Goal: Task Accomplishment & Management: Complete application form

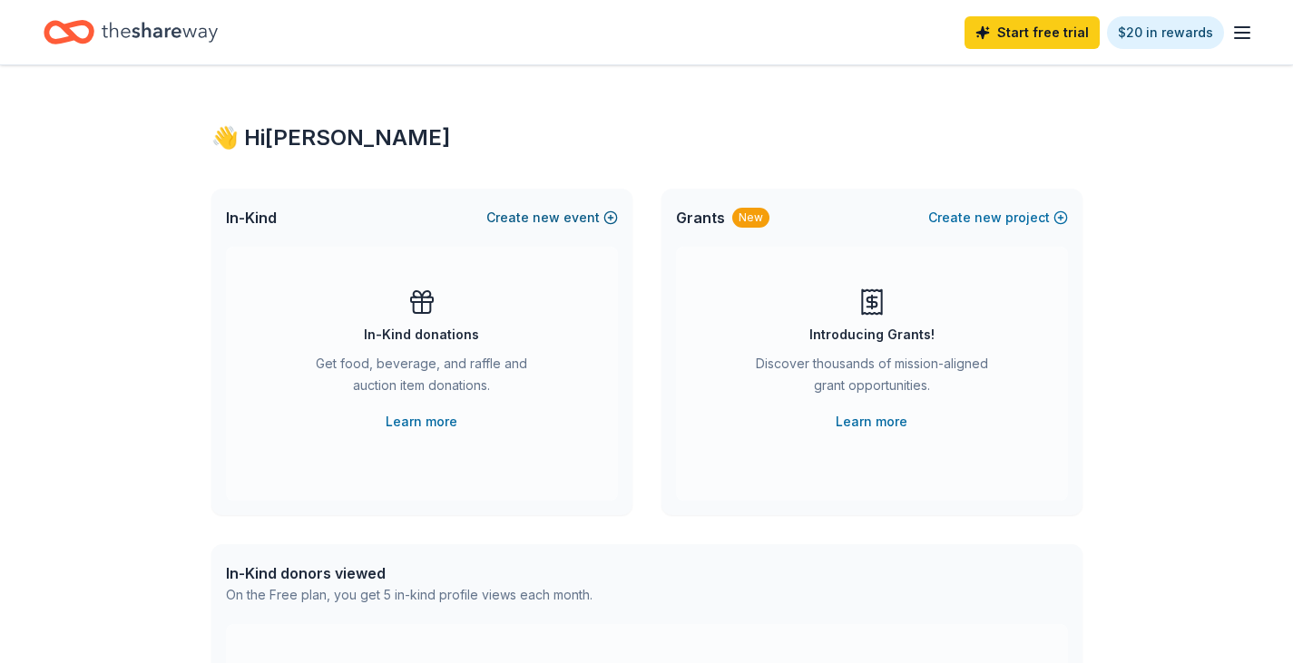
click at [549, 215] on span "new" at bounding box center [546, 218] width 27 height 22
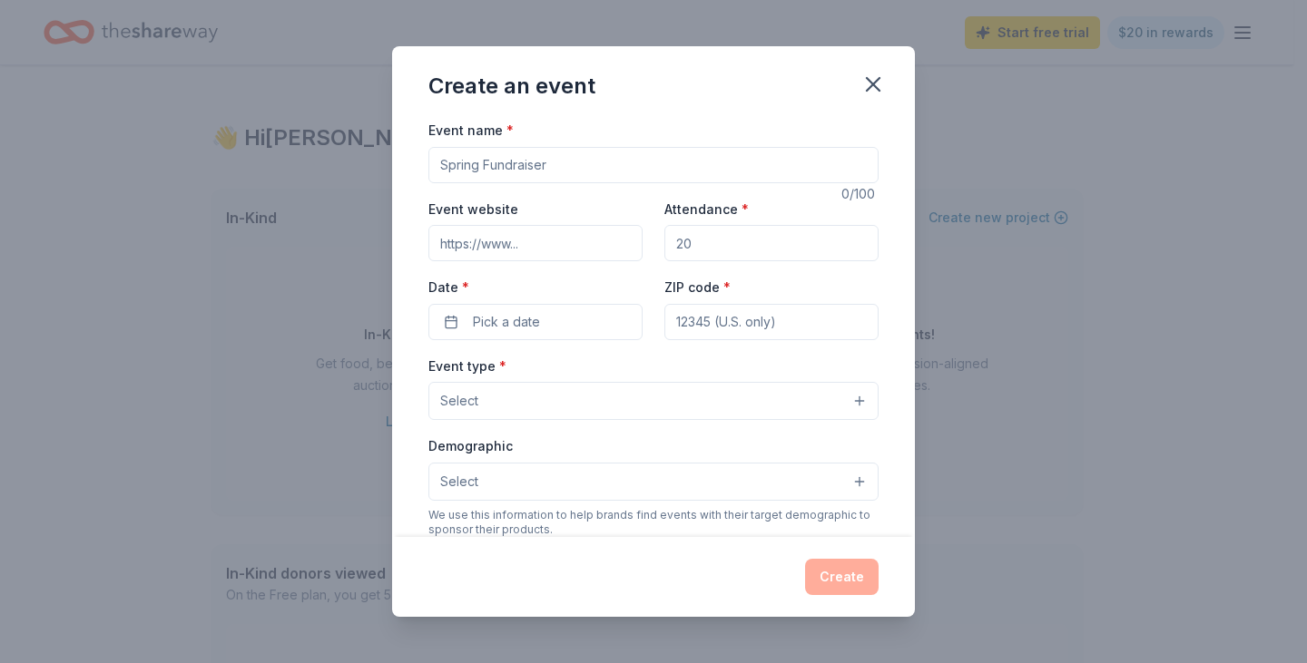
click at [519, 176] on input "Event name *" at bounding box center [653, 165] width 450 height 36
click at [564, 176] on input "Event name *" at bounding box center [653, 165] width 450 height 36
click at [557, 168] on input "Event name *" at bounding box center [653, 165] width 450 height 36
type input "Ghostly Gala 2025"
click at [529, 240] on input "Event website" at bounding box center [535, 243] width 214 height 36
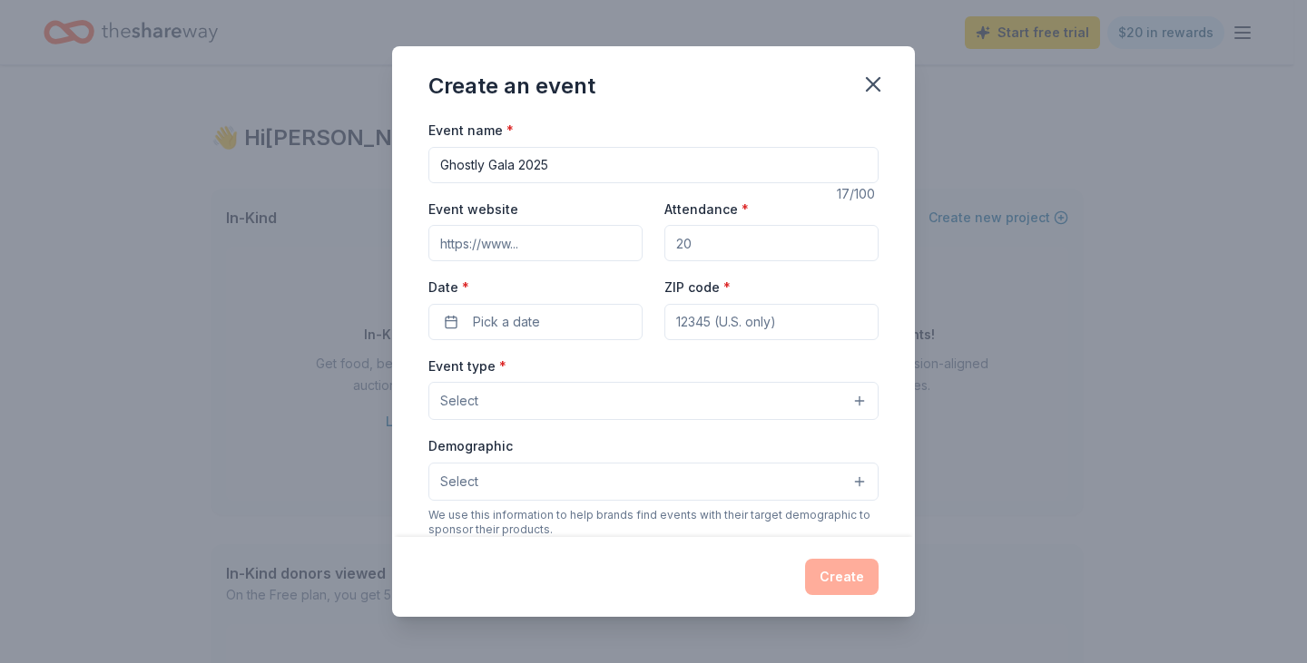
paste input "https://www.reachforresources.org/events/ghostly-gala/"
type input "https://www.reachforresources.org/events/ghostly-gala/"
click at [717, 234] on input "Attendance *" at bounding box center [771, 243] width 214 height 36
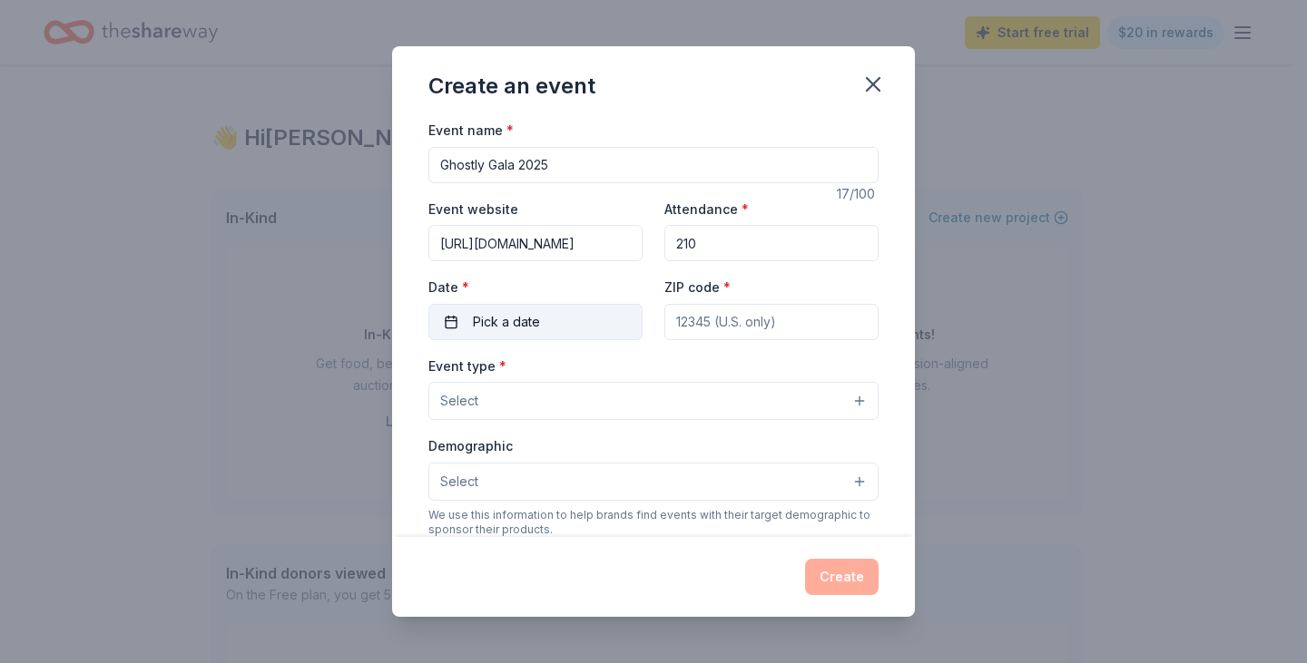
type input "210"
click at [540, 331] on button "Pick a date" at bounding box center [535, 322] width 214 height 36
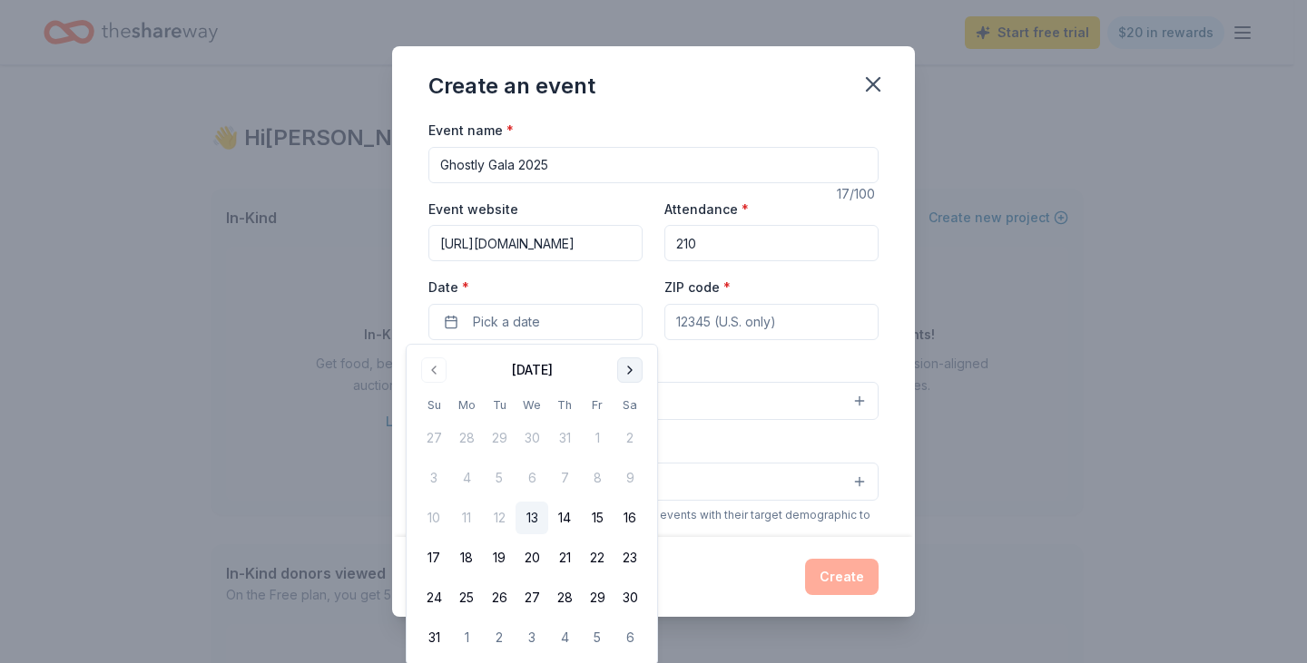
click at [627, 374] on button "Go to next month" at bounding box center [629, 370] width 25 height 25
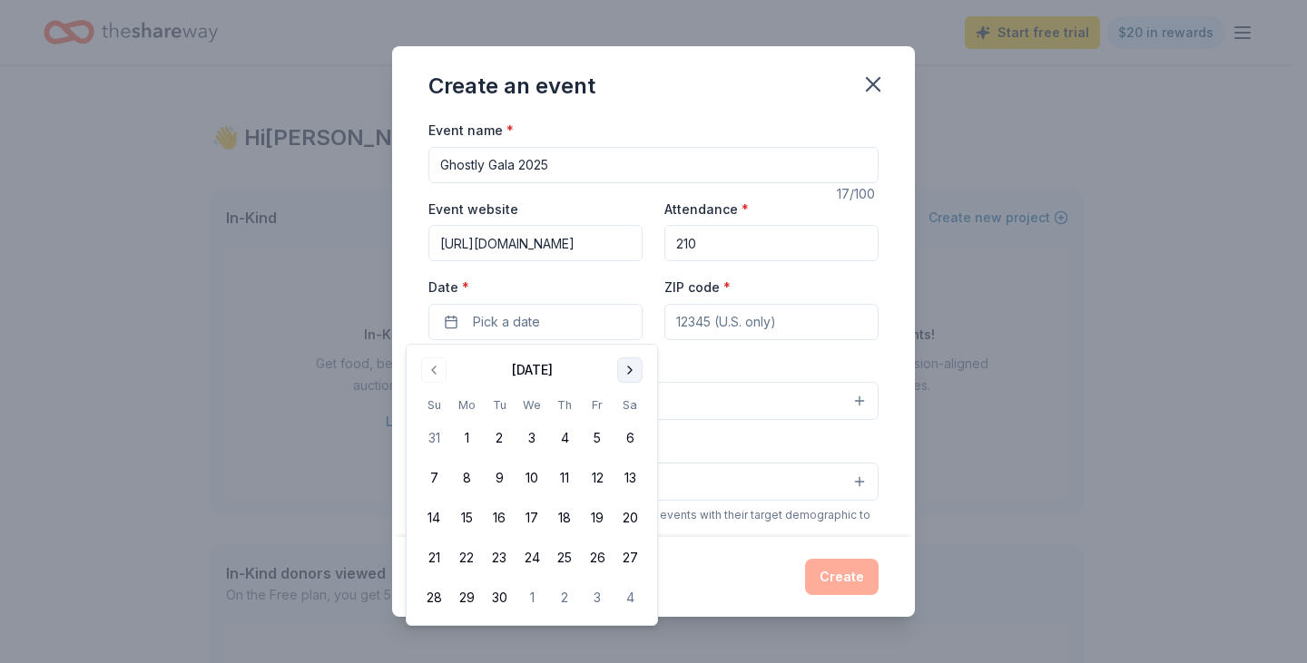
click at [627, 374] on button "Go to next month" at bounding box center [629, 370] width 25 height 25
click at [592, 552] on button "24" at bounding box center [597, 558] width 33 height 33
click at [719, 330] on input "ZIP code *" at bounding box center [771, 322] width 214 height 36
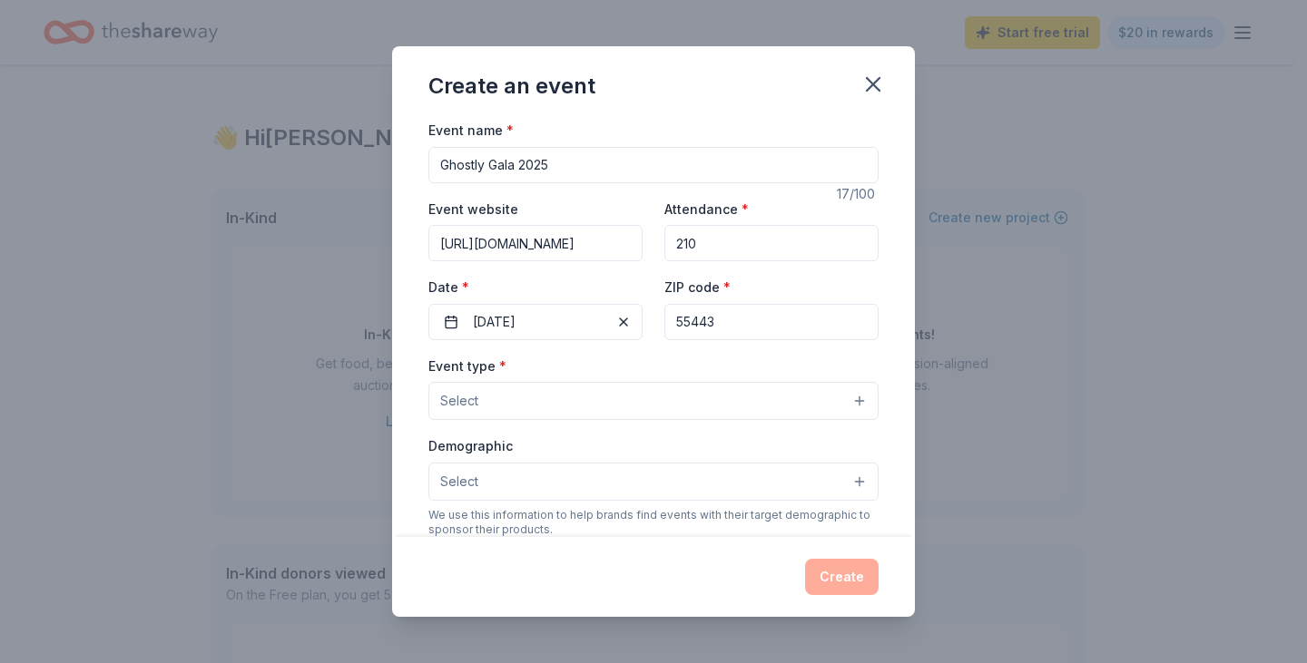
type input "55443"
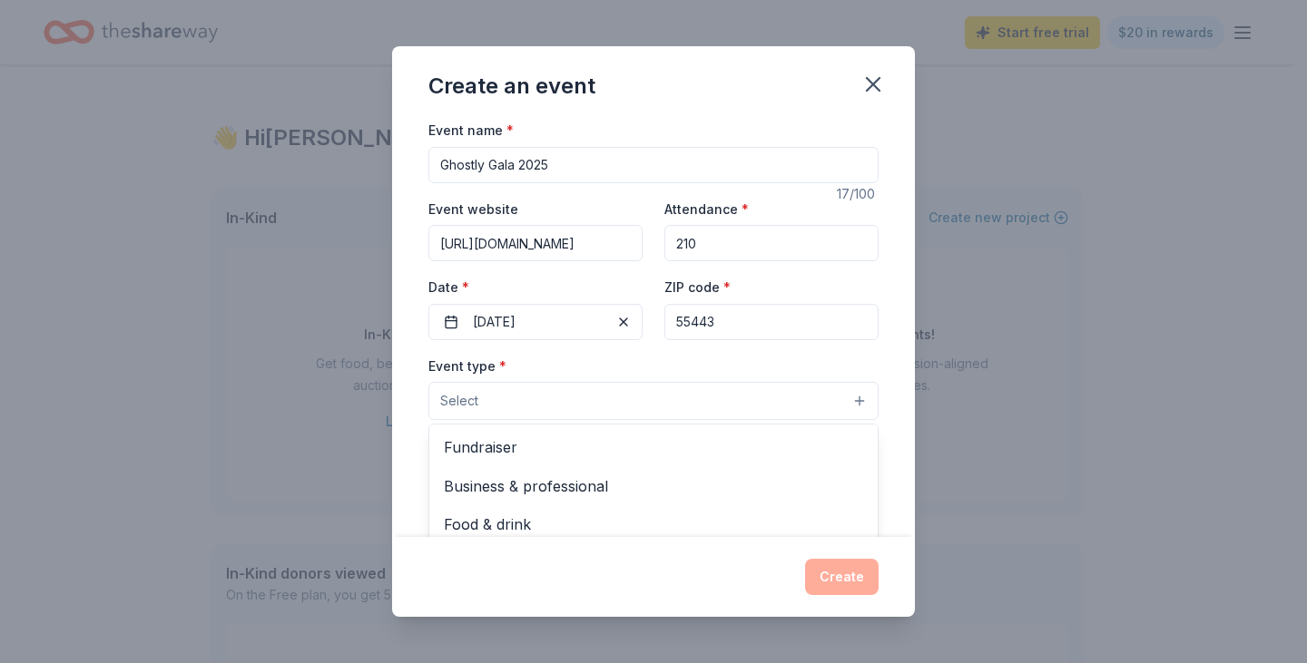
click at [564, 416] on button "Select" at bounding box center [653, 401] width 450 height 38
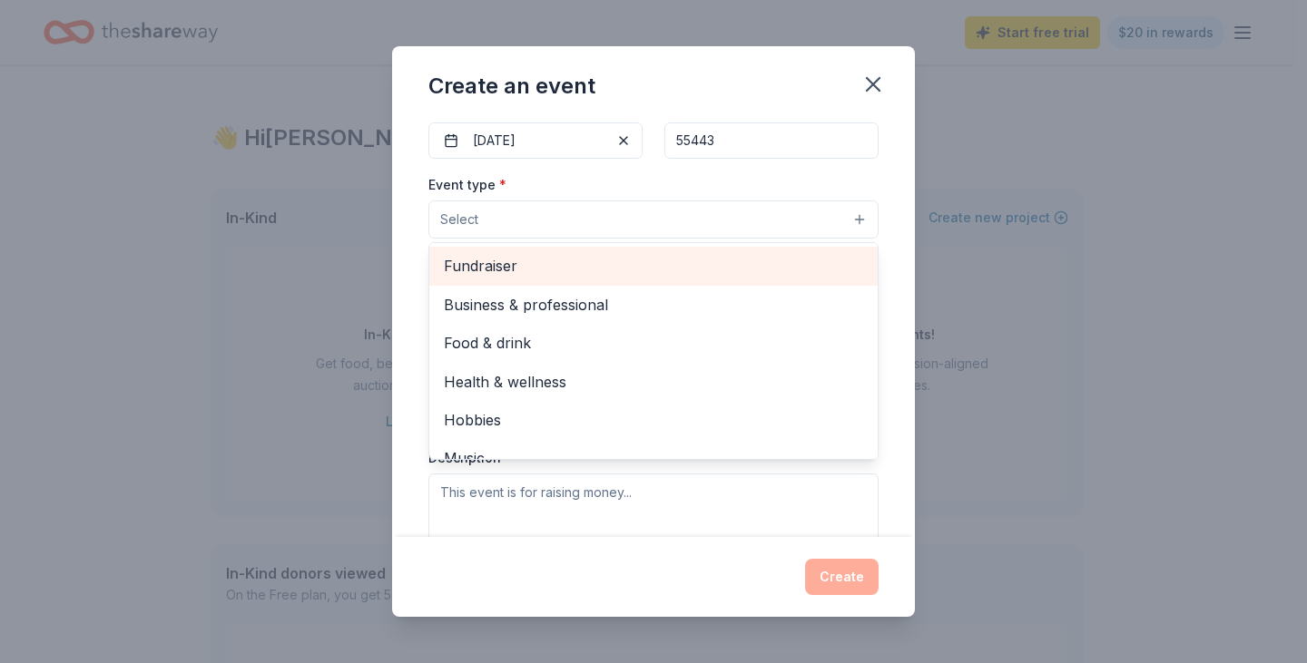
click at [523, 270] on span "Fundraiser" at bounding box center [653, 266] width 419 height 24
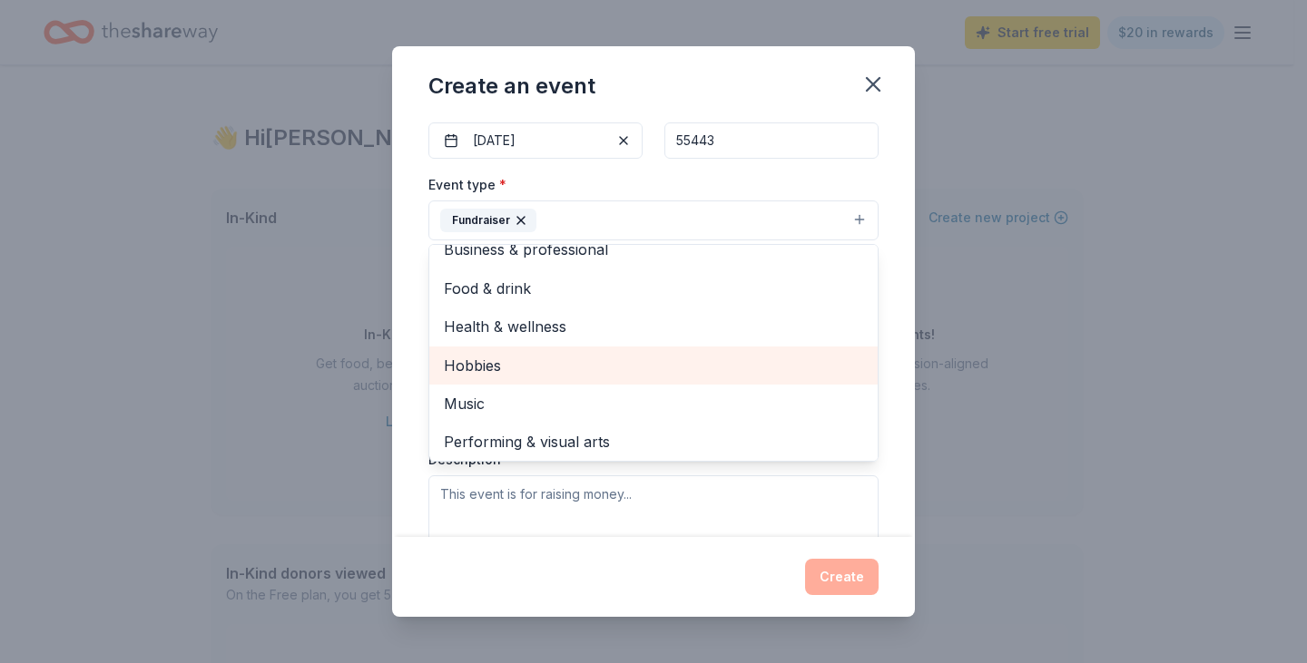
scroll to position [22, 0]
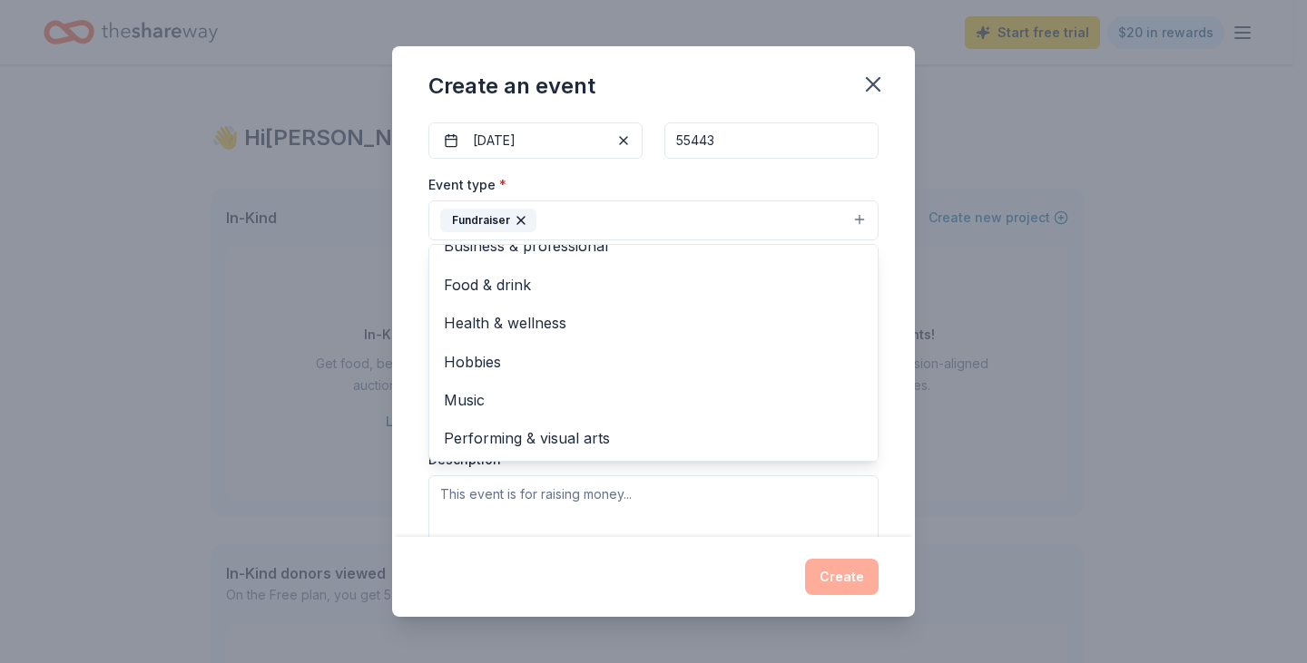
click at [407, 300] on div "Event name * Ghostly Gala 2025 17 /100 Event website https://www.reachforresour…" at bounding box center [653, 328] width 523 height 418
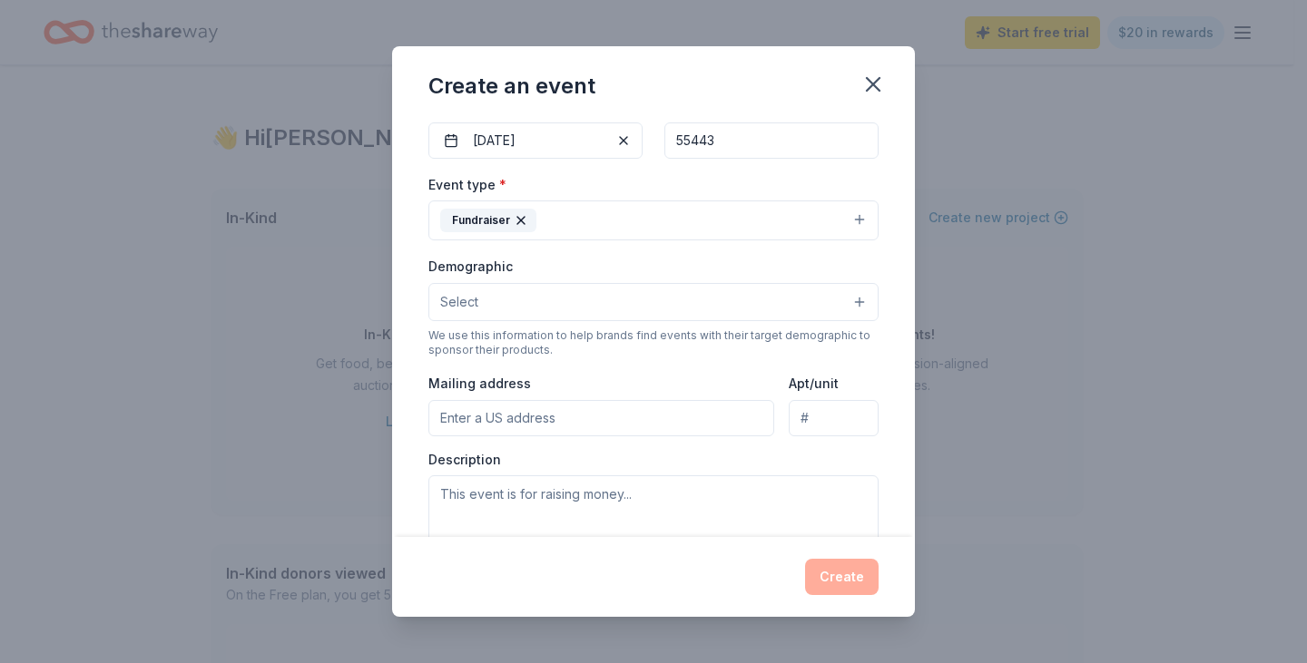
click at [463, 299] on span "Select" at bounding box center [459, 302] width 38 height 22
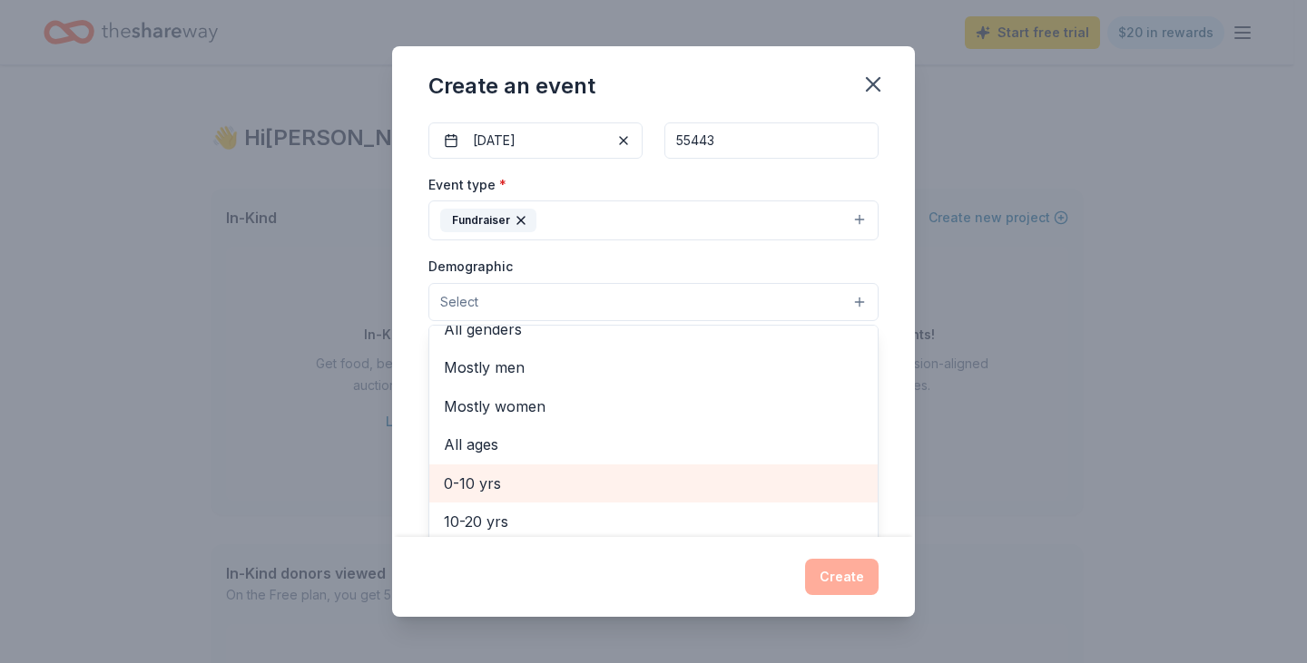
scroll to position [0, 0]
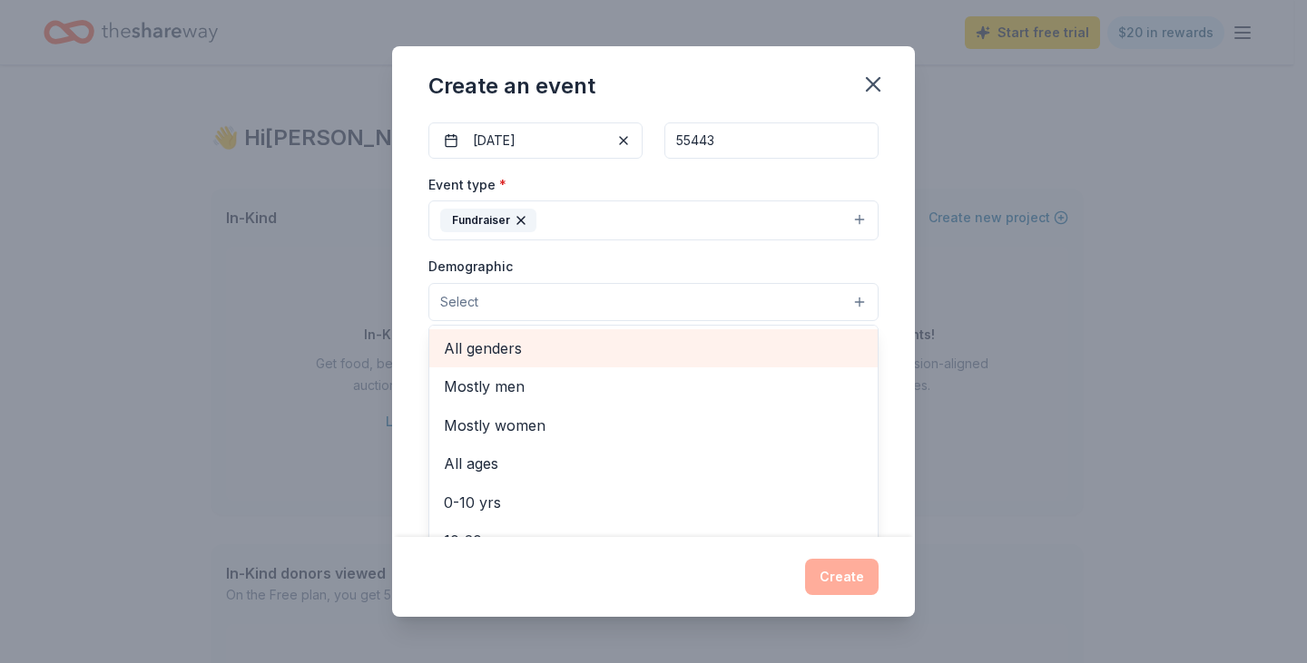
click at [510, 340] on span "All genders" at bounding box center [653, 349] width 419 height 24
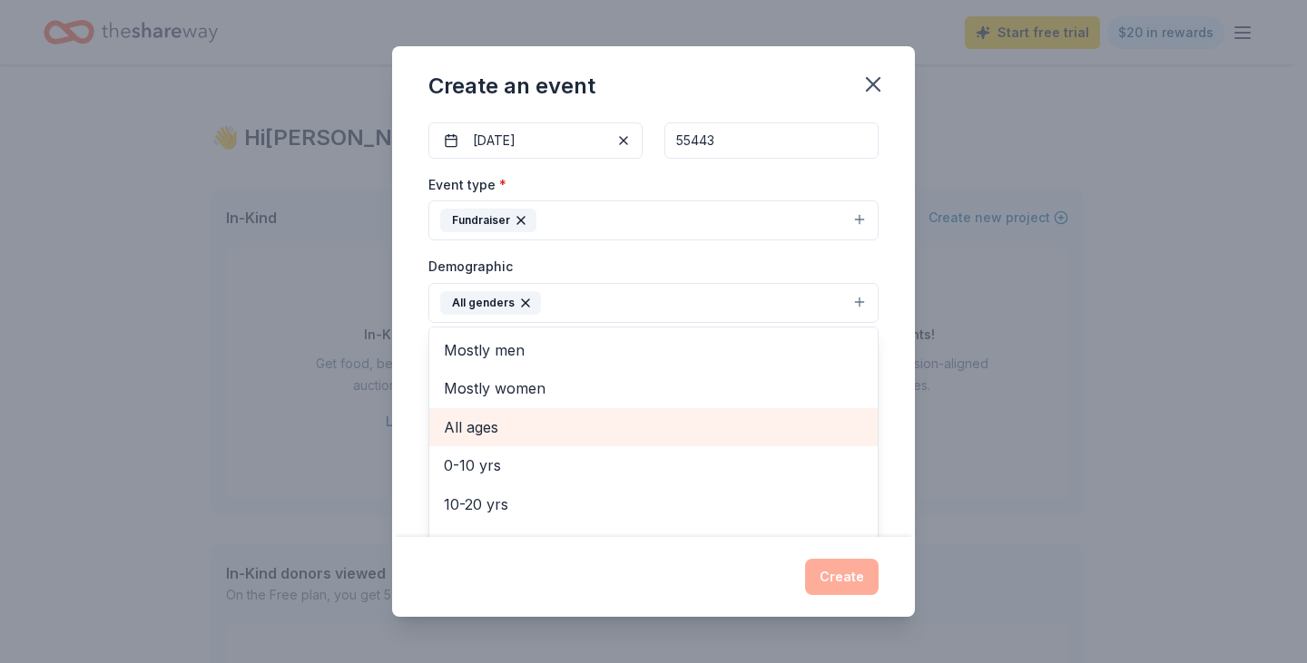
click at [523, 437] on span "All ages" at bounding box center [653, 428] width 419 height 24
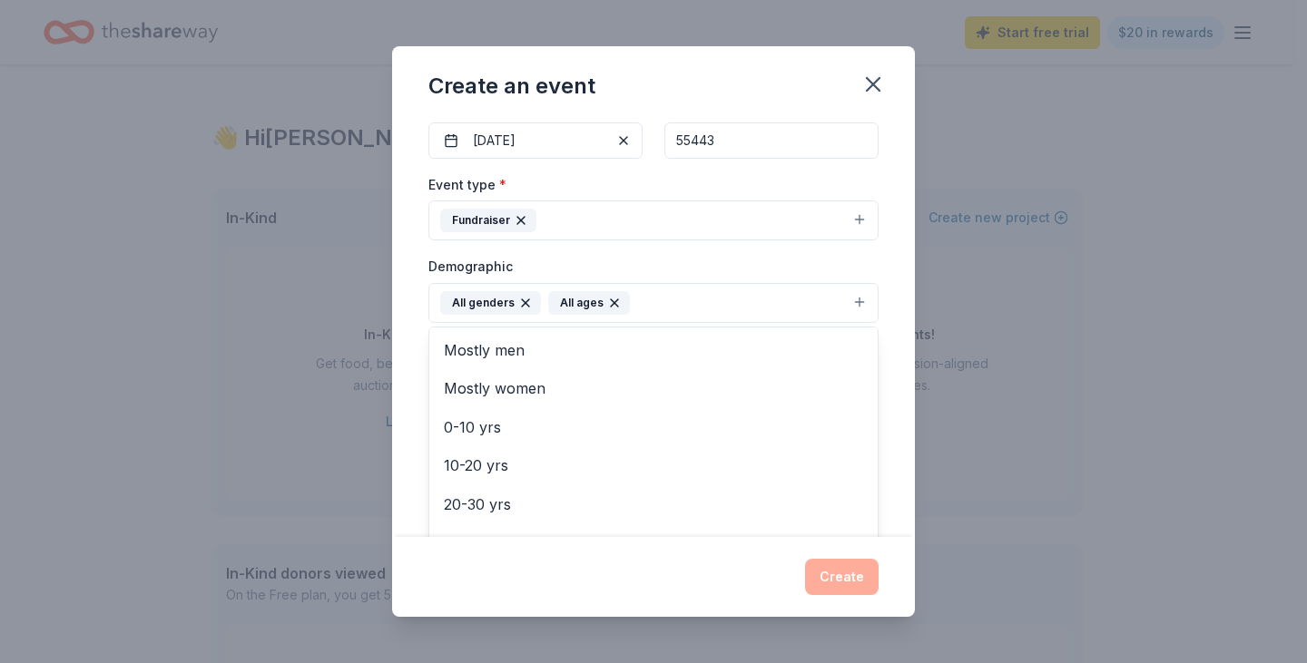
click at [414, 301] on div "Event name * Ghostly Gala 2025 17 /100 Event website https://www.reachforresour…" at bounding box center [653, 328] width 523 height 418
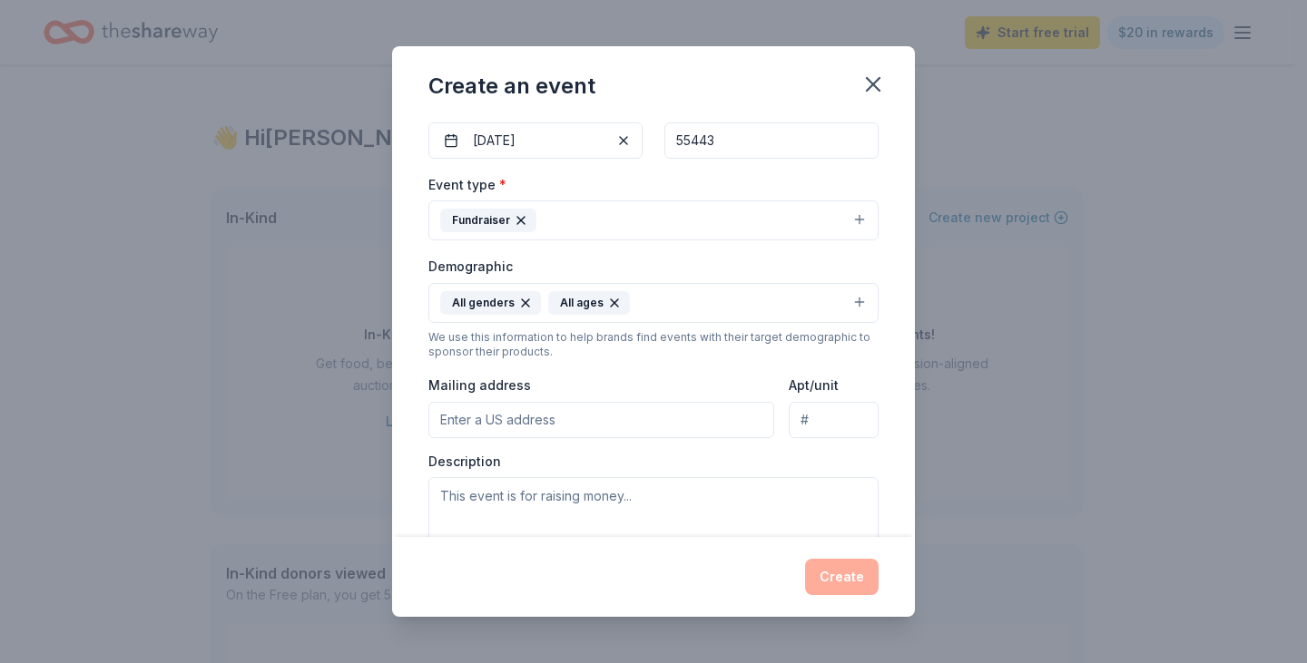
scroll to position [272, 0]
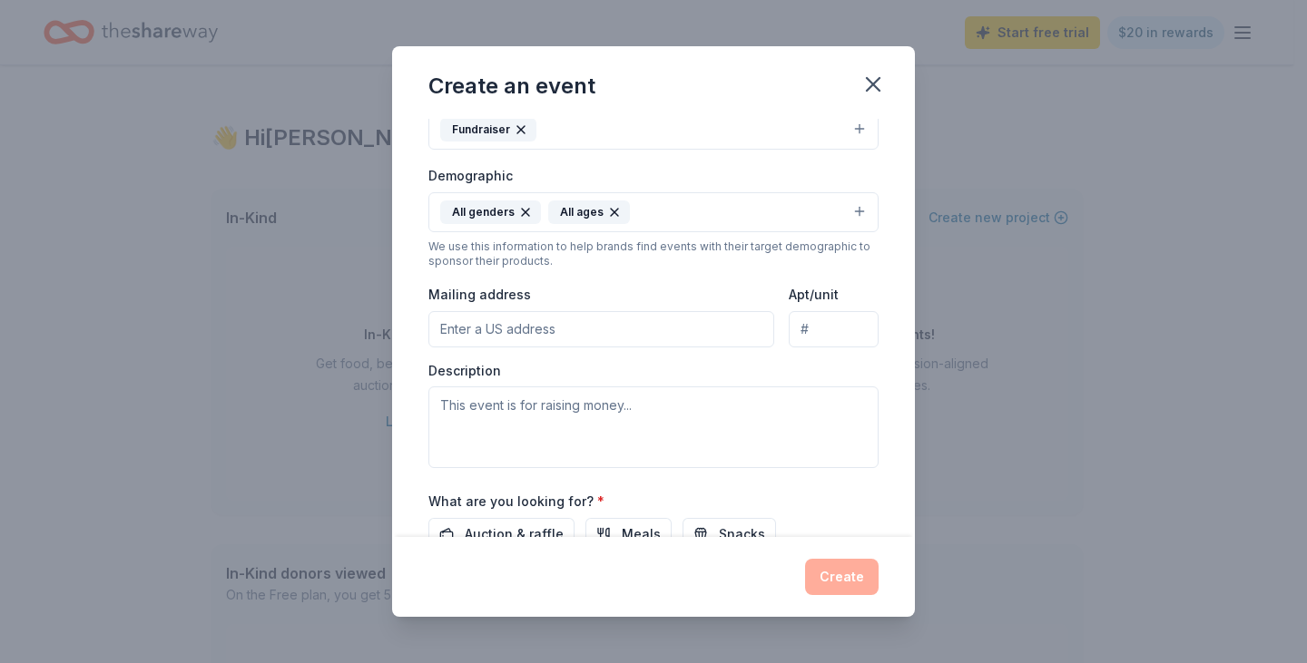
click at [507, 336] on input "Mailing address" at bounding box center [601, 329] width 346 height 36
type input "5900 Green Oak Drive"
type input "Suite 303"
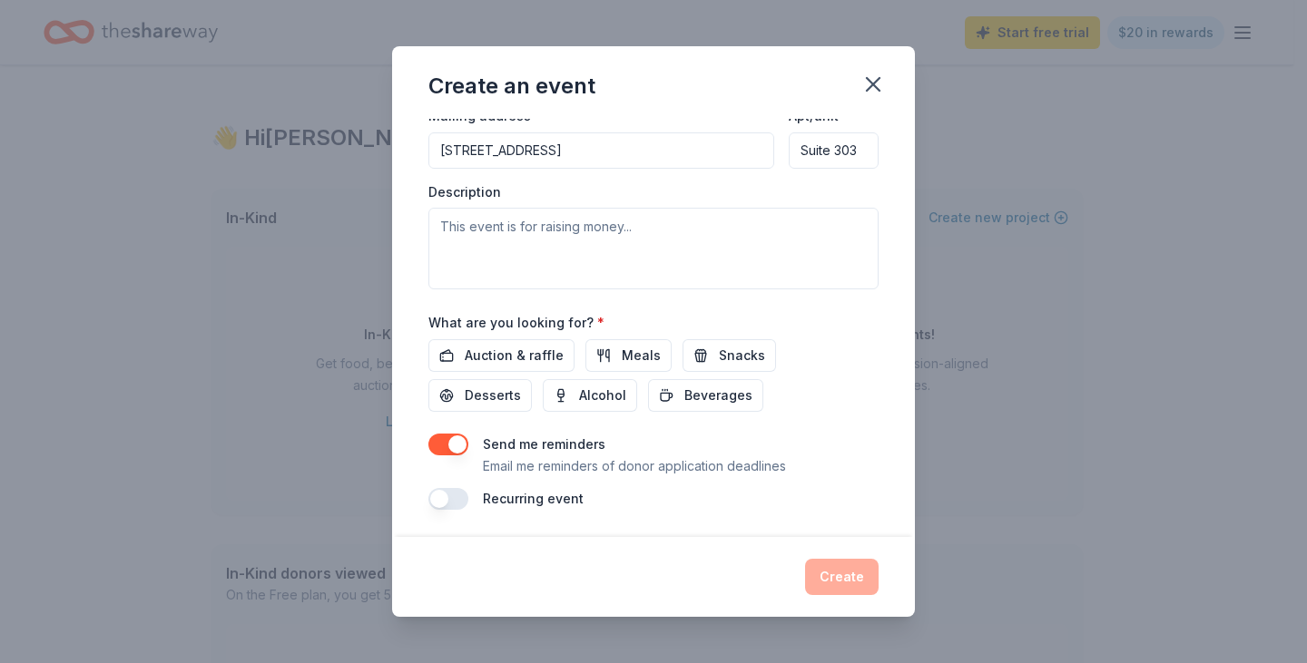
scroll to position [453, 0]
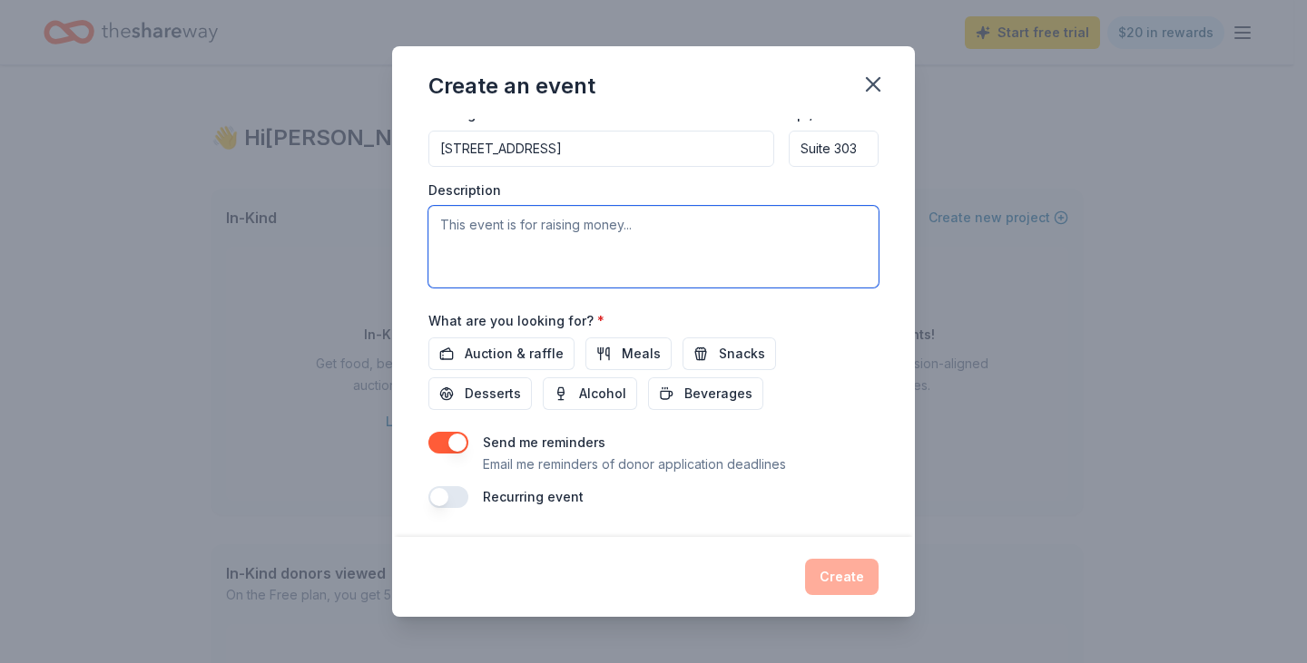
click at [546, 231] on textarea at bounding box center [653, 247] width 450 height 82
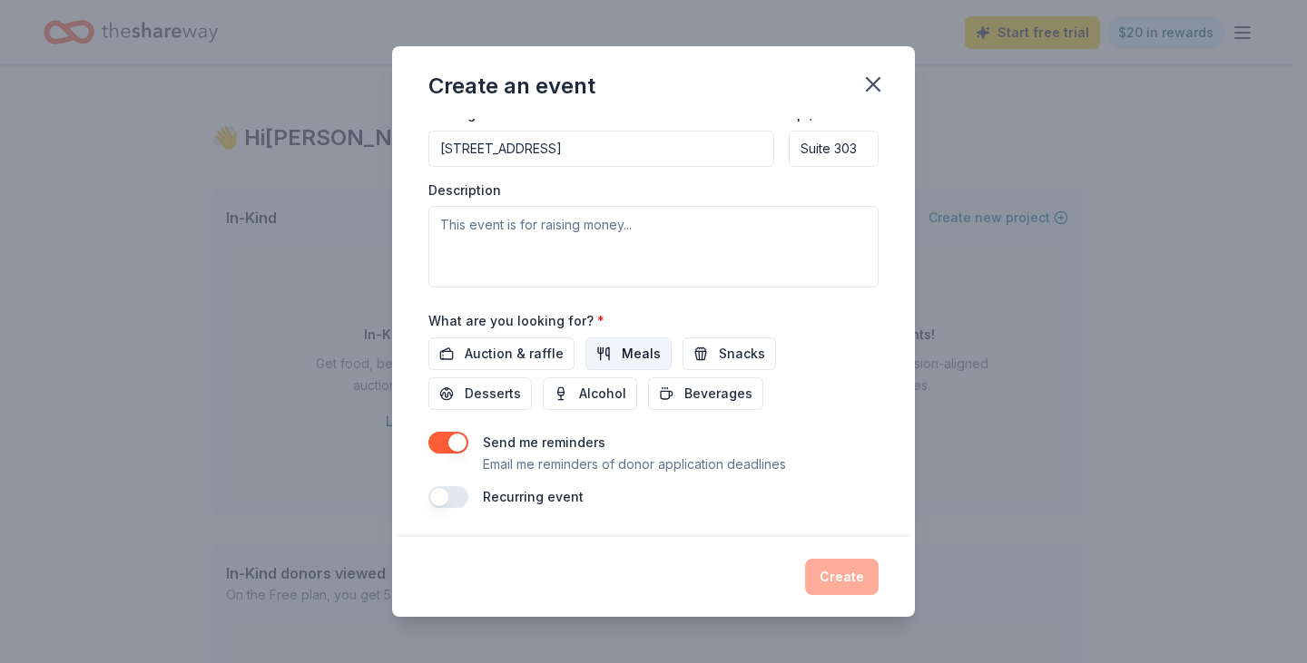
click at [647, 356] on span "Meals" at bounding box center [641, 354] width 39 height 22
click at [695, 363] on button "Snacks" at bounding box center [728, 354] width 93 height 33
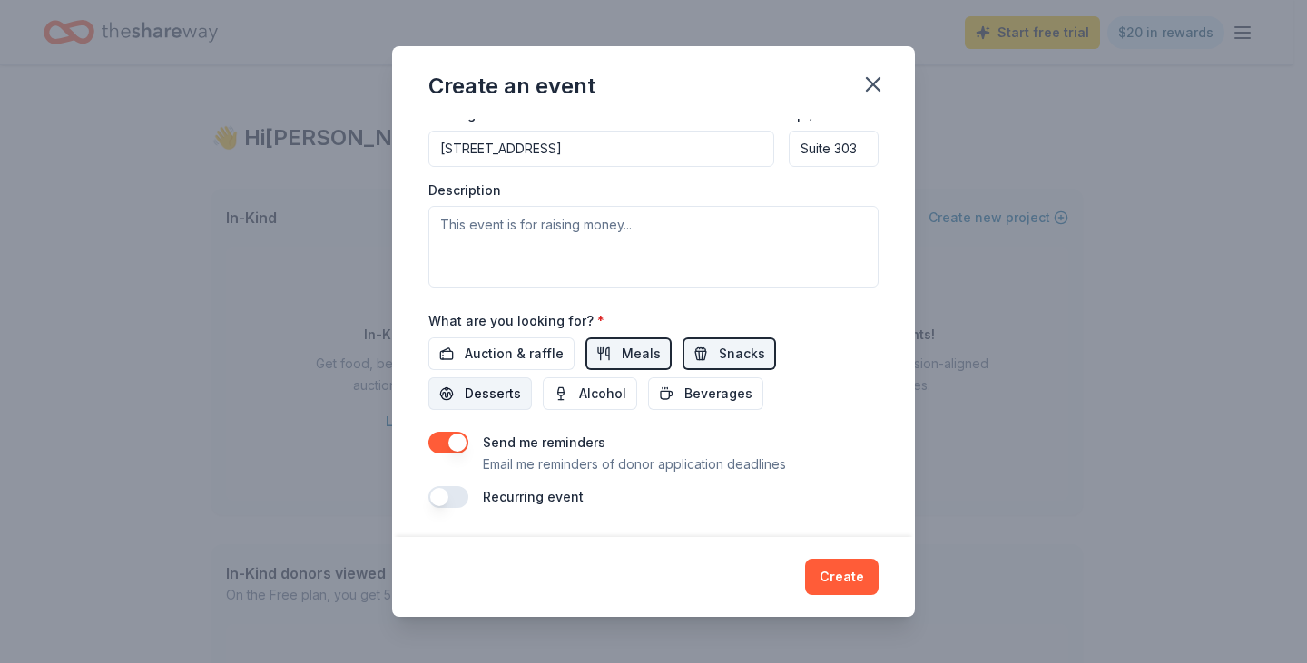
click at [488, 390] on span "Desserts" at bounding box center [493, 394] width 56 height 22
click at [667, 396] on button "Beverages" at bounding box center [705, 394] width 115 height 33
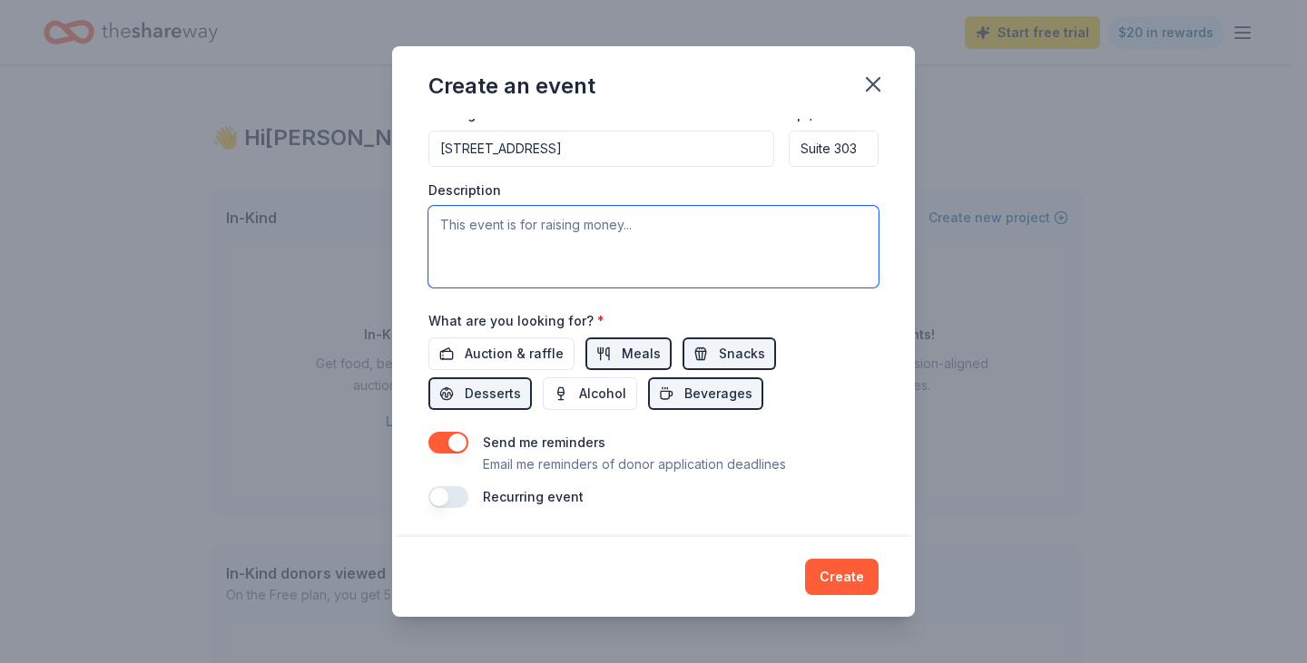
click at [511, 221] on textarea at bounding box center [653, 247] width 450 height 82
paste textarea "Reach for Resources is seeking in-kind donations to support our annual Ghostly …"
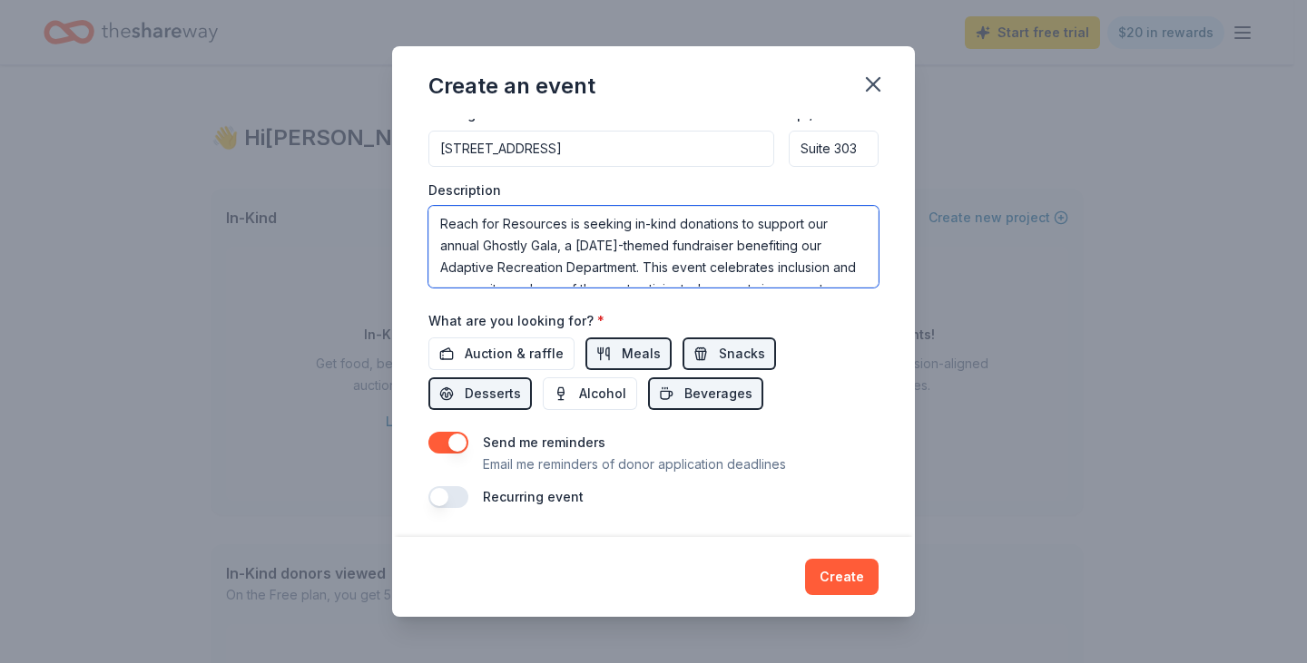
scroll to position [0, 0]
type textarea "Reach for Resources is seeking in-kind donations to support our annual Ghostly …"
drag, startPoint x: 612, startPoint y: 252, endPoint x: 693, endPoint y: 233, distance: 83.9
click at [683, 239] on textarea "Reach for Resources is seeking in-kind donations to support our annual Ghostly …" at bounding box center [653, 247] width 450 height 82
click at [669, 267] on textarea "Reach for Resources is seeking in-kind donations to support our annual Ghostly …" at bounding box center [653, 247] width 450 height 82
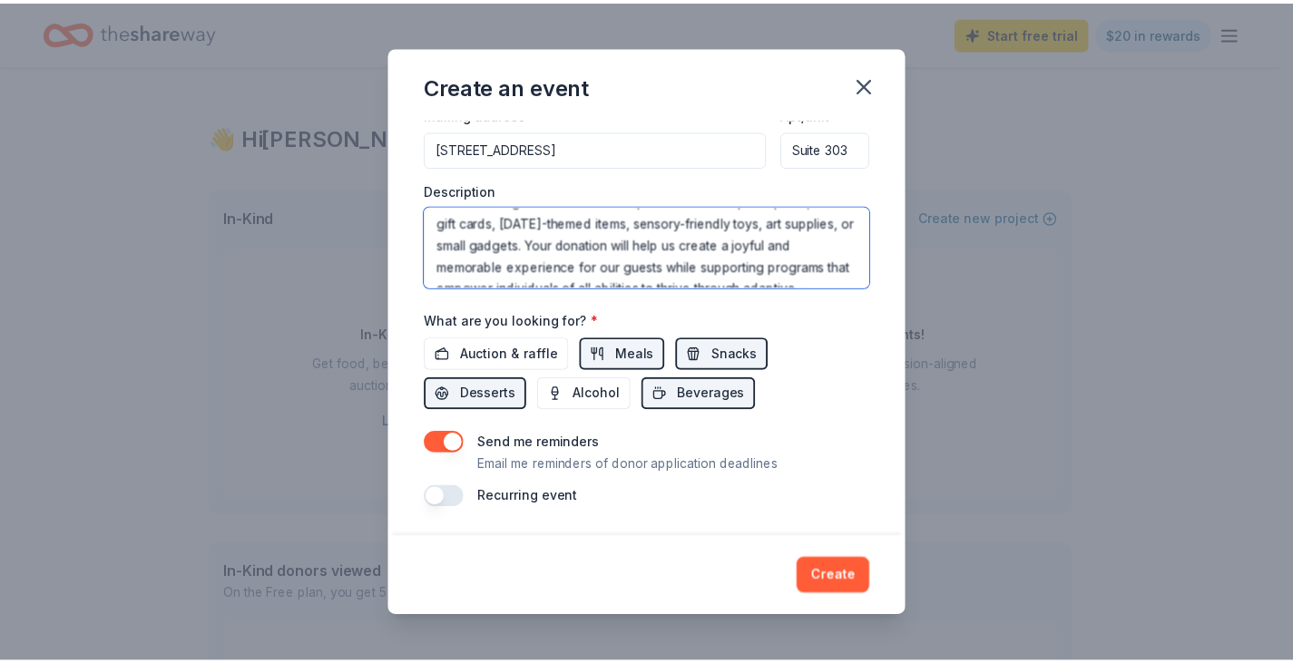
scroll to position [174, 0]
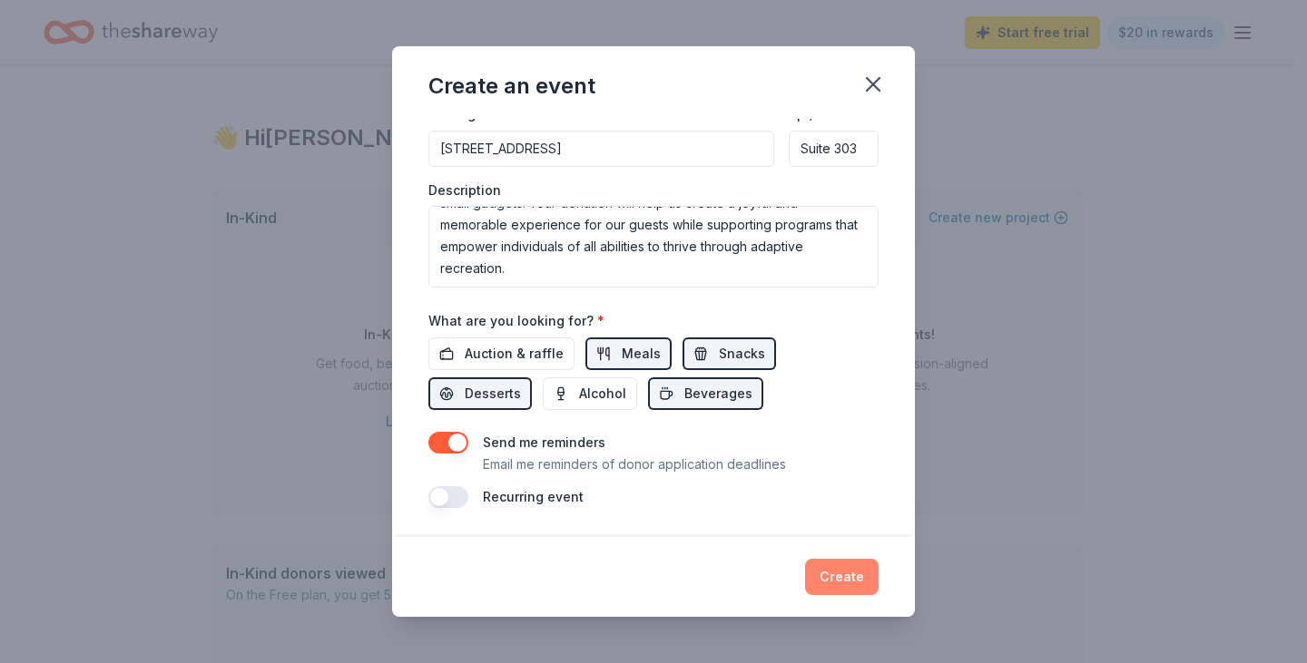
click at [847, 578] on button "Create" at bounding box center [842, 577] width 74 height 36
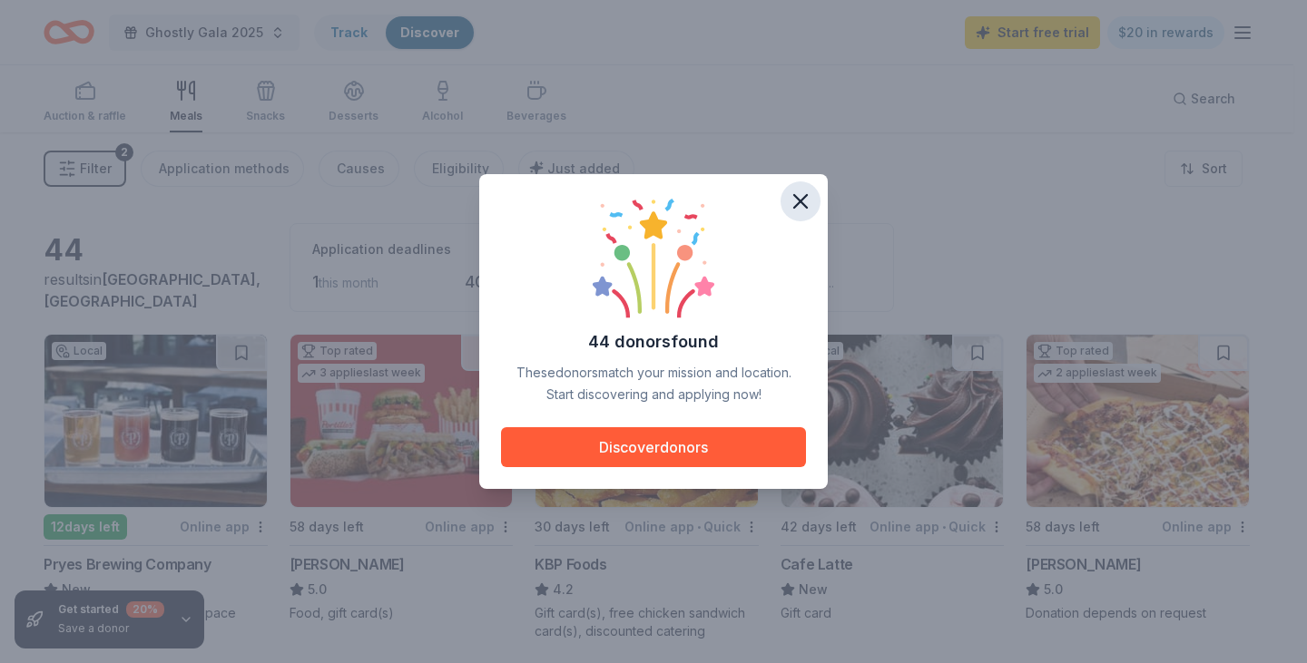
click at [798, 203] on icon "button" at bounding box center [800, 201] width 13 height 13
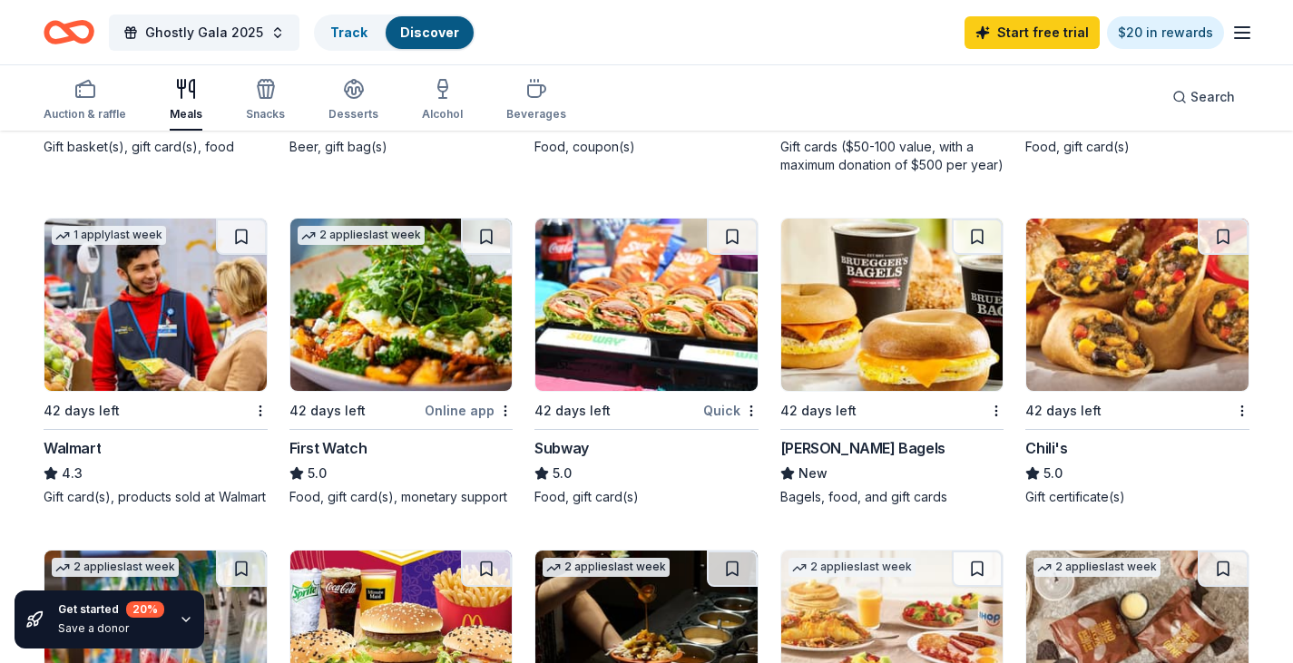
scroll to position [907, 0]
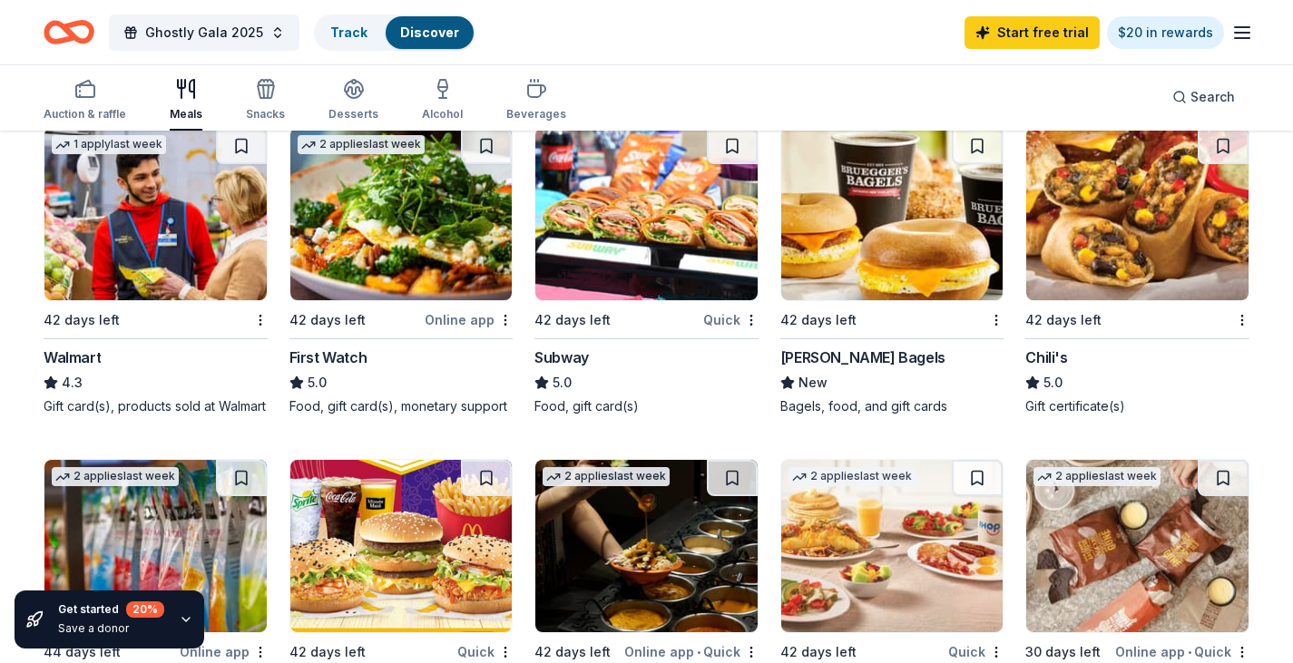
click at [1140, 239] on img at bounding box center [1137, 214] width 222 height 172
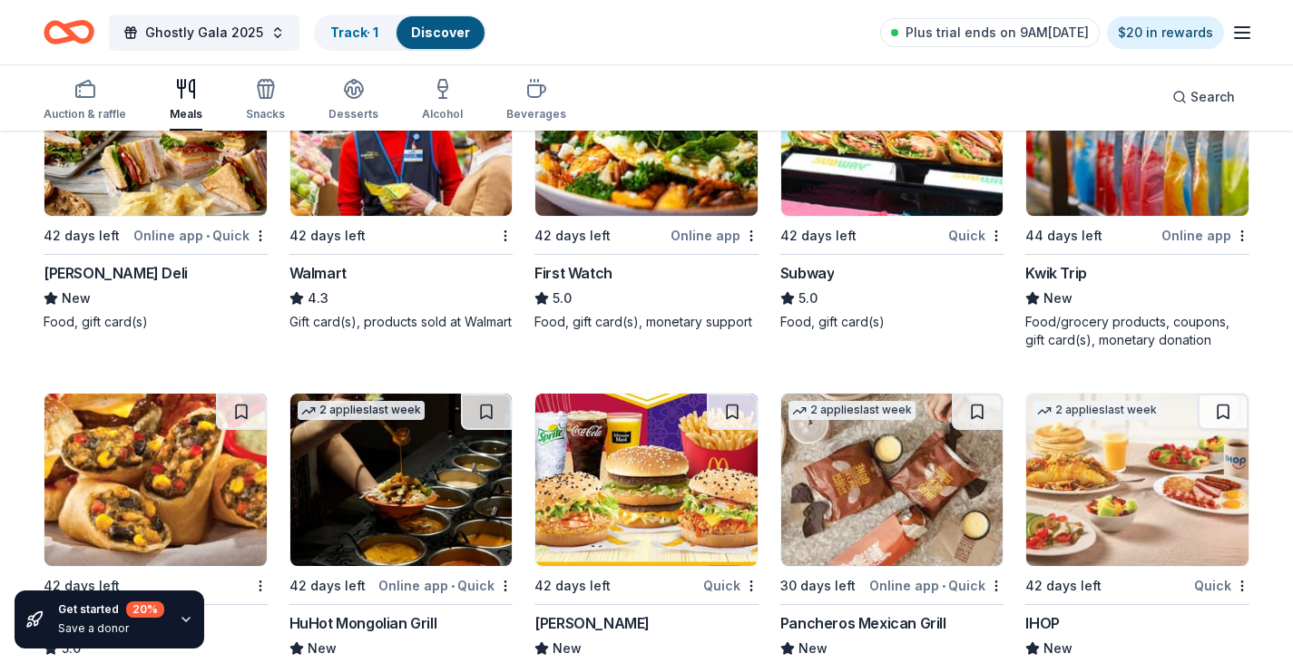
scroll to position [974, 0]
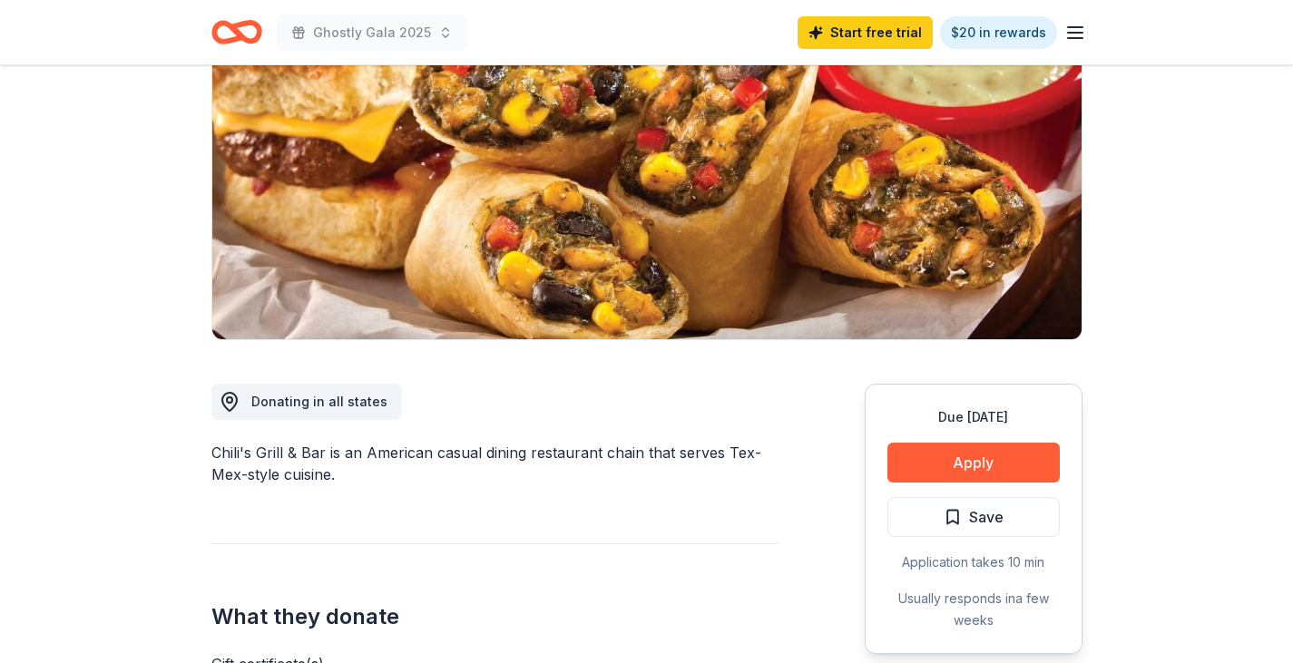
scroll to position [363, 0]
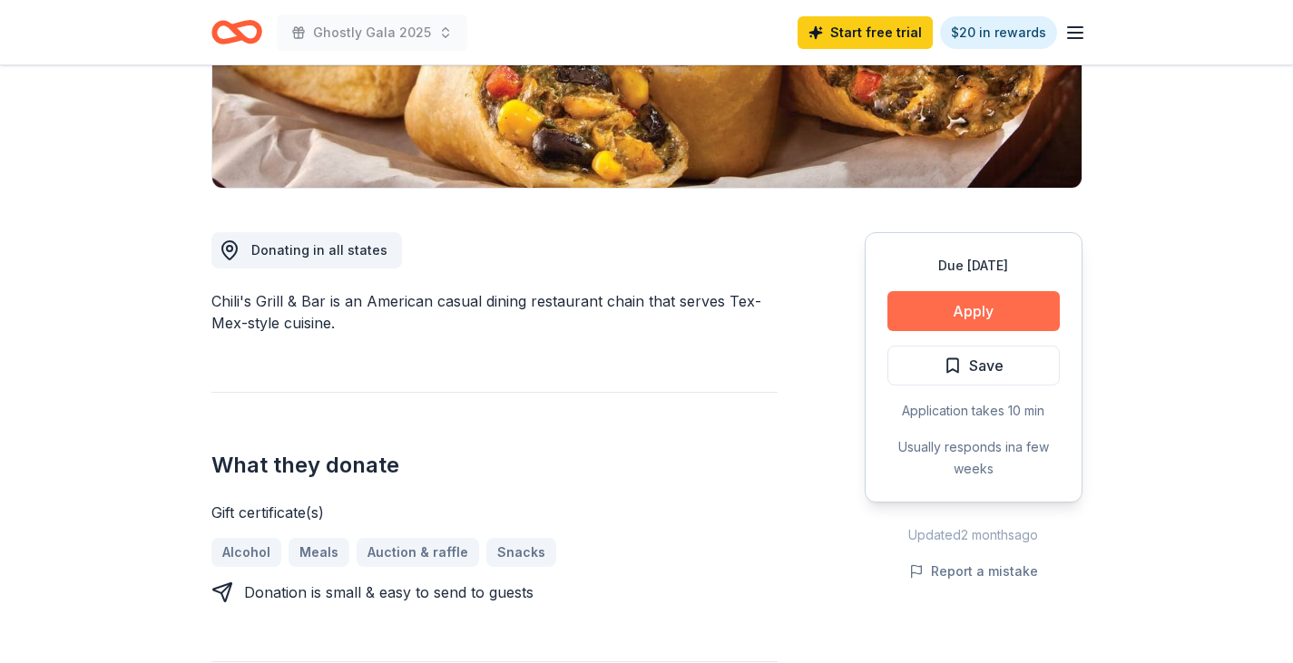
click at [996, 328] on button "Apply" at bounding box center [974, 311] width 172 height 40
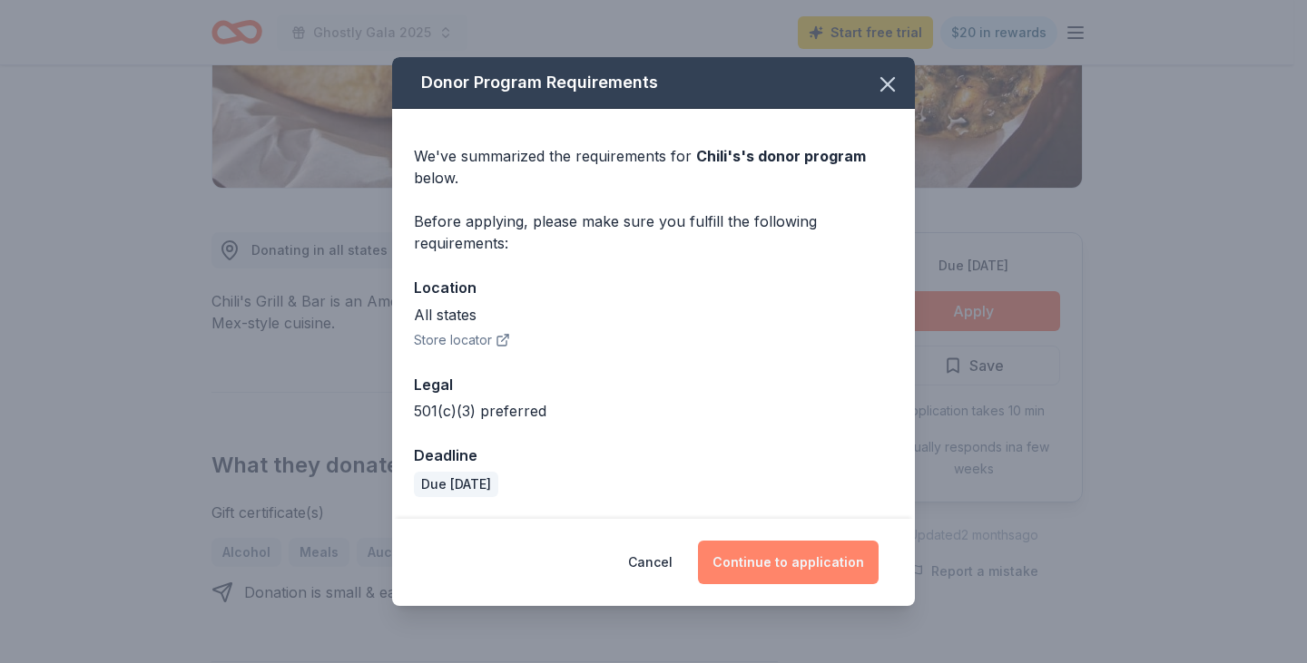
click at [795, 550] on button "Continue to application" at bounding box center [788, 563] width 181 height 44
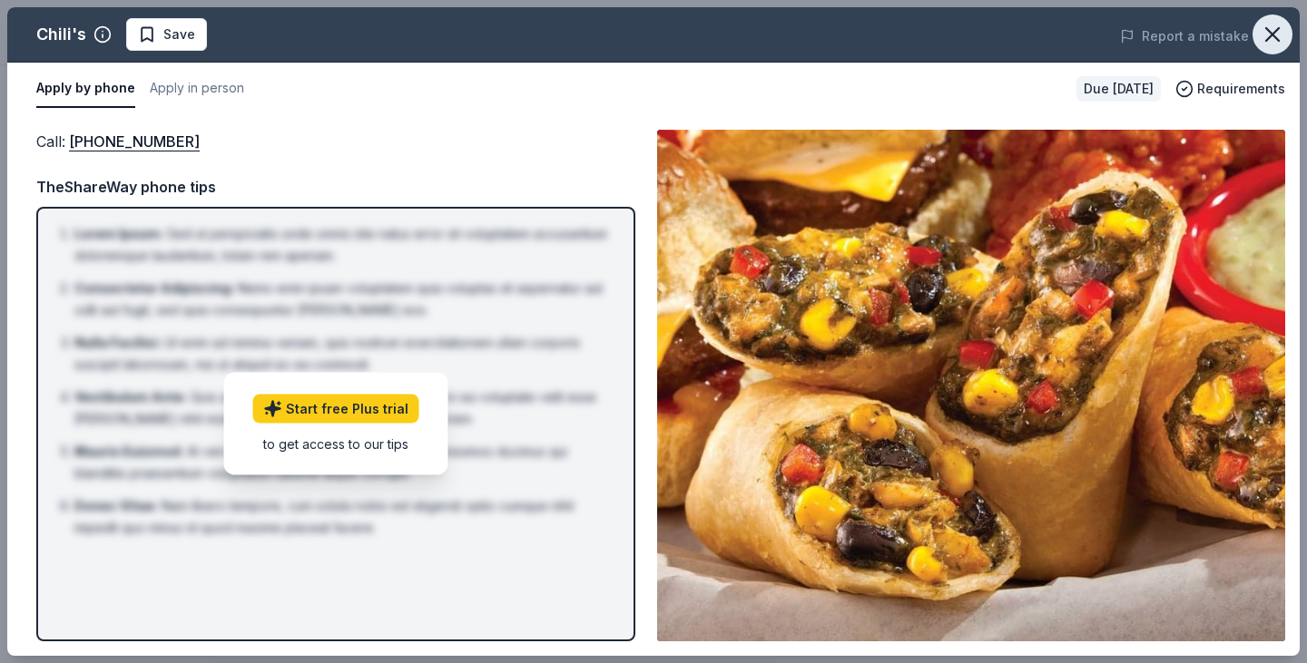
click at [1271, 35] on icon "button" at bounding box center [1272, 34] width 13 height 13
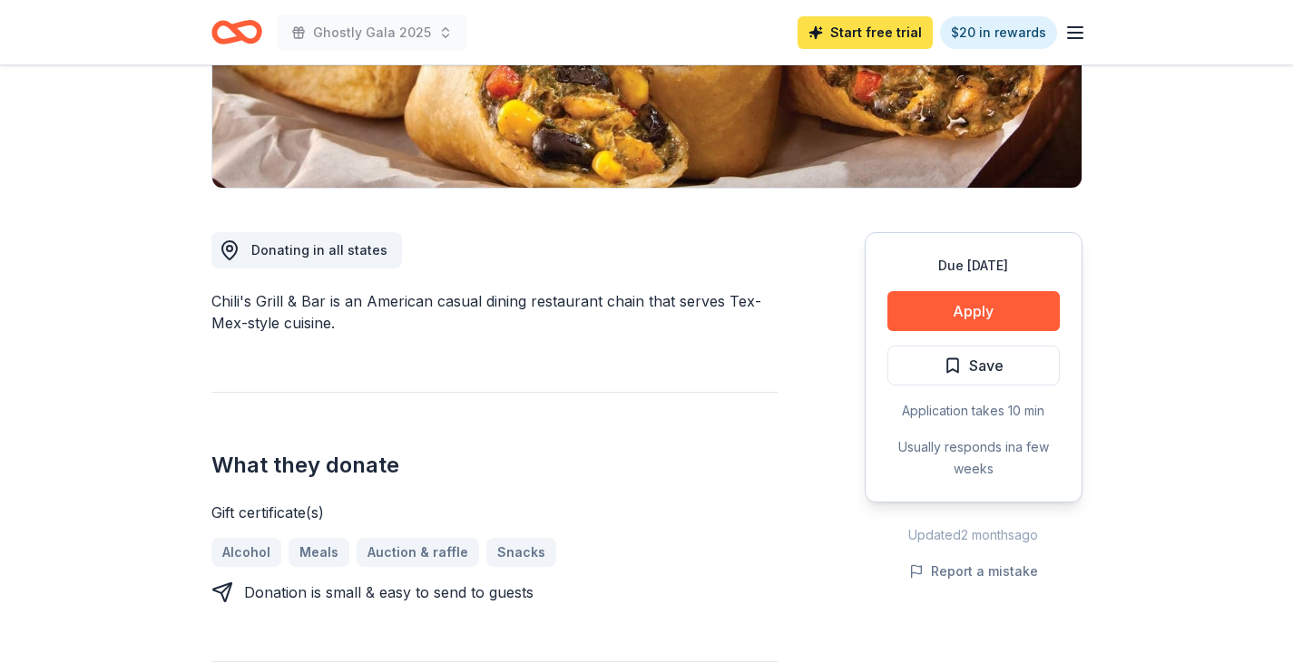
click at [868, 27] on link "Start free trial" at bounding box center [865, 32] width 135 height 33
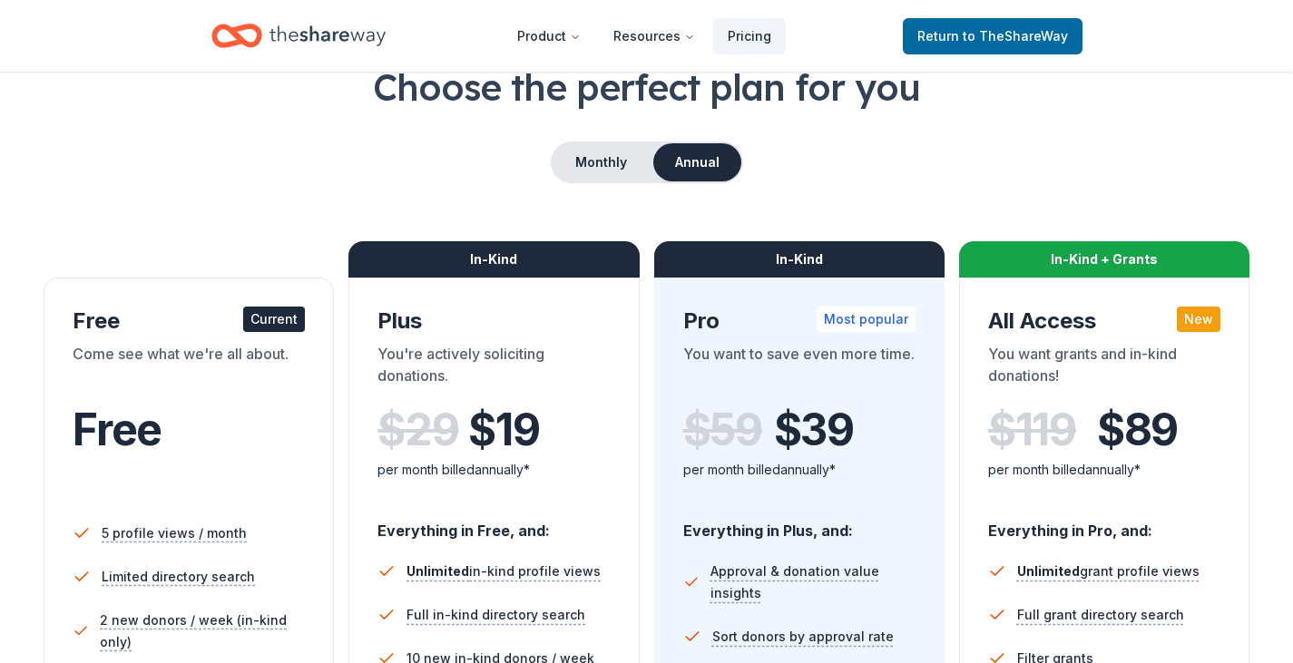
scroll to position [91, 0]
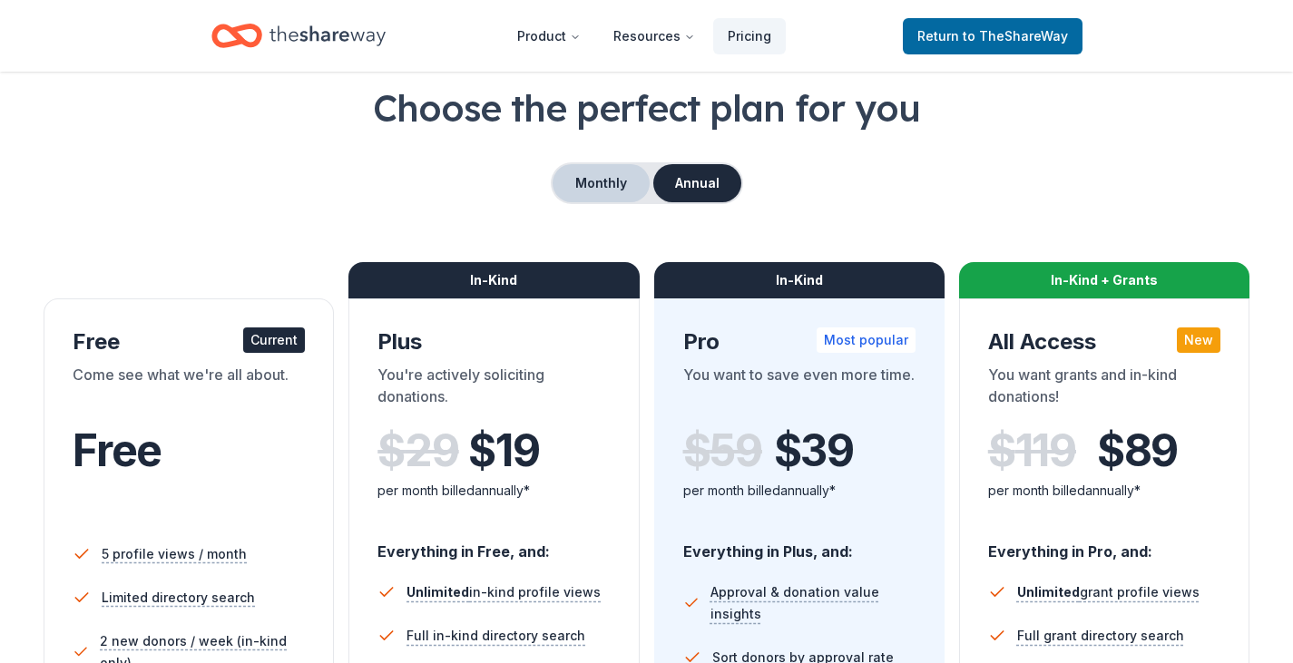
click at [610, 184] on button "Monthly" at bounding box center [601, 183] width 97 height 38
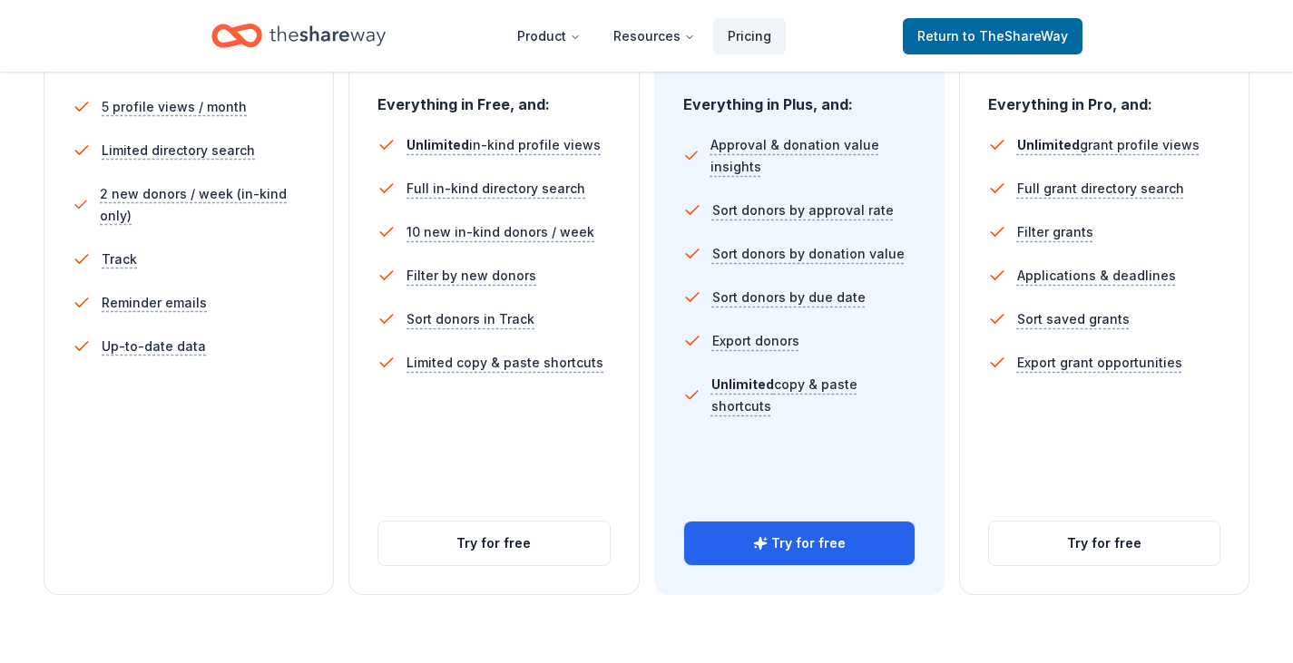
scroll to position [635, 0]
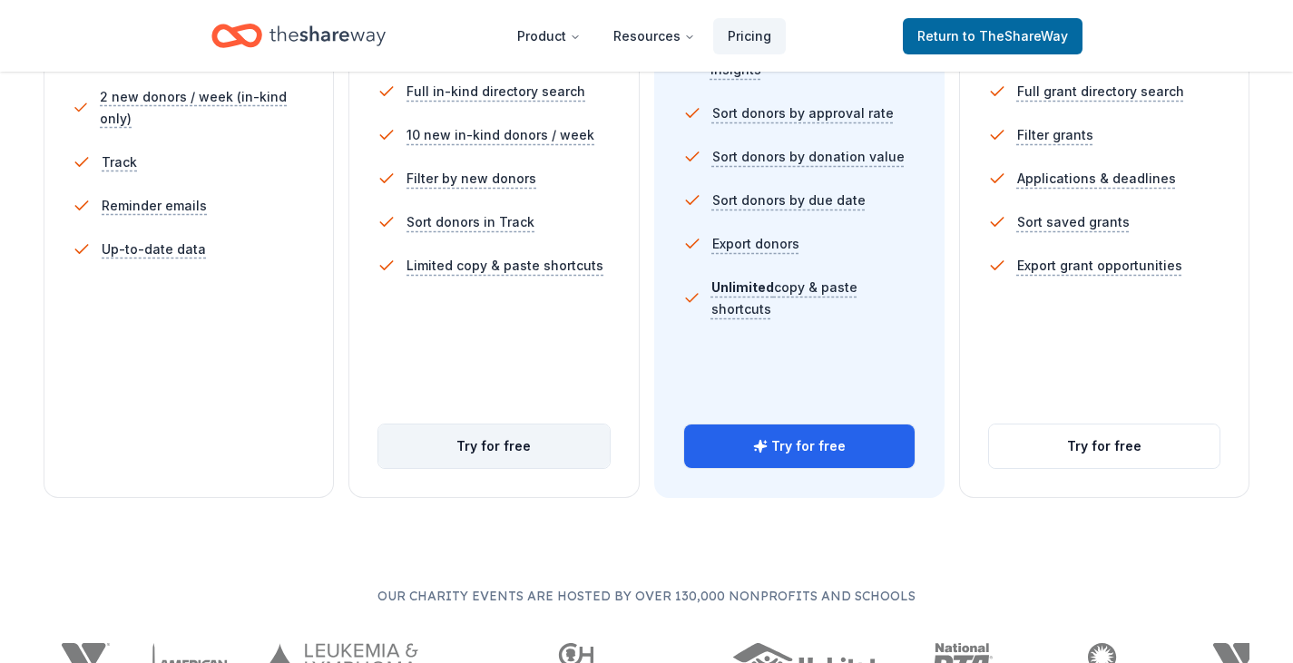
click at [559, 449] on button "Try for free" at bounding box center [493, 447] width 231 height 44
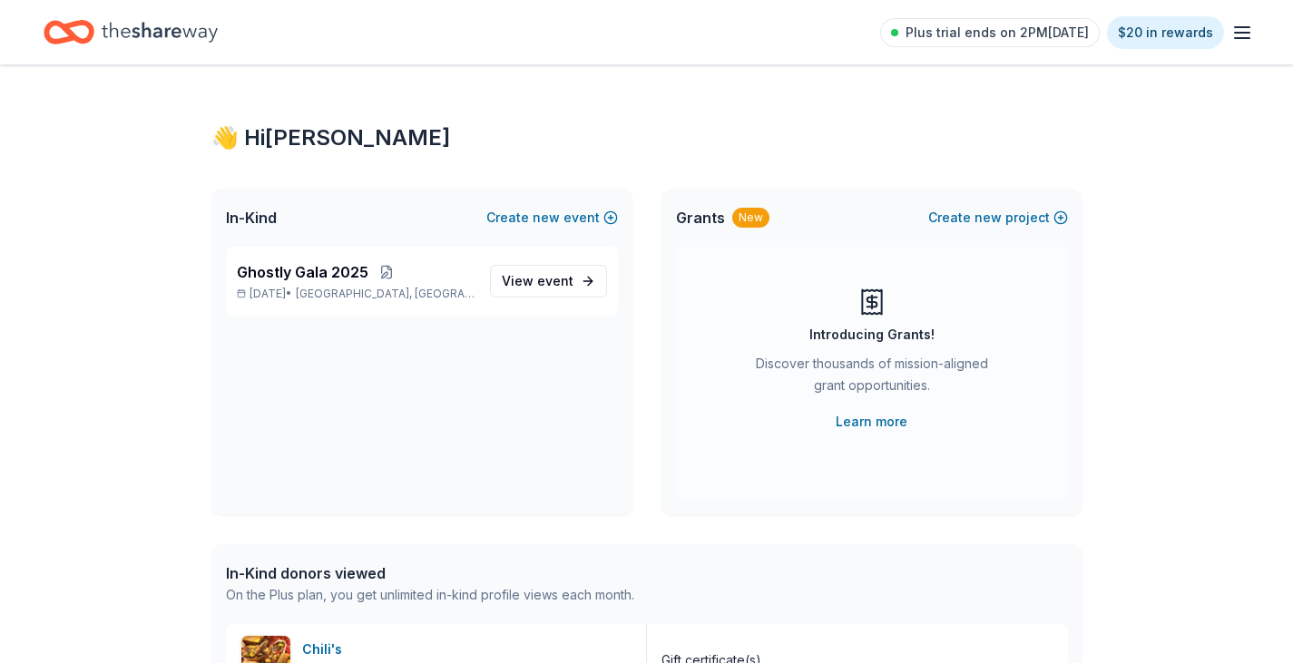
click at [153, 25] on icon "Home" at bounding box center [160, 32] width 116 height 37
click at [543, 279] on span "event" at bounding box center [555, 280] width 36 height 15
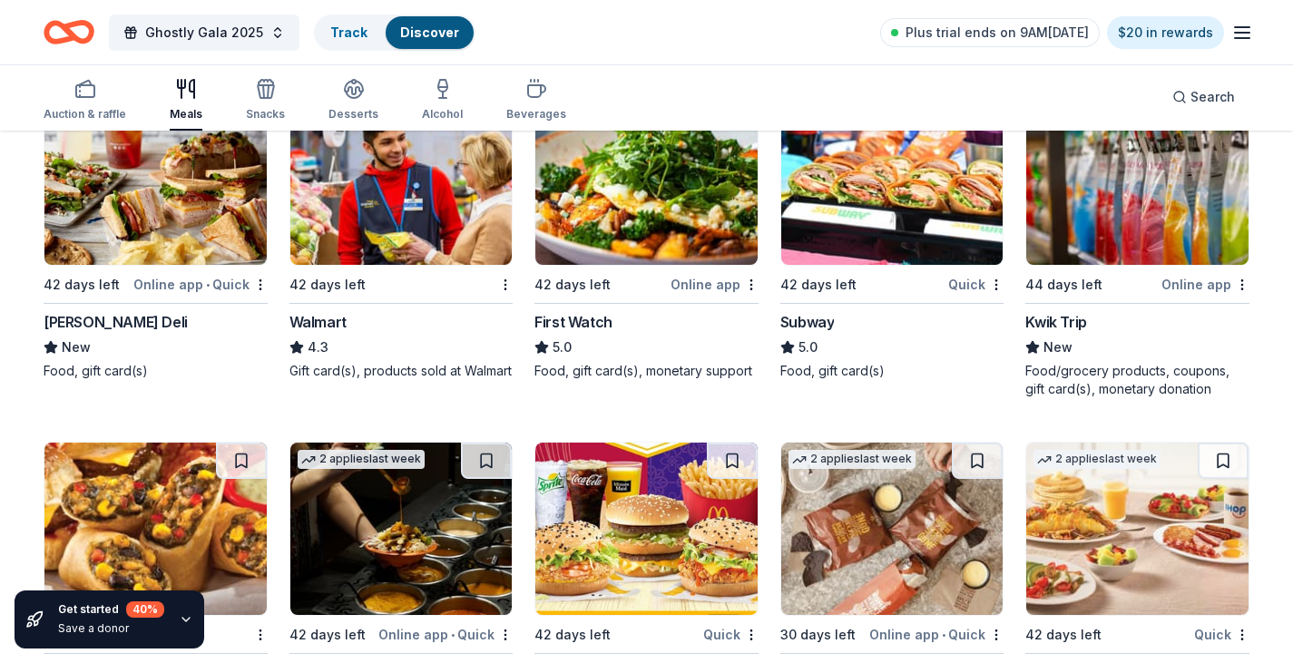
scroll to position [1089, 0]
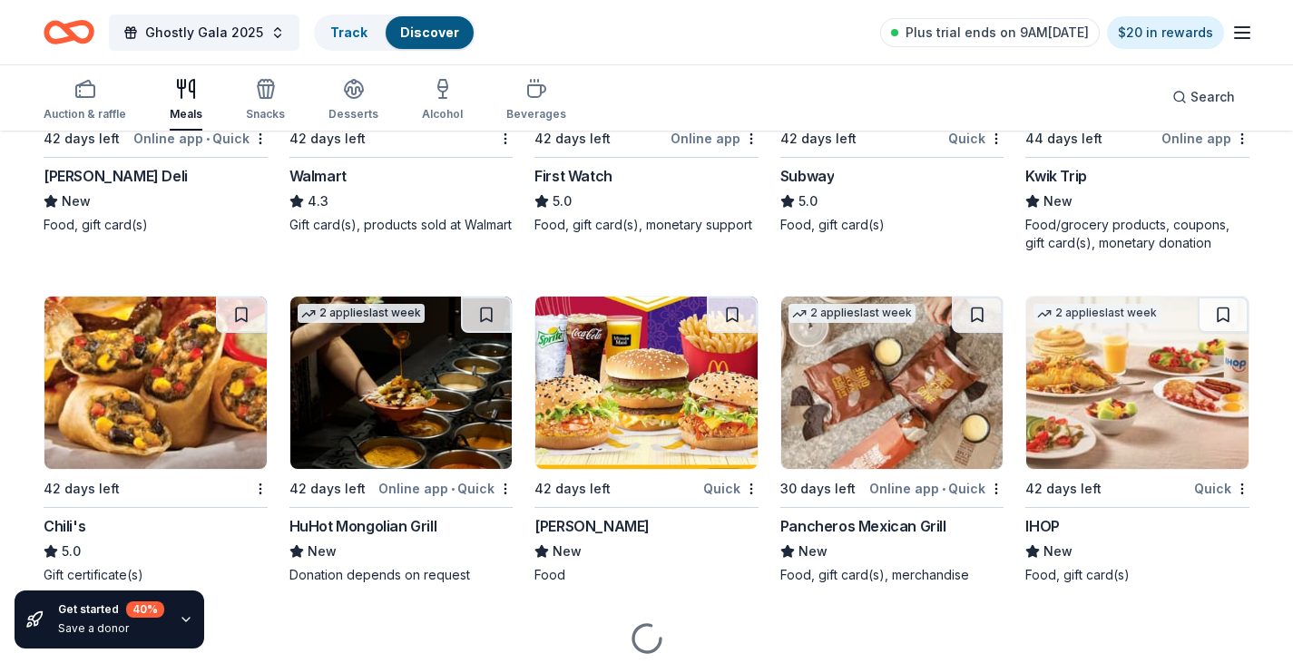
click at [173, 370] on img at bounding box center [155, 383] width 222 height 172
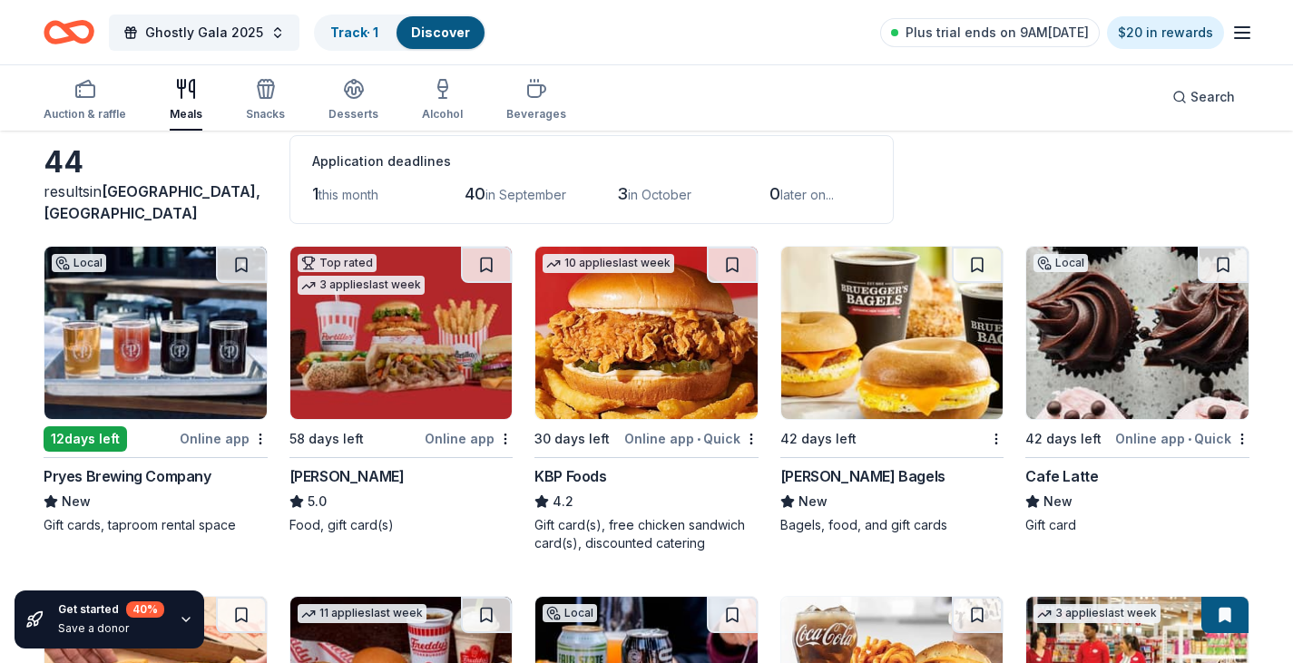
scroll to position [0, 0]
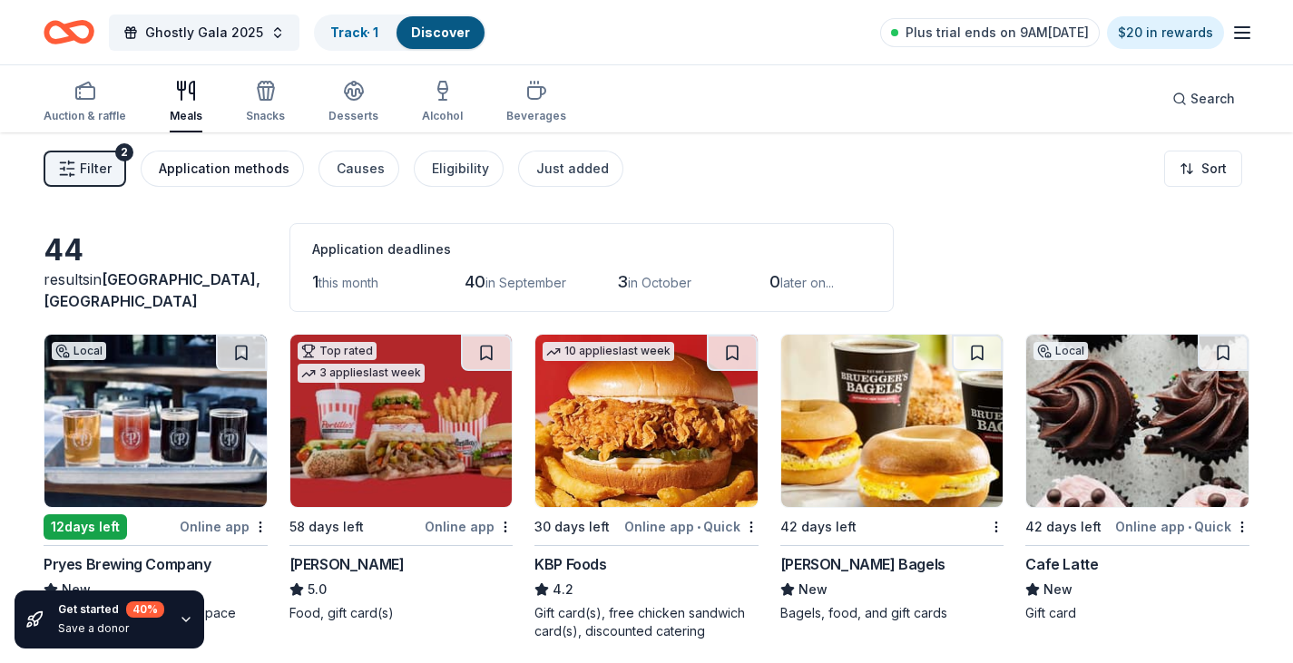
click at [232, 173] on div "Application methods" at bounding box center [224, 169] width 131 height 22
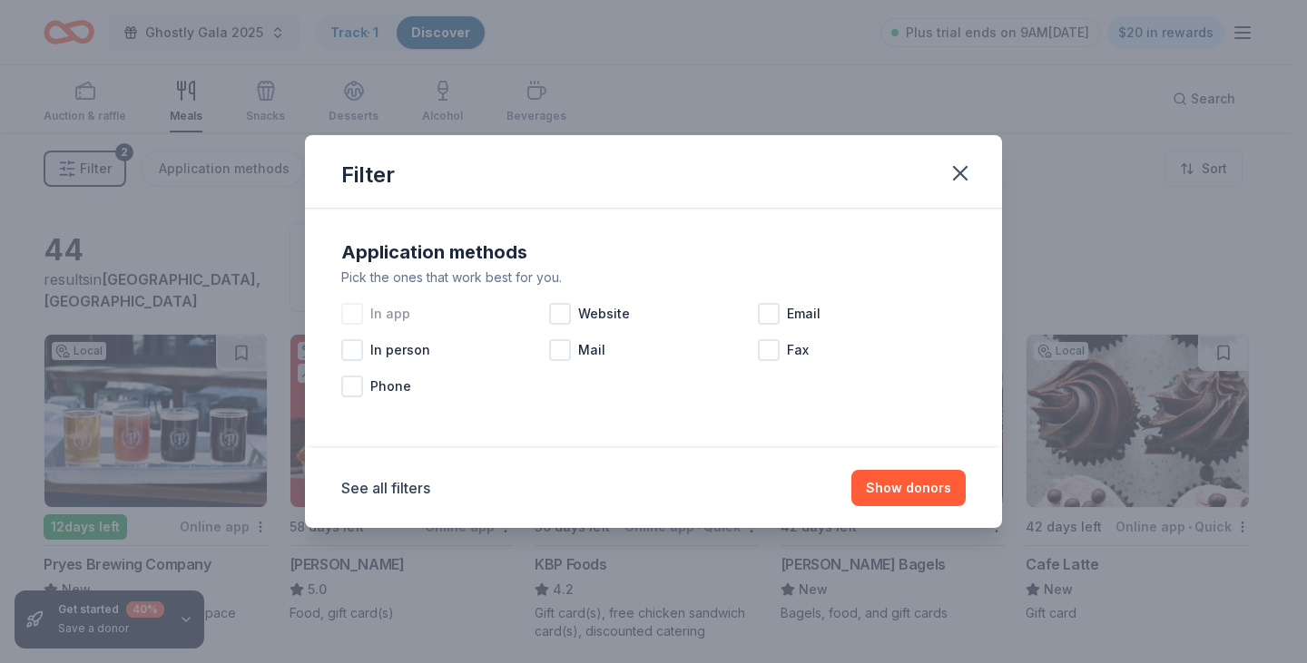
click at [370, 314] on span "In app" at bounding box center [390, 314] width 40 height 22
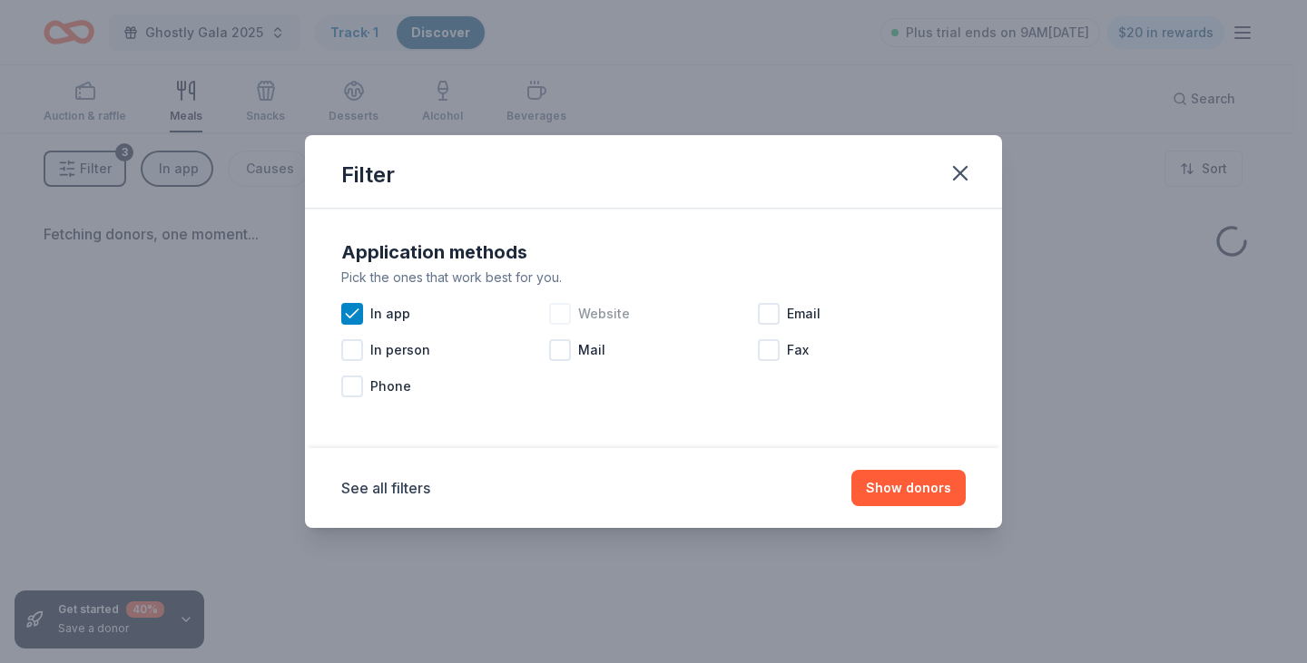
click at [601, 318] on span "Website" at bounding box center [604, 314] width 52 height 22
click at [797, 320] on span "Email" at bounding box center [804, 314] width 34 height 22
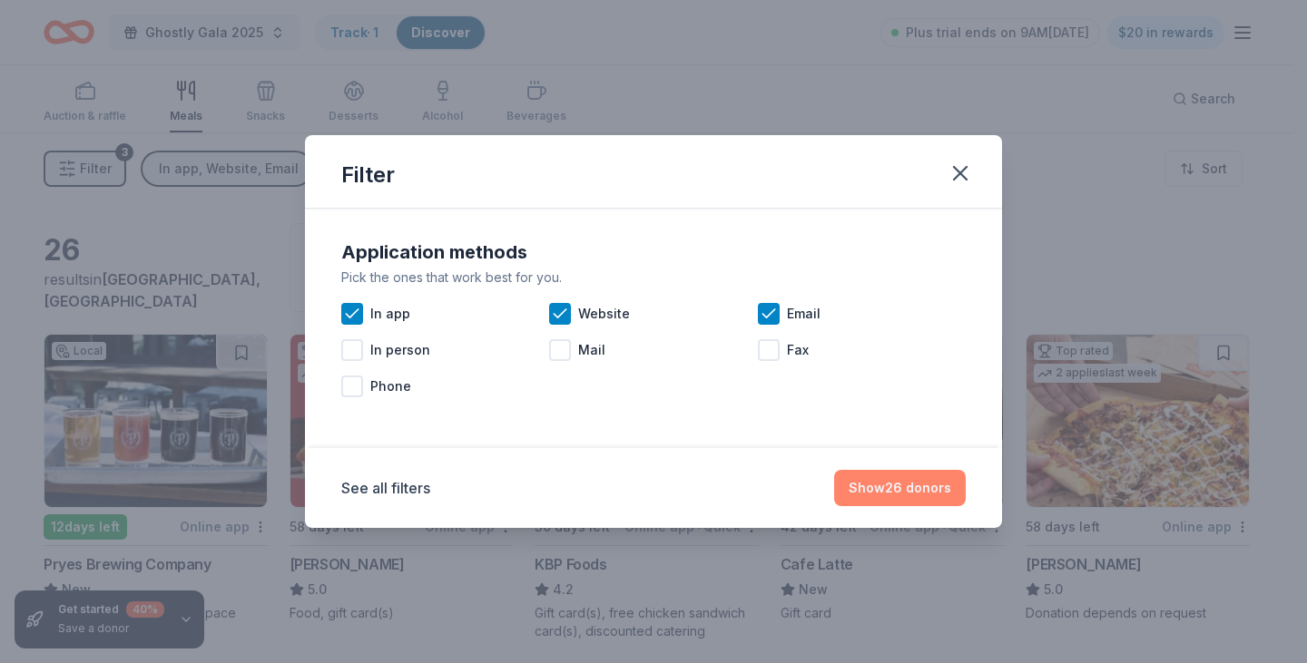
click at [905, 487] on button "Show 26 donors" at bounding box center [900, 488] width 132 height 36
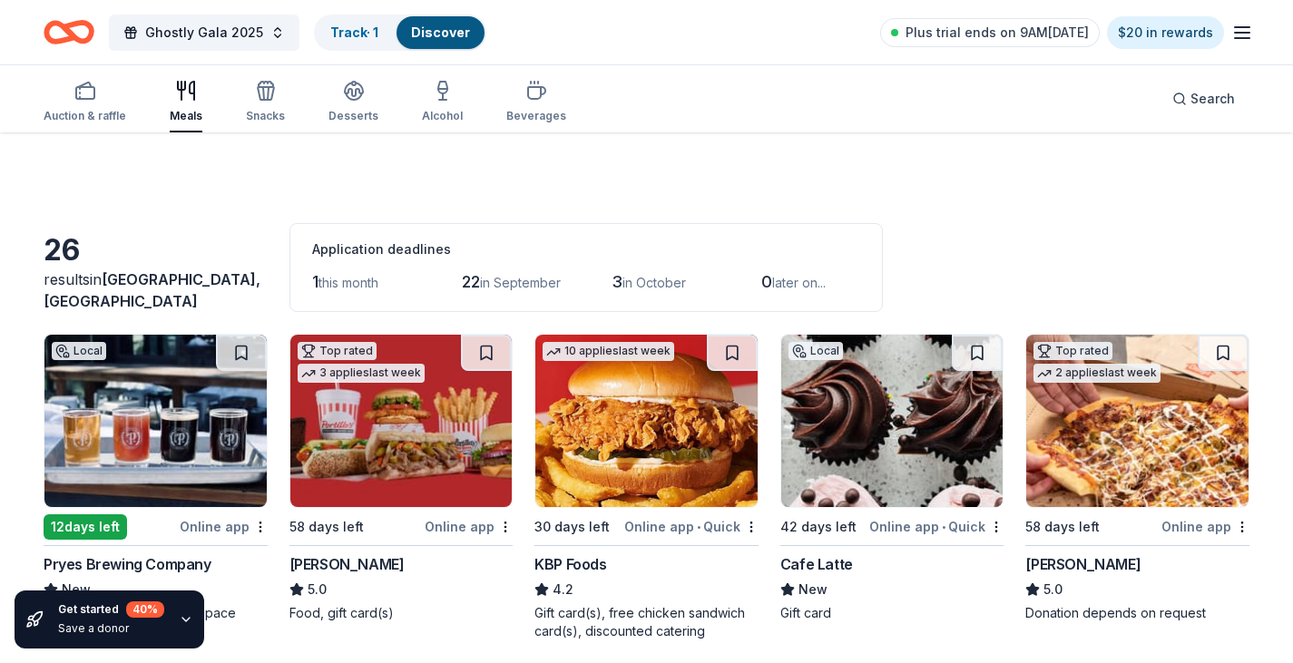
scroll to position [91, 0]
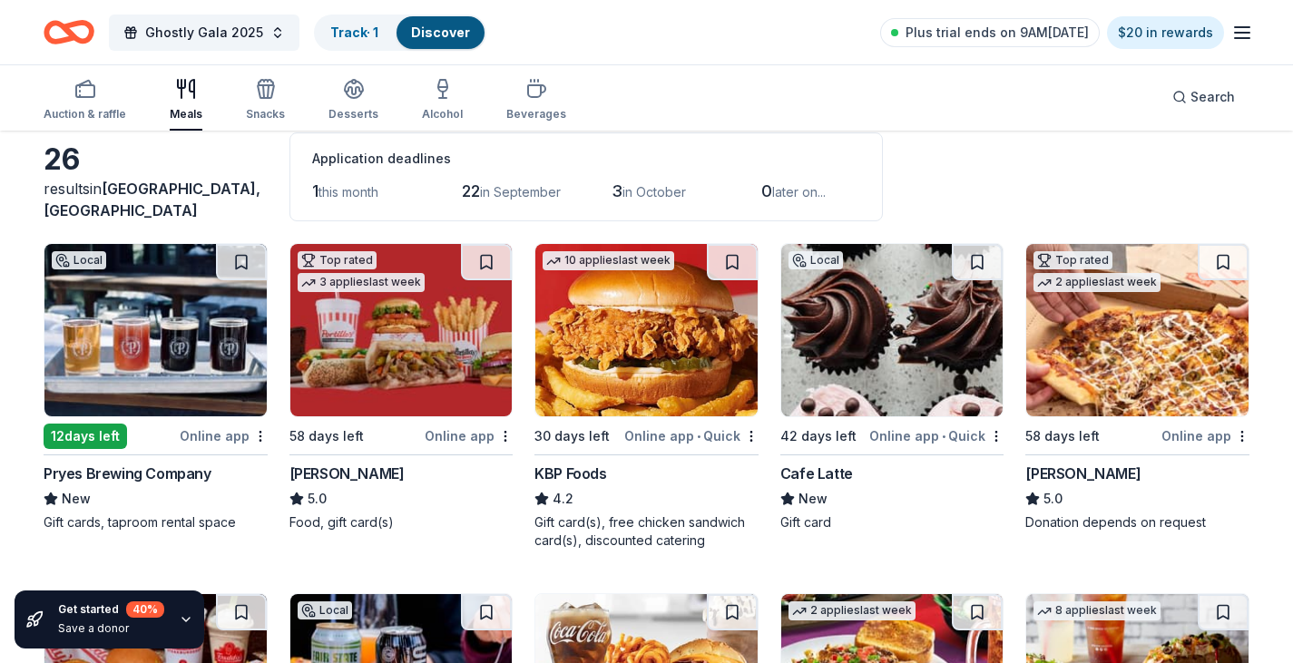
click at [330, 355] on img at bounding box center [401, 330] width 222 height 172
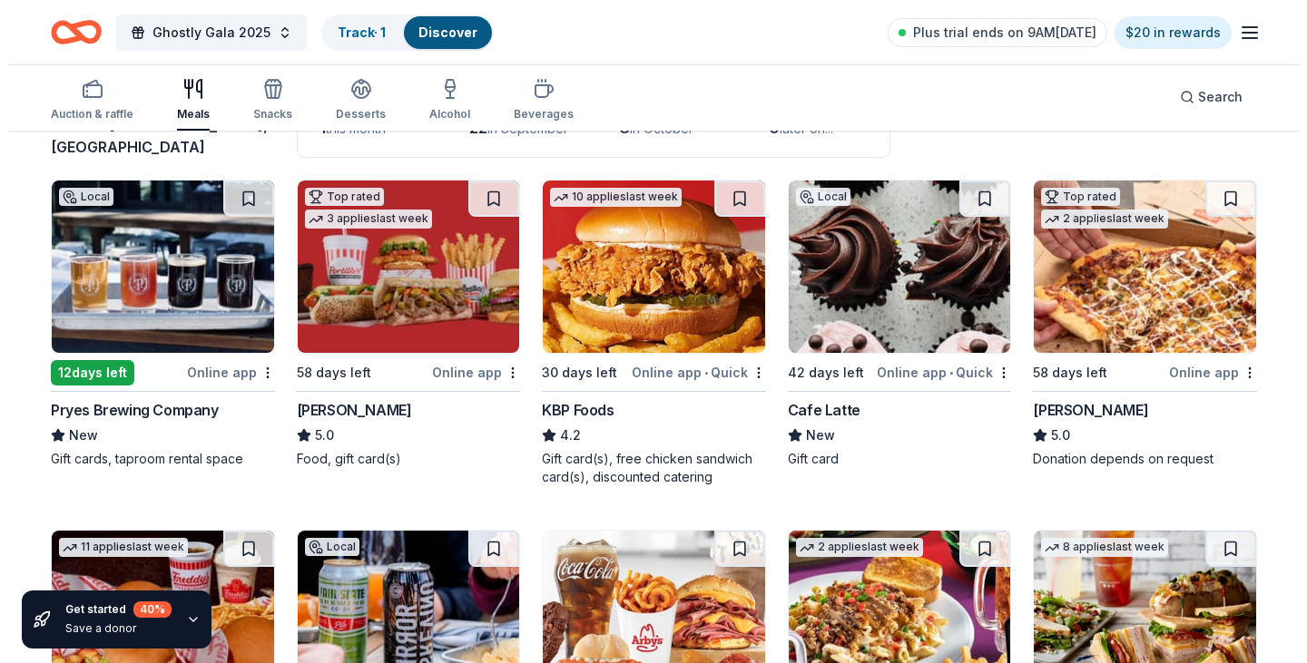
scroll to position [0, 0]
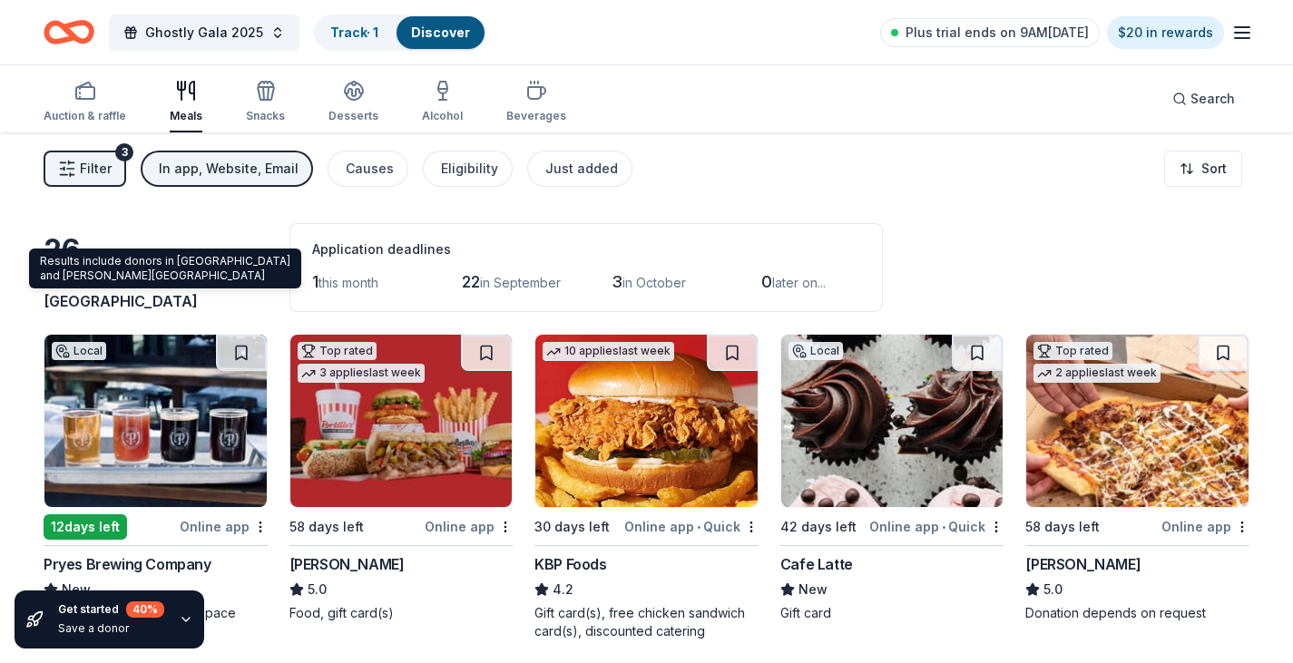
click at [113, 300] on span "Brooklyn Park, MN" at bounding box center [152, 290] width 217 height 40
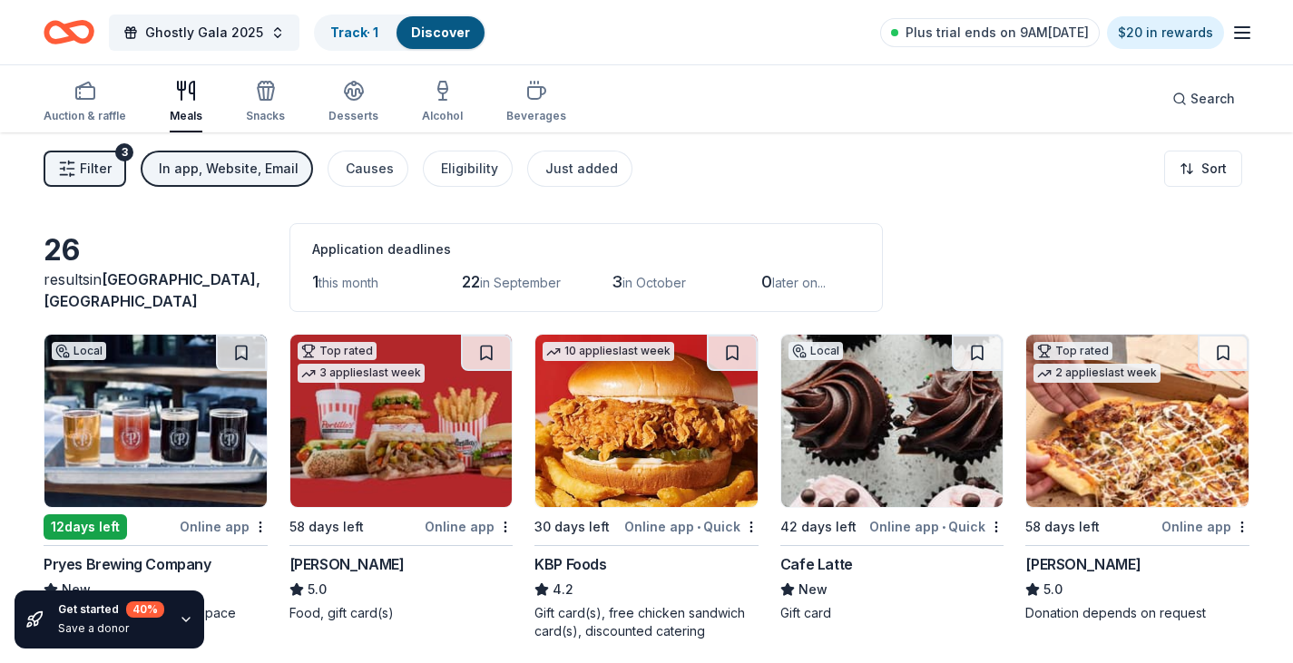
click at [83, 182] on button "Filter 3" at bounding box center [85, 169] width 83 height 36
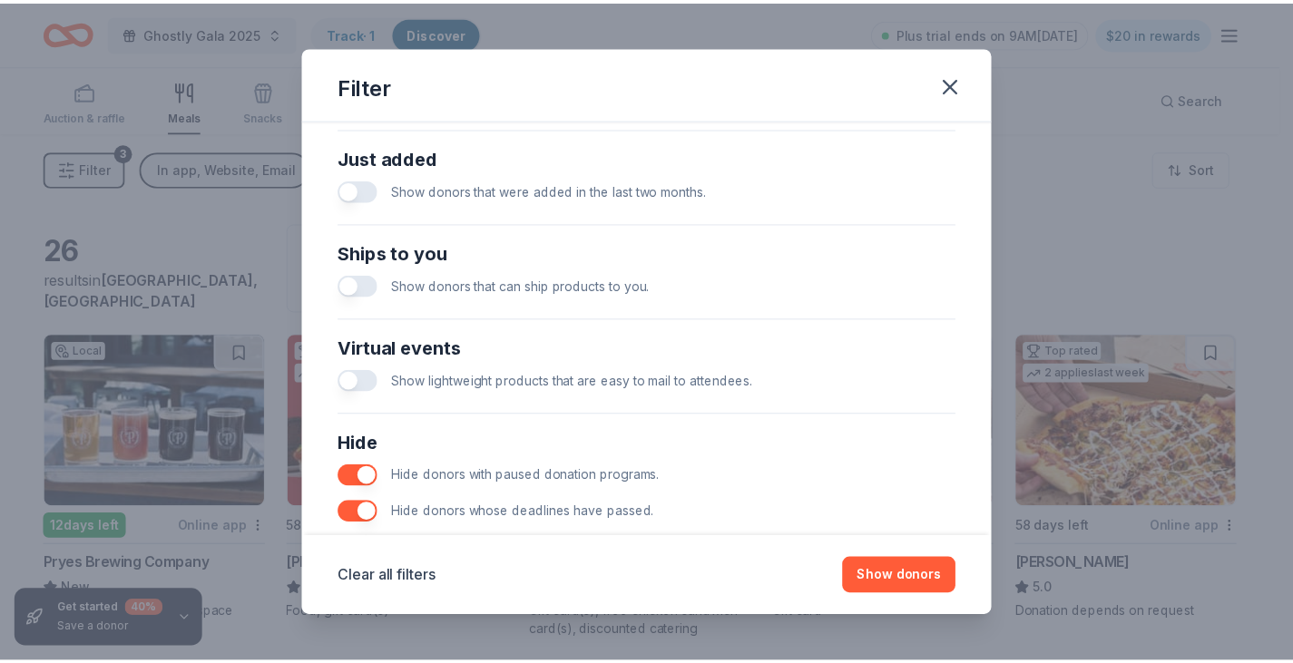
scroll to position [779, 0]
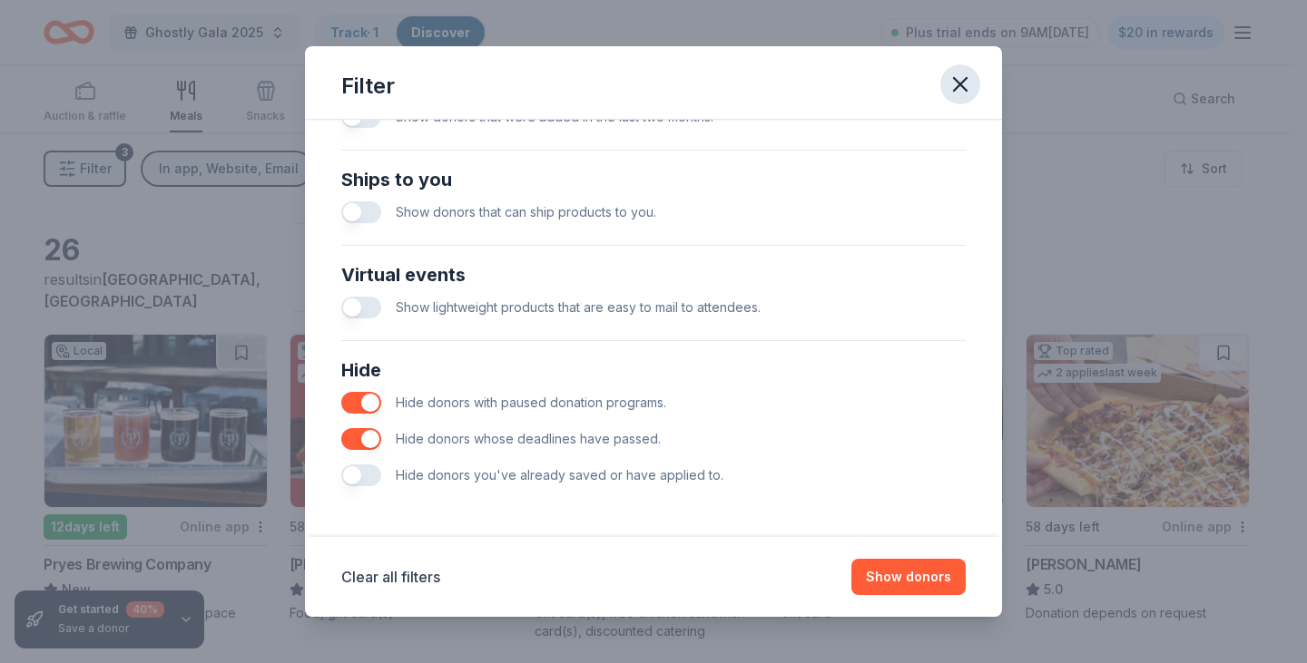
click at [956, 87] on icon "button" at bounding box center [960, 84] width 13 height 13
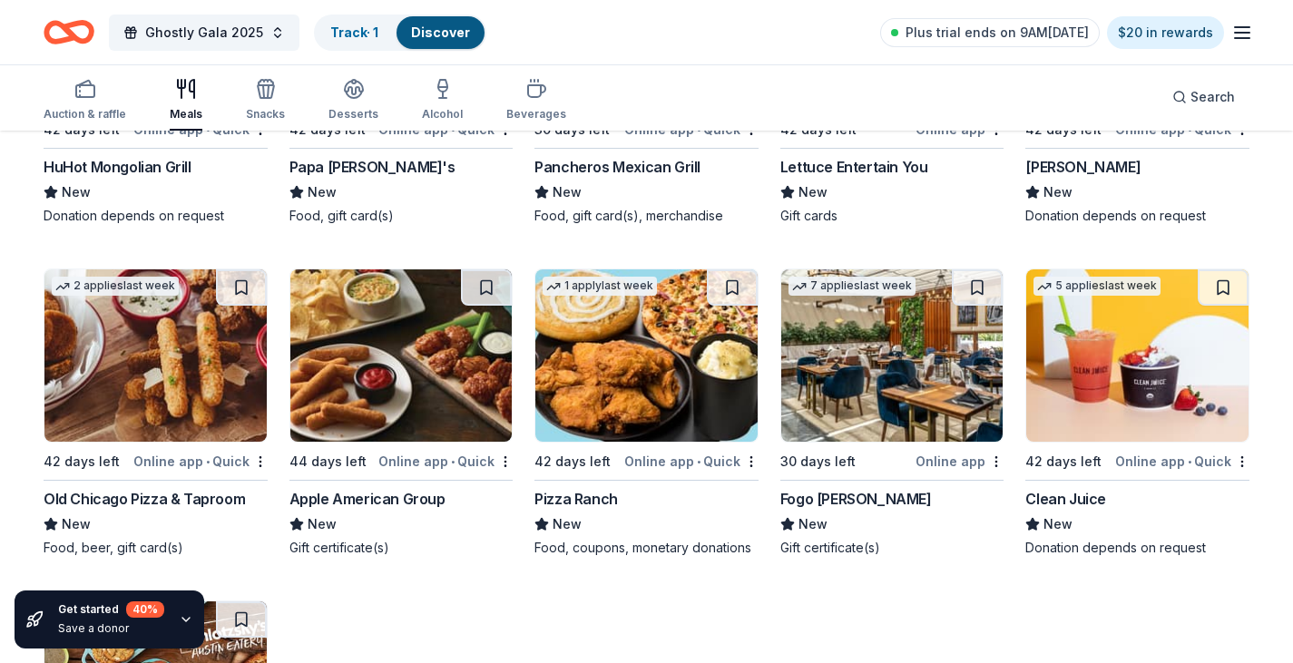
scroll to position [1452, 0]
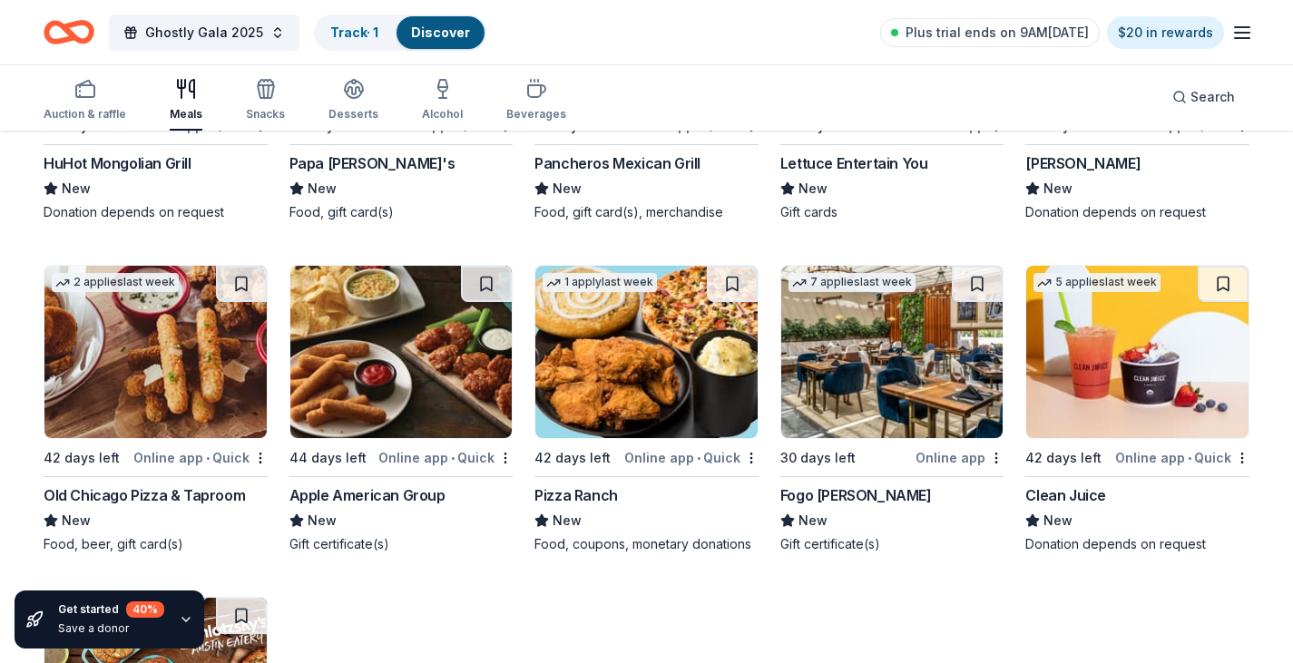
click at [656, 370] on img at bounding box center [646, 352] width 222 height 172
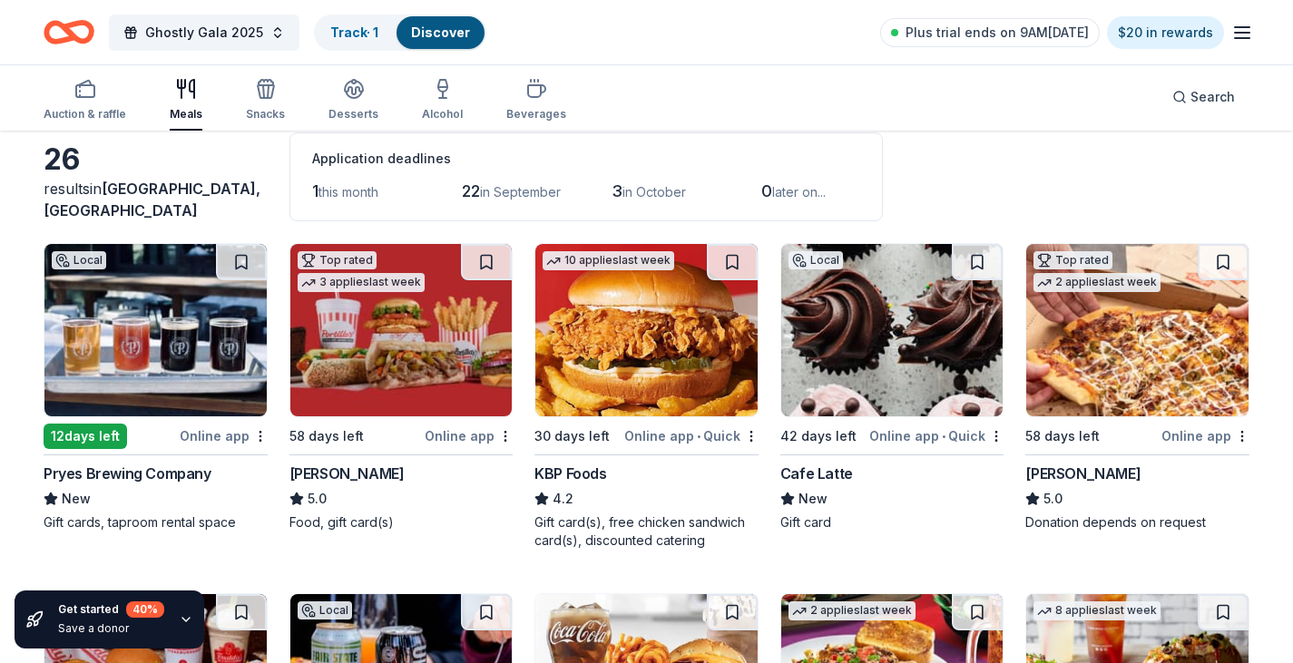
scroll to position [0, 0]
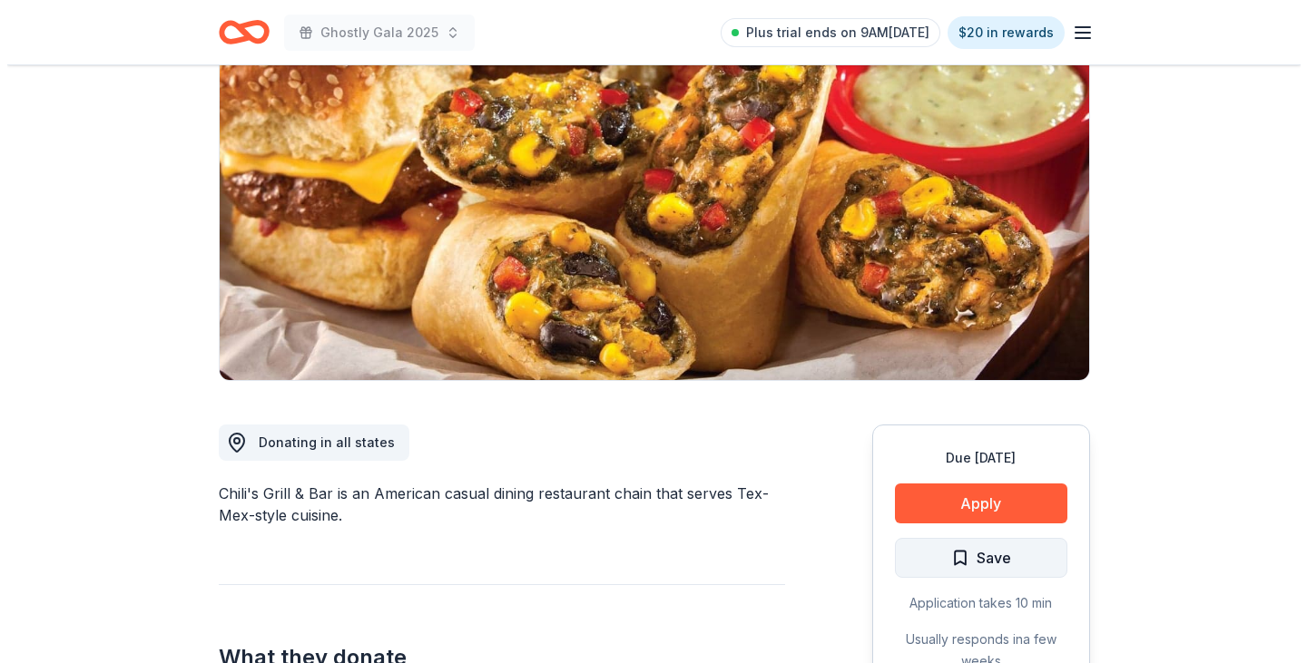
scroll to position [272, 0]
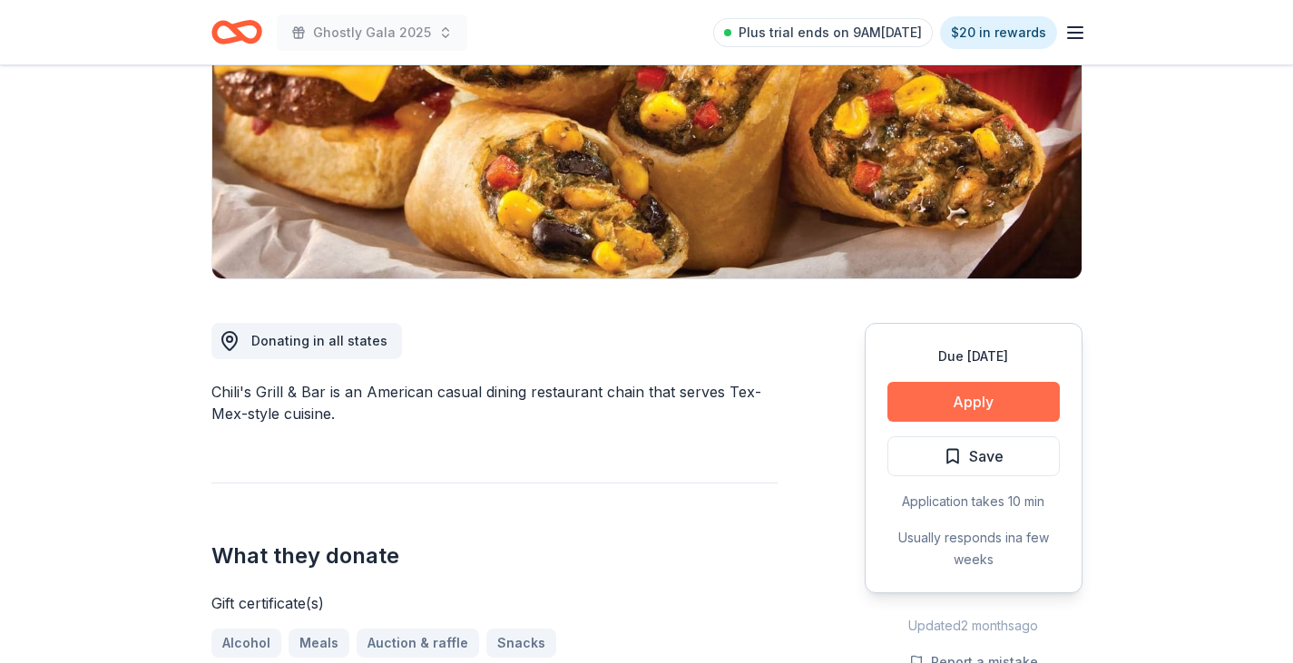
click at [1009, 393] on button "Apply" at bounding box center [974, 402] width 172 height 40
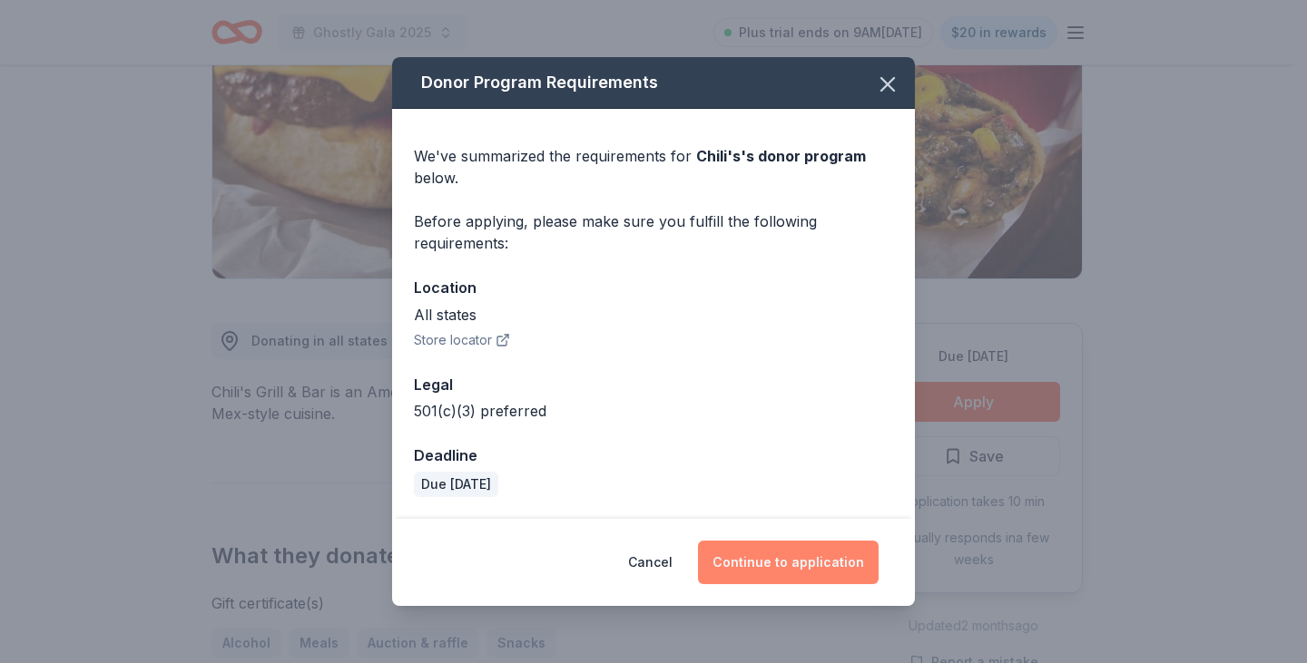
click at [816, 549] on button "Continue to application" at bounding box center [788, 563] width 181 height 44
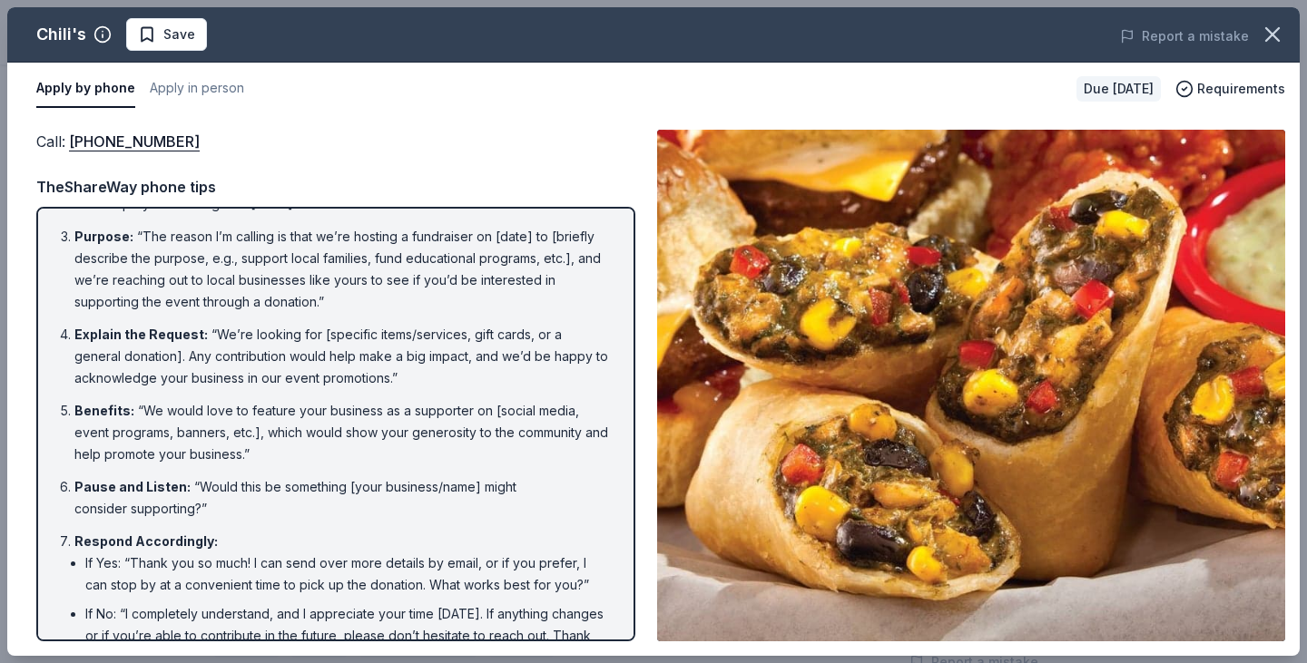
scroll to position [0, 0]
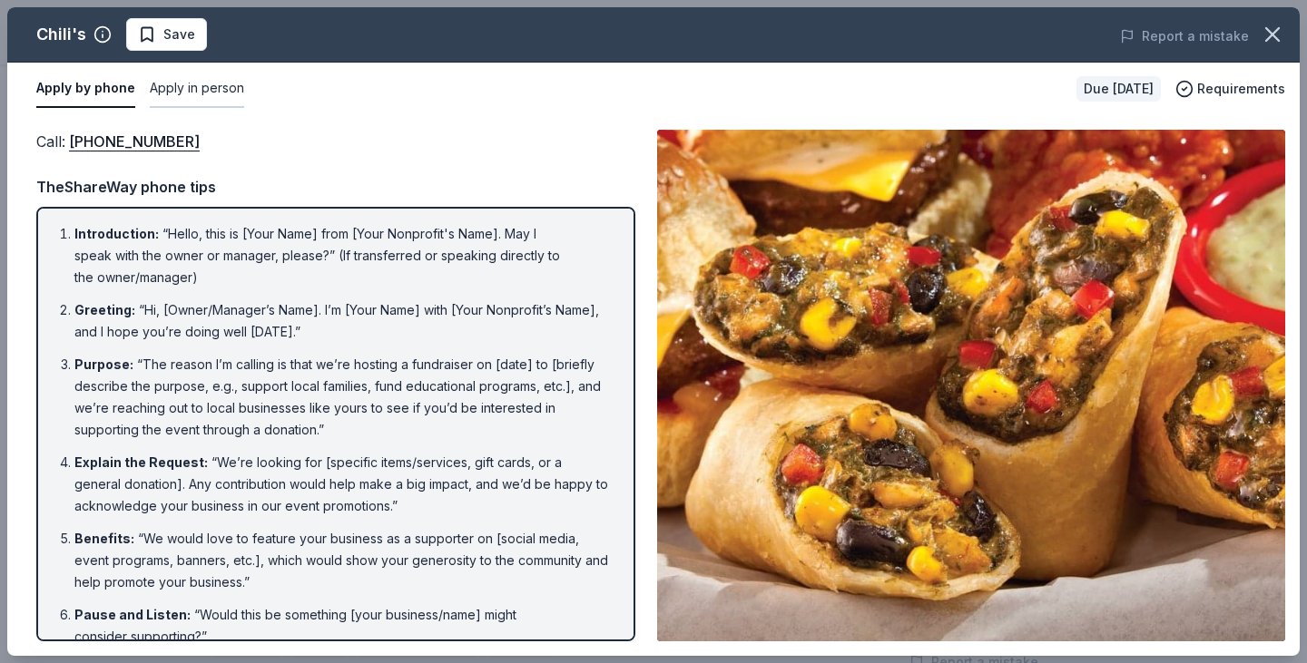
click at [215, 91] on button "Apply in person" at bounding box center [197, 89] width 94 height 38
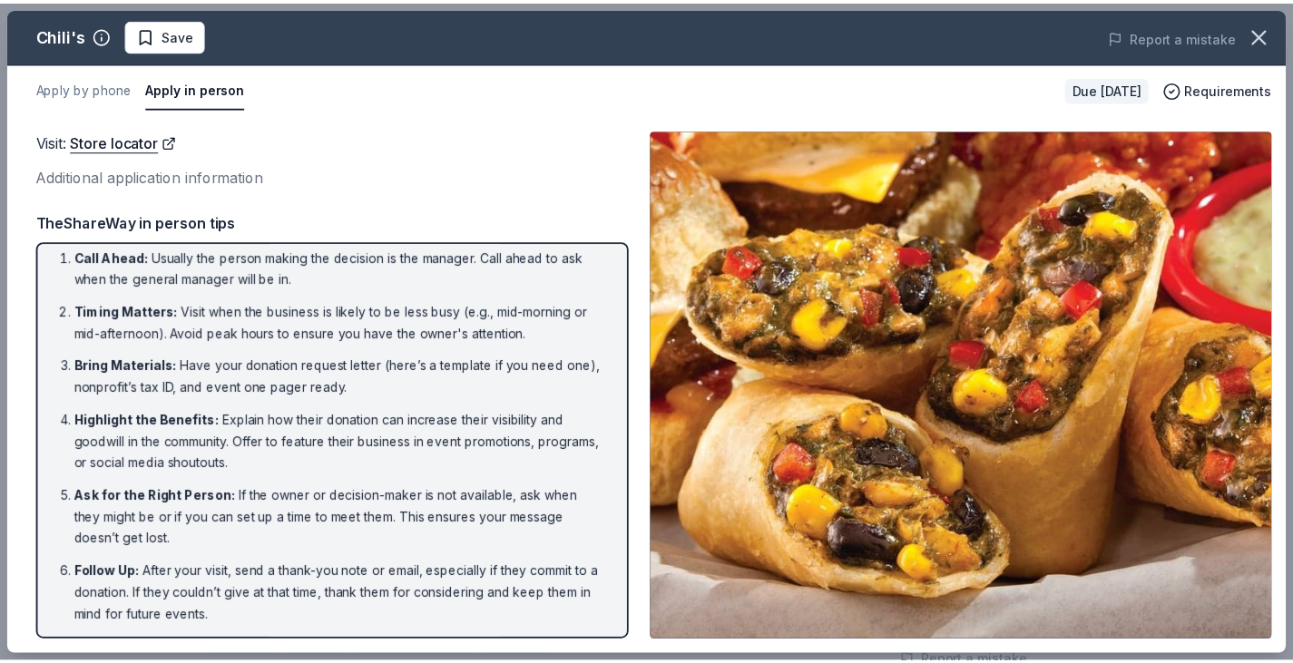
scroll to position [14, 0]
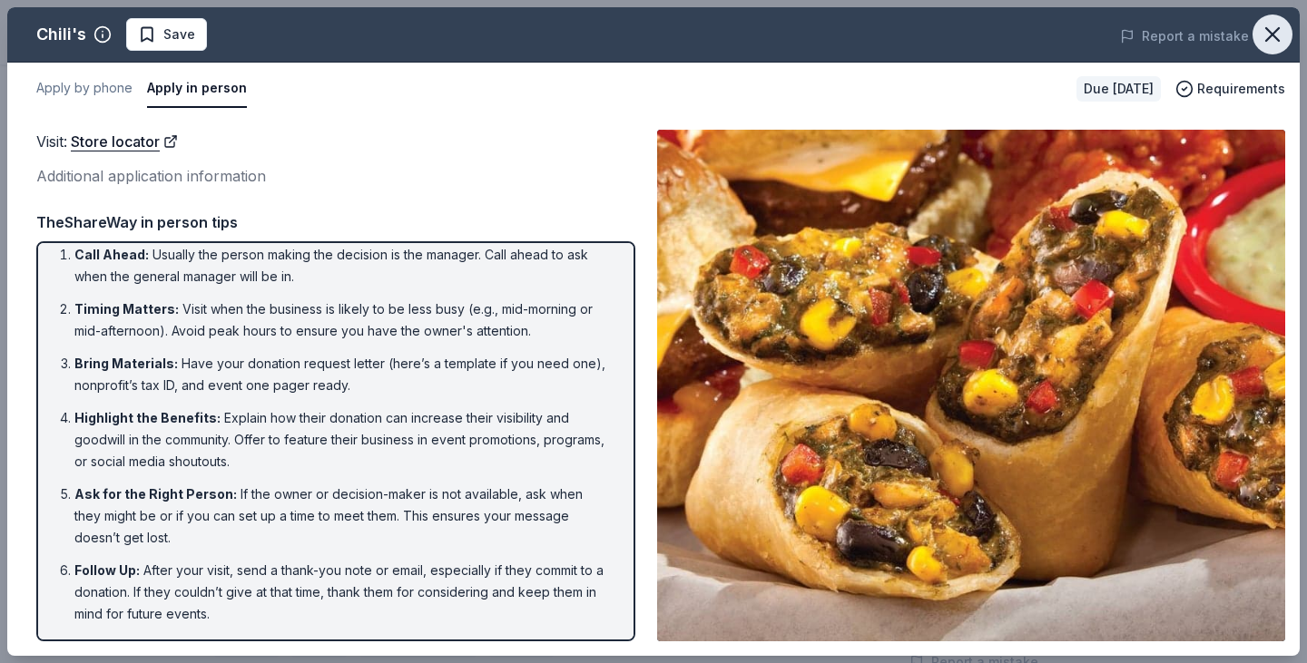
click at [1274, 29] on icon "button" at bounding box center [1272, 34] width 25 height 25
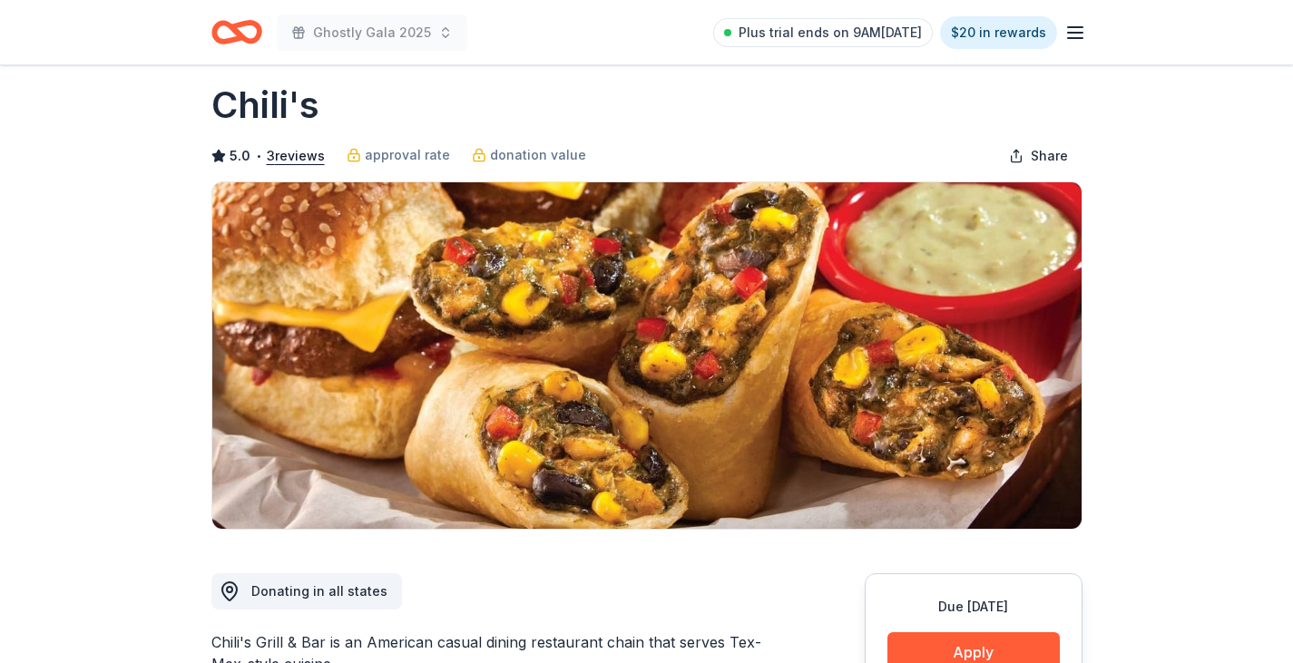
scroll to position [0, 0]
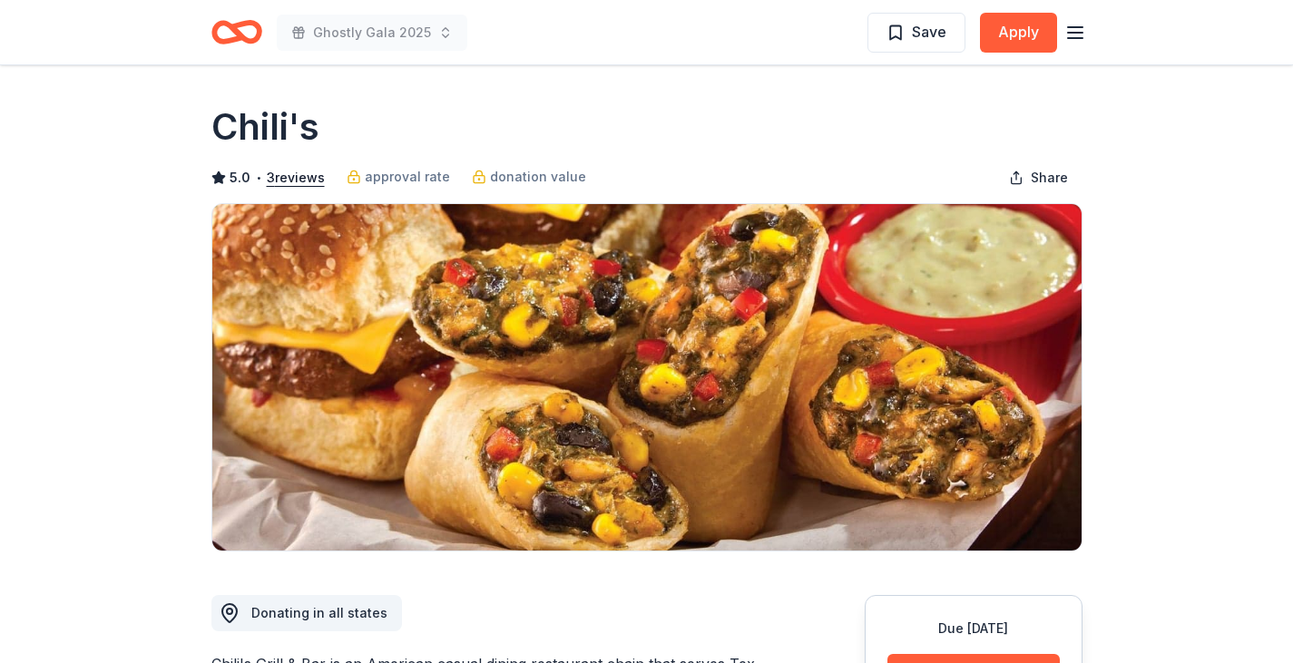
click at [239, 34] on icon "Home" at bounding box center [245, 32] width 28 height 18
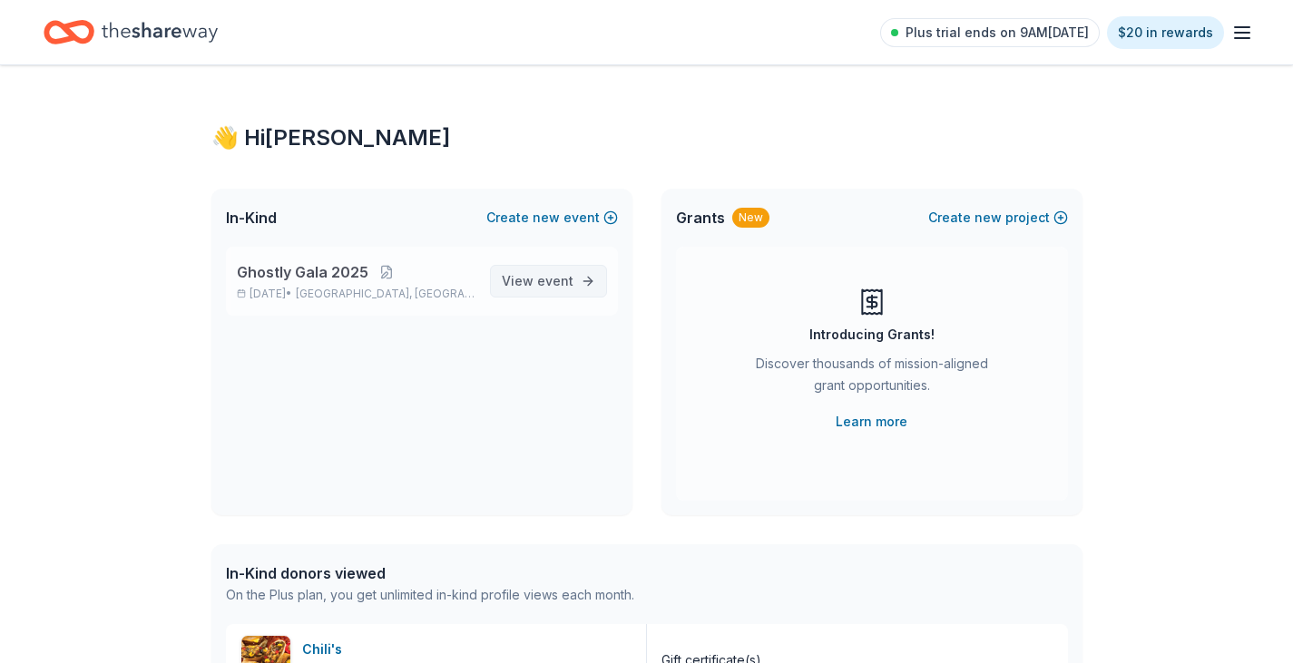
click at [522, 282] on span "View event" at bounding box center [538, 281] width 72 height 22
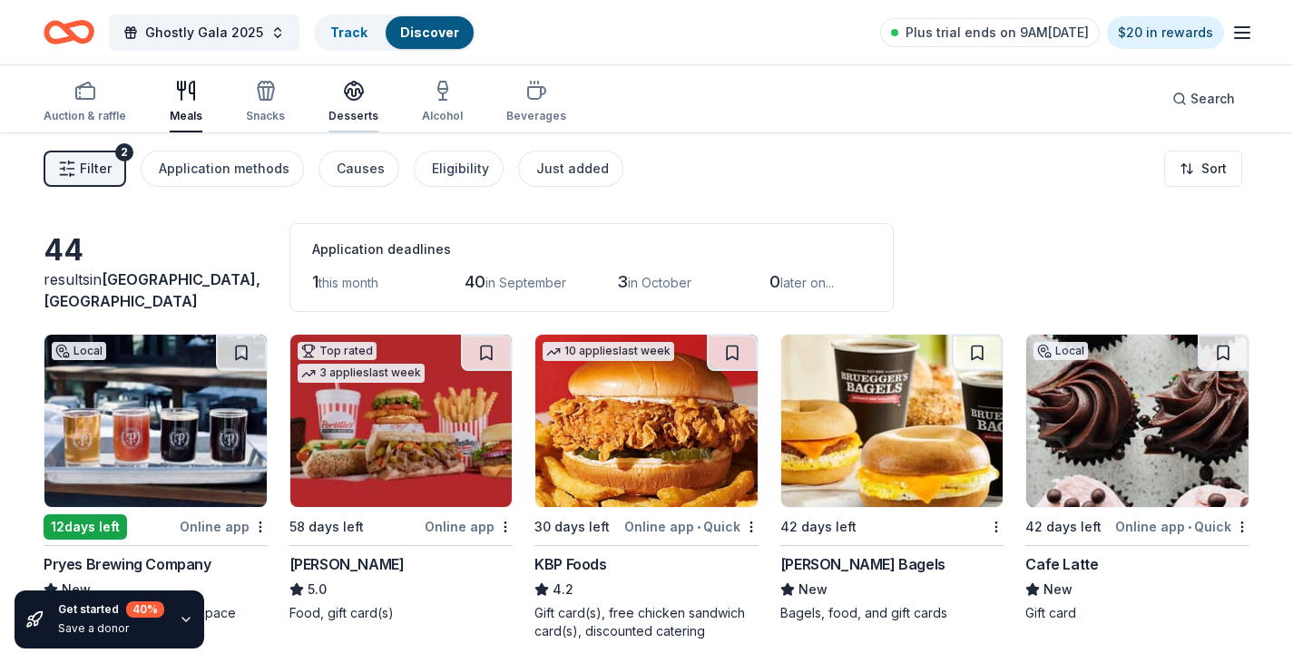
click at [337, 94] on div "button" at bounding box center [354, 91] width 50 height 22
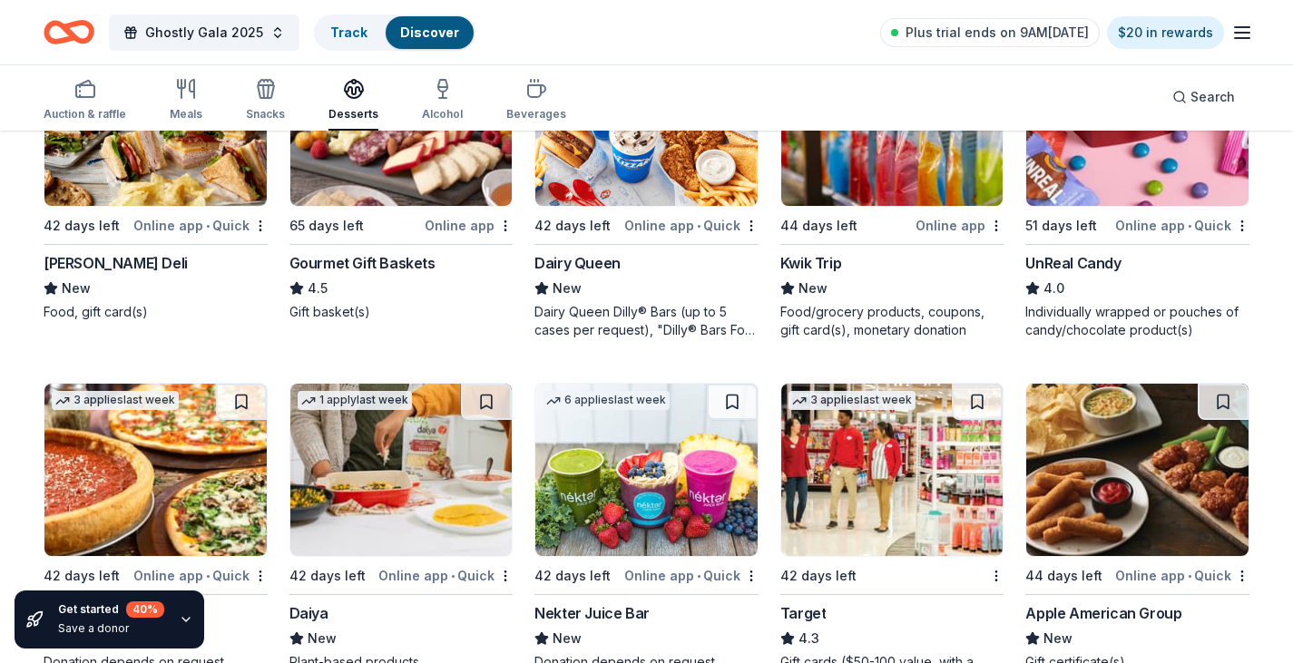
scroll to position [635, 0]
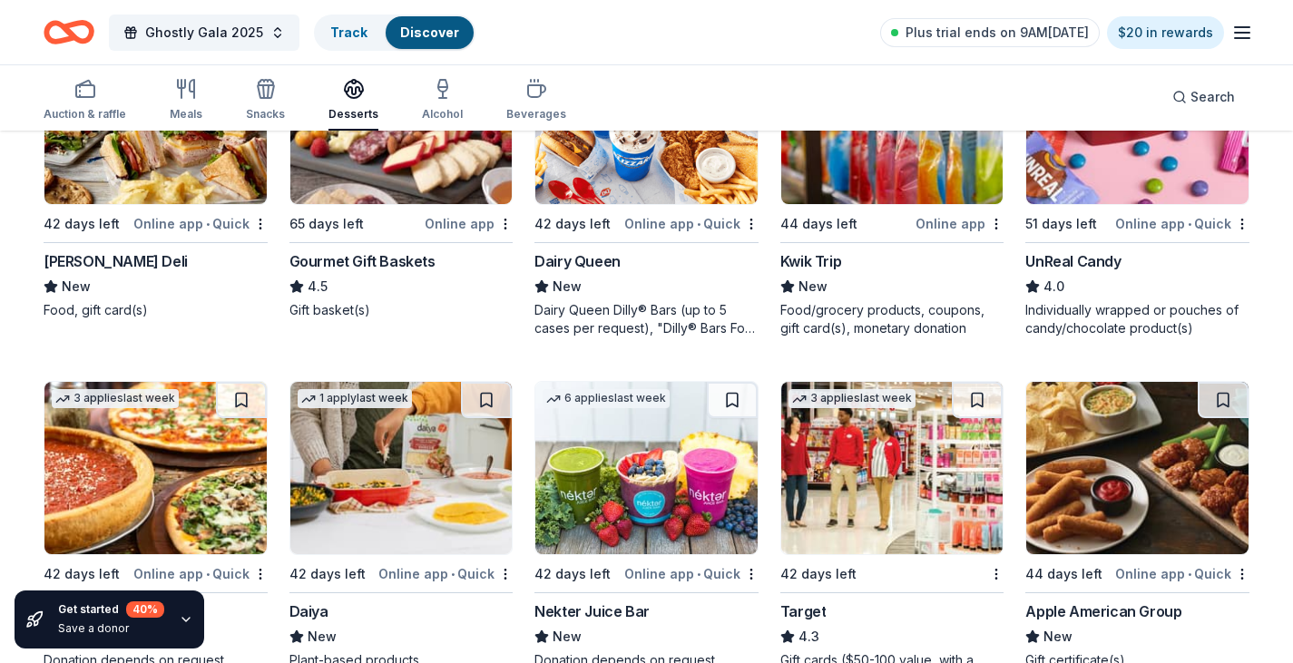
click at [887, 512] on img at bounding box center [892, 468] width 222 height 172
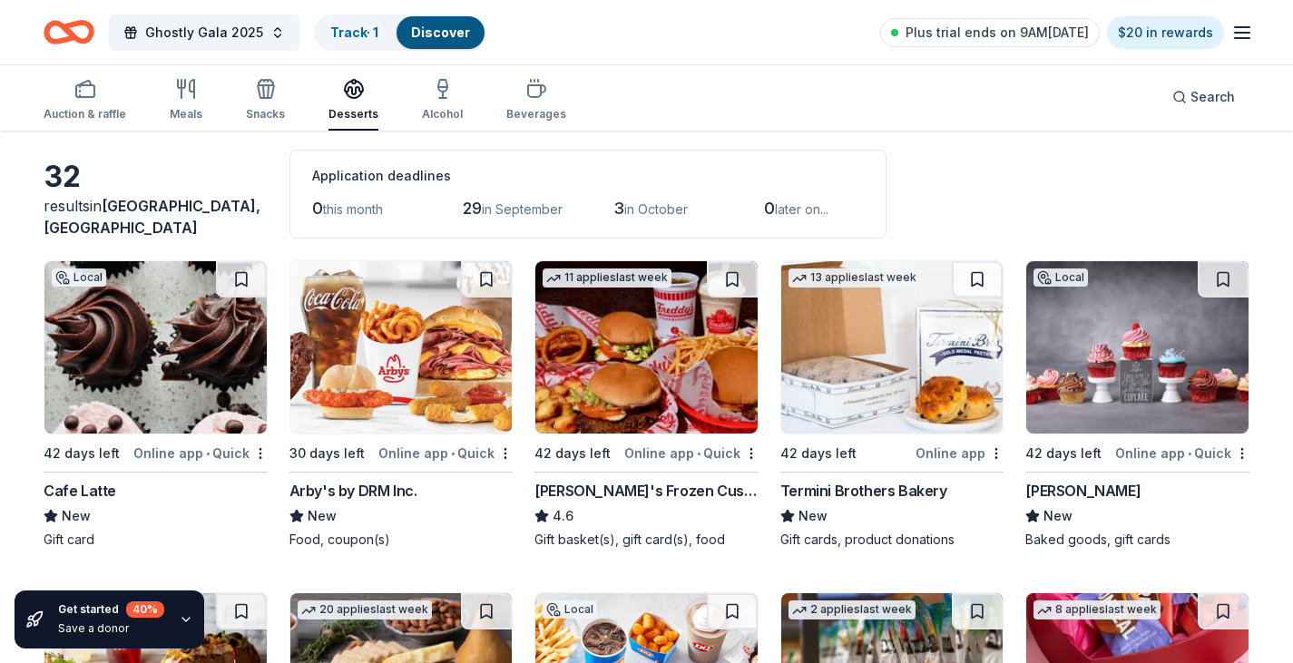
scroll to position [0, 0]
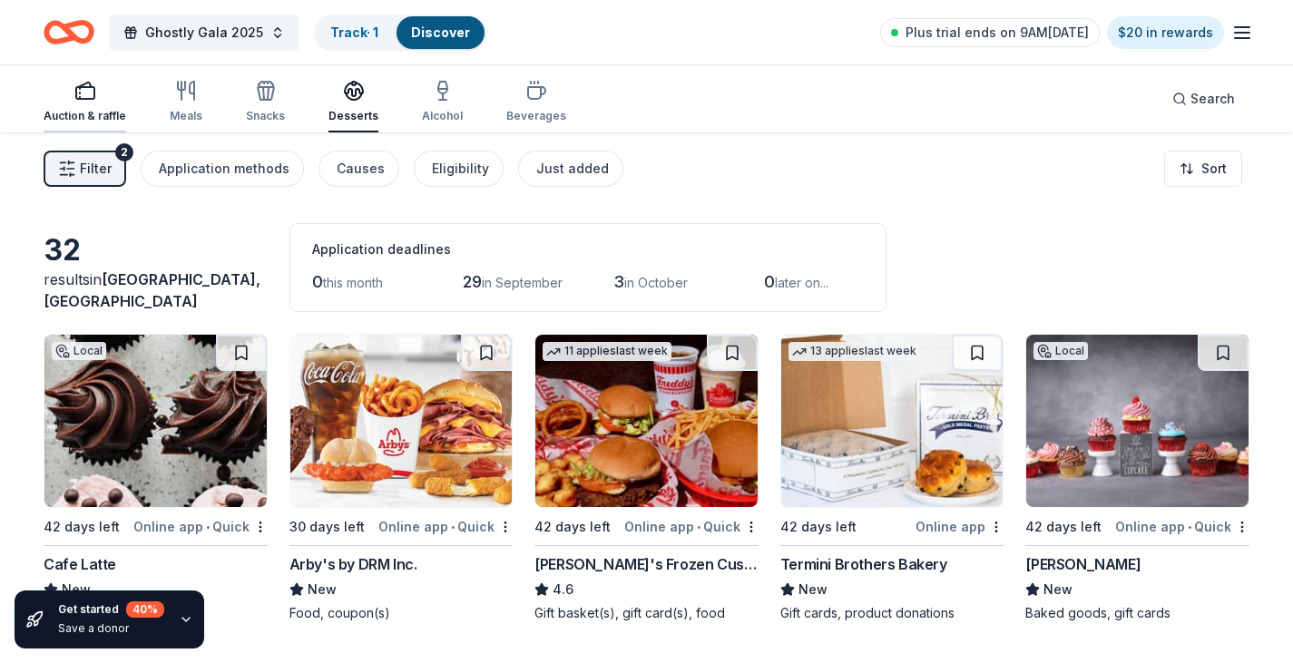
click at [77, 107] on div "Auction & raffle" at bounding box center [85, 102] width 83 height 44
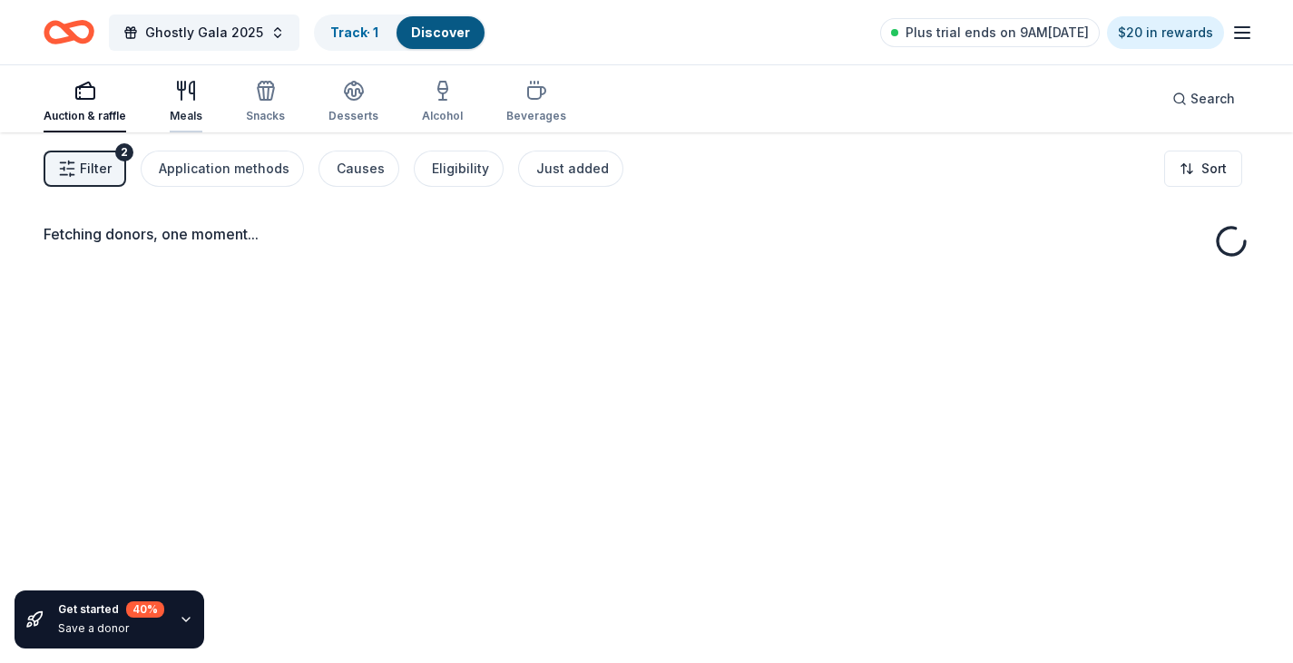
click at [175, 107] on div "Meals" at bounding box center [186, 102] width 33 height 44
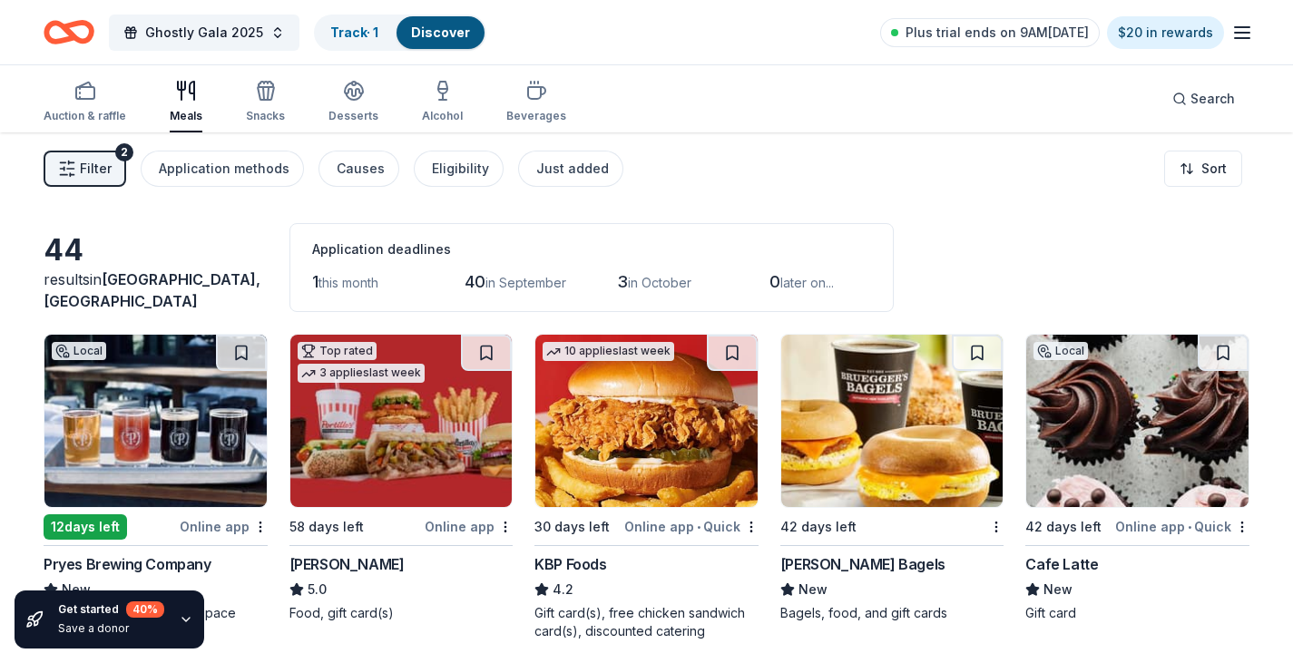
click at [187, 93] on icon "button" at bounding box center [186, 91] width 22 height 22
click at [847, 466] on img at bounding box center [892, 421] width 222 height 172
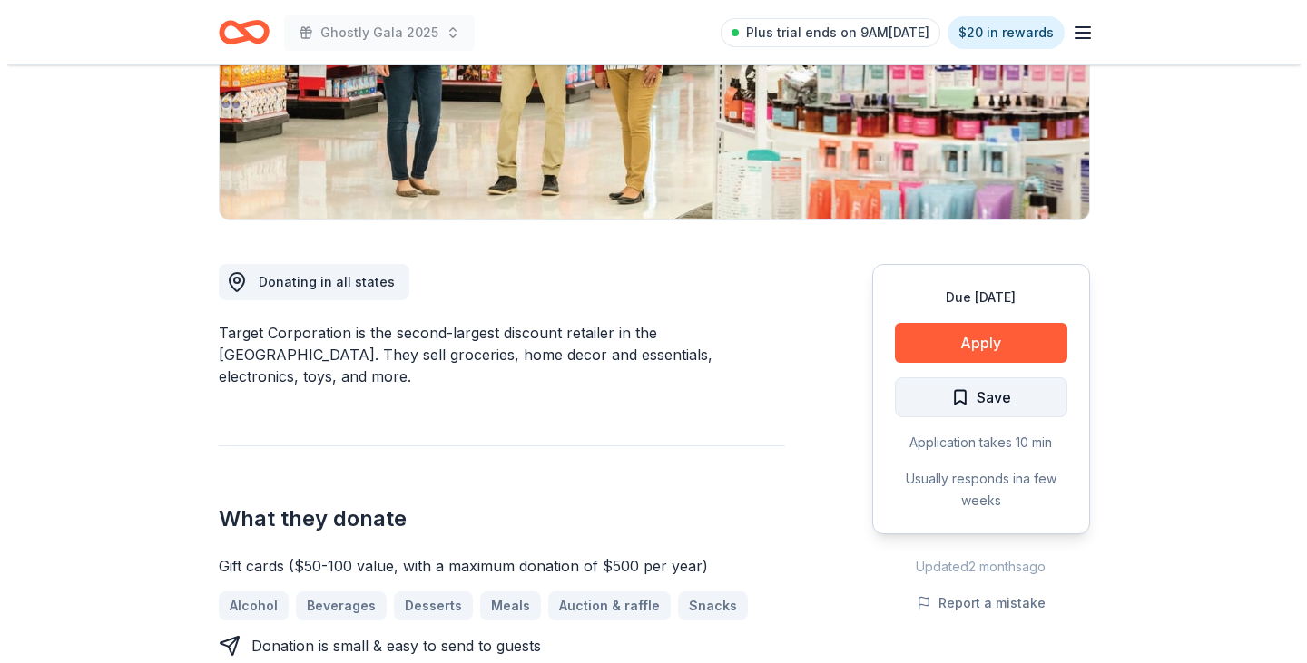
scroll to position [363, 0]
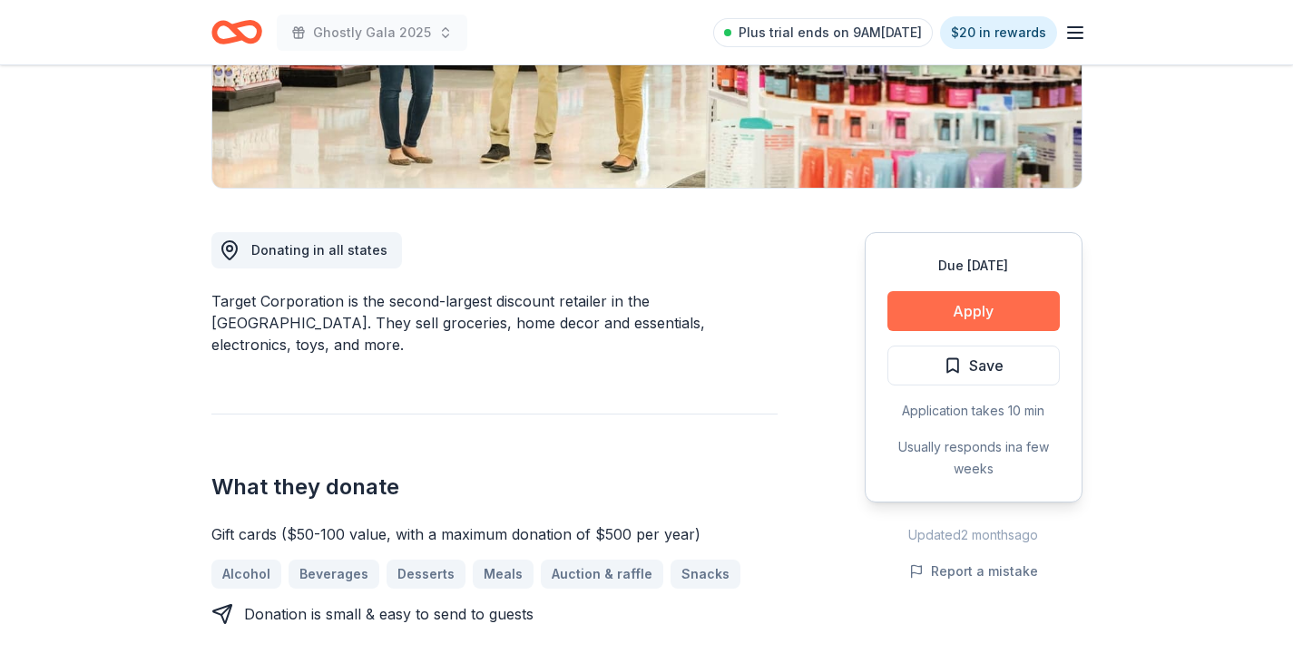
click at [983, 317] on button "Apply" at bounding box center [974, 311] width 172 height 40
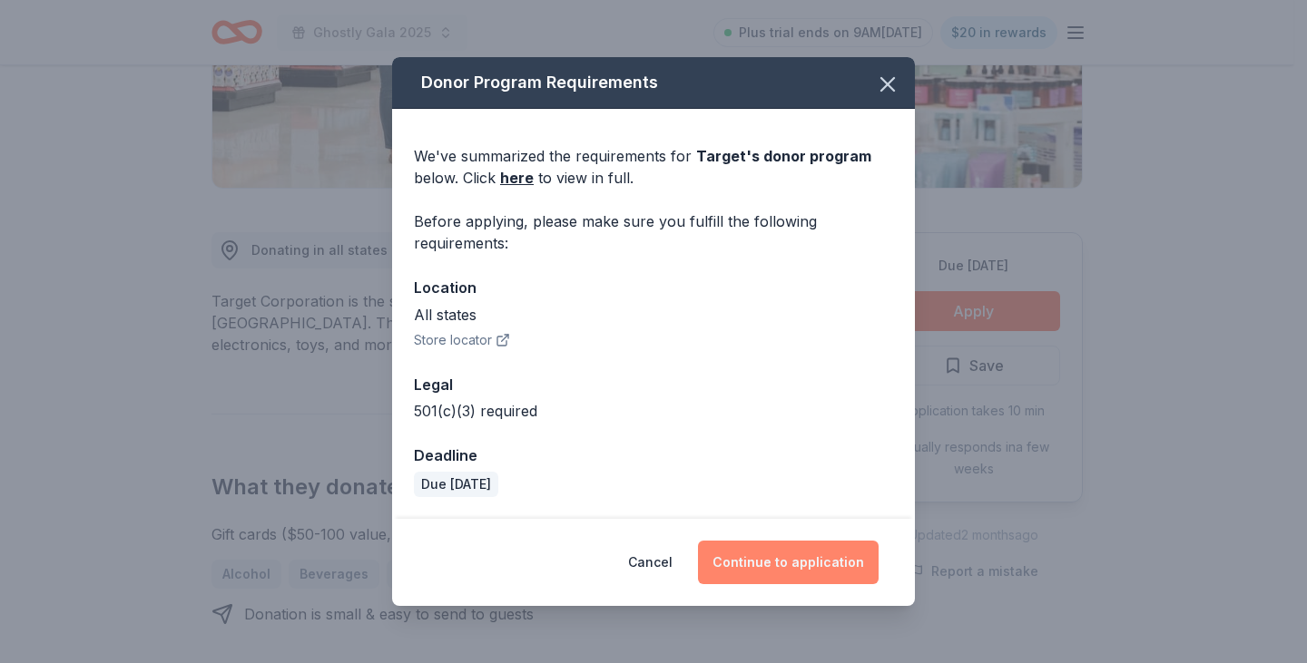
click at [750, 561] on button "Continue to application" at bounding box center [788, 563] width 181 height 44
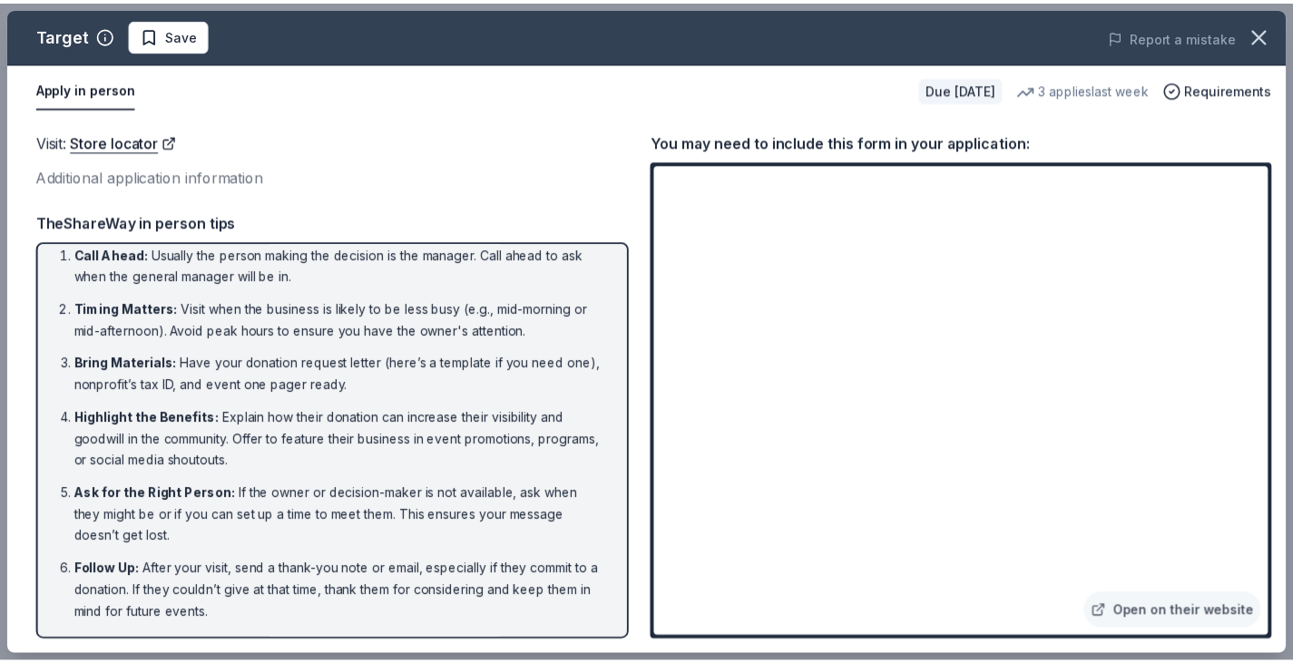
scroll to position [0, 0]
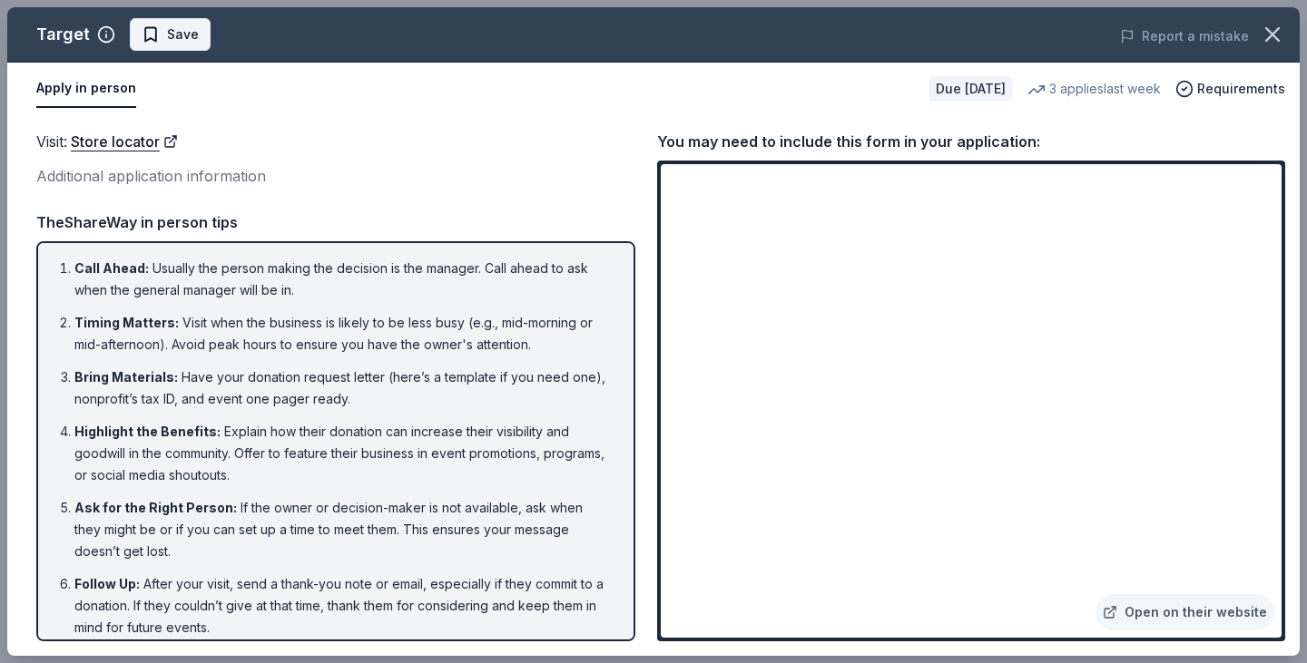
click at [159, 41] on span "Save" at bounding box center [170, 35] width 57 height 22
click at [1275, 29] on icon "button" at bounding box center [1272, 34] width 25 height 25
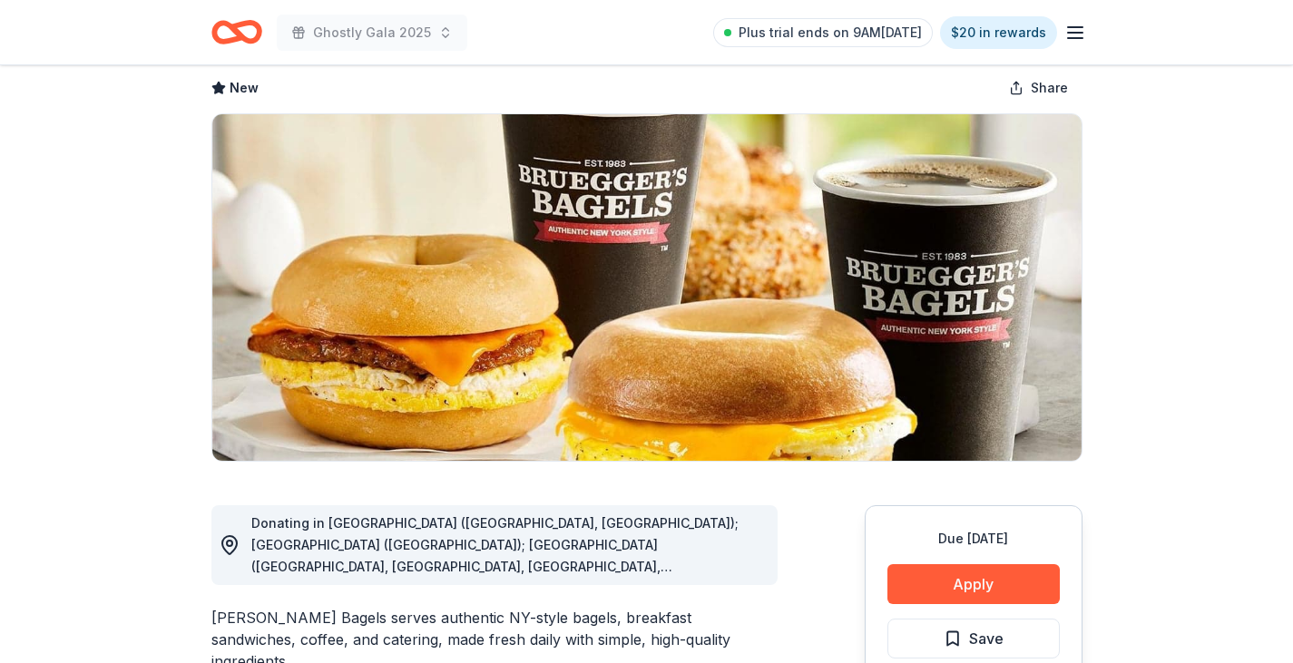
scroll to position [272, 0]
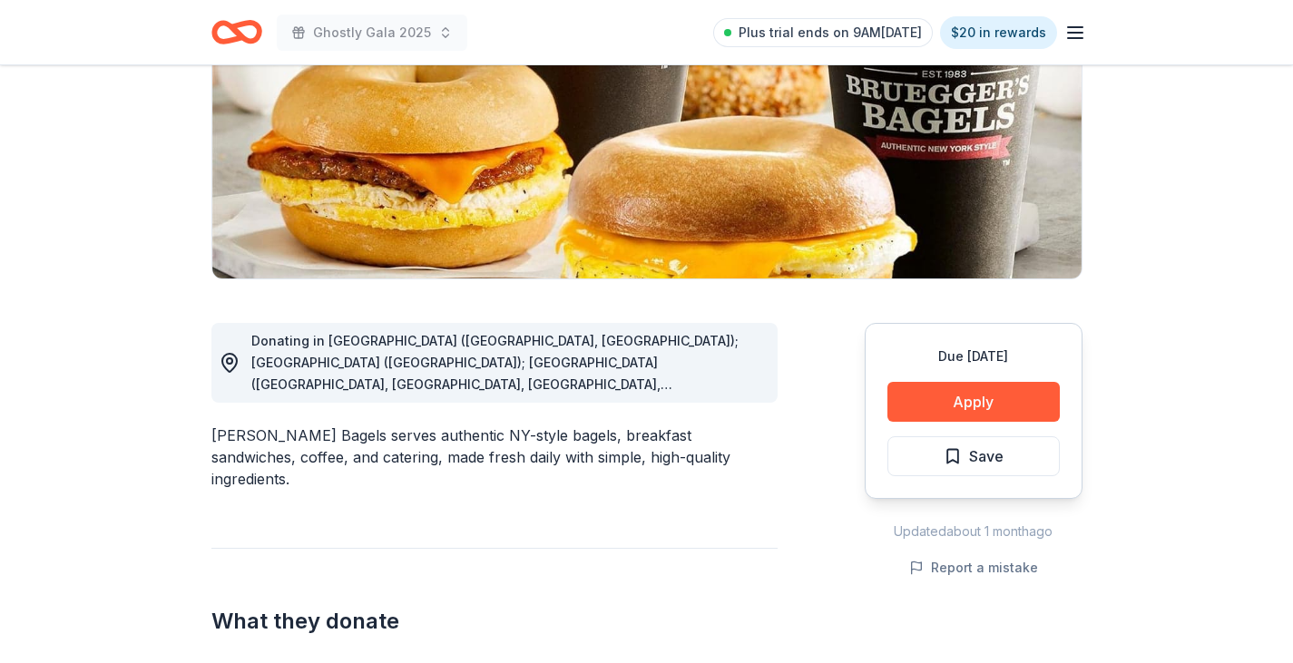
click at [737, 378] on span "Donating in AL (Huntsville, Madison); AZ (Tucson); CA (Aliso Viejo, Brea, Carls…" at bounding box center [505, 667] width 509 height 669
click at [502, 343] on span "Donating in AL (Huntsville, Madison); AZ (Tucson); CA (Aliso Viejo, Brea, Carls…" at bounding box center [505, 667] width 509 height 669
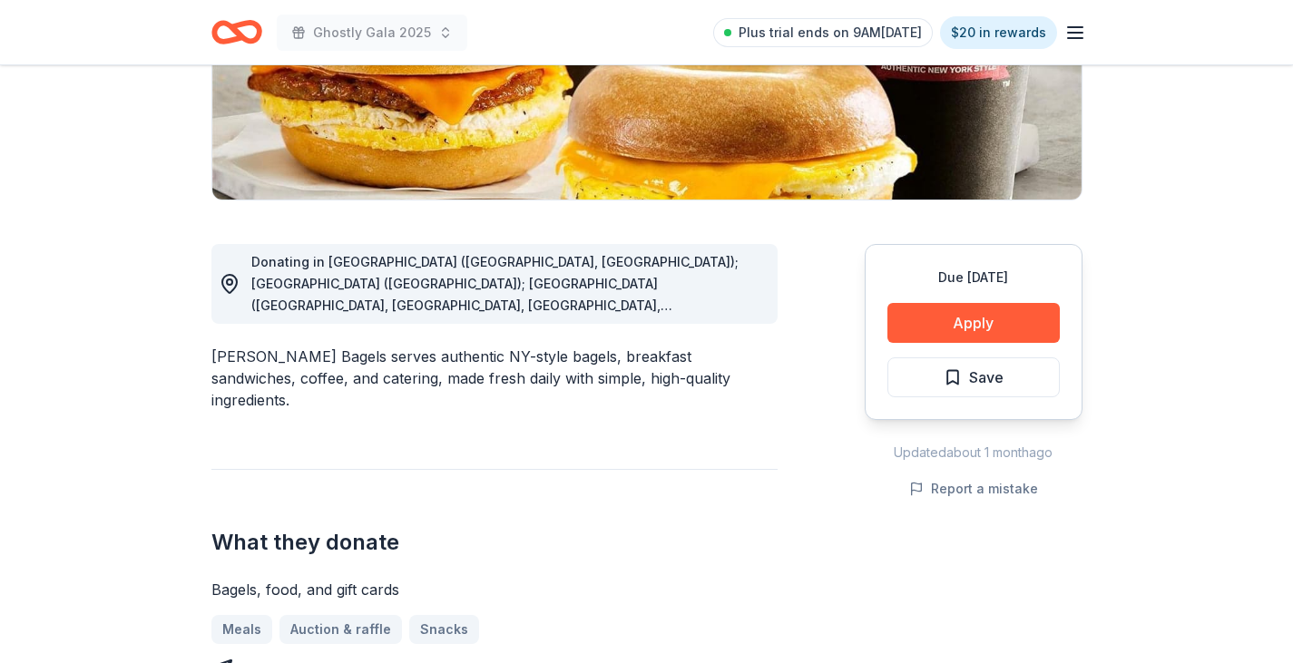
scroll to position [363, 0]
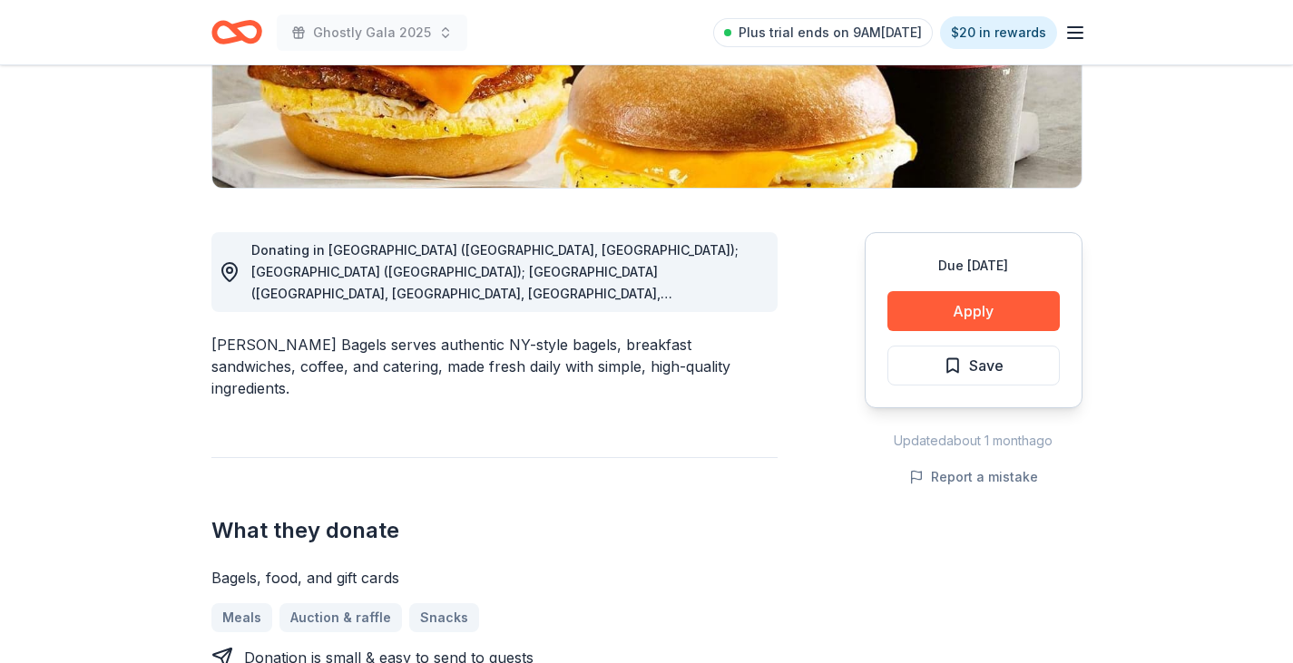
click at [467, 284] on div "Donating in AL (Huntsville, Madison); AZ (Tucson); CA (Aliso Viejo, Brea, Carls…" at bounding box center [507, 272] width 512 height 65
click at [443, 284] on div "Donating in AL (Huntsville, Madison); AZ (Tucson); CA (Aliso Viejo, Brea, Carls…" at bounding box center [507, 272] width 512 height 65
drag, startPoint x: 235, startPoint y: 256, endPoint x: 524, endPoint y: 268, distance: 288.8
click at [524, 268] on div "Donating in AL (Huntsville, Madison); AZ (Tucson); CA (Aliso Viejo, Brea, Carls…" at bounding box center [491, 272] width 544 height 65
click at [522, 271] on span "Donating in AL (Huntsville, Madison); AZ (Tucson); CA (Aliso Viejo, Brea, Carls…" at bounding box center [505, 576] width 509 height 669
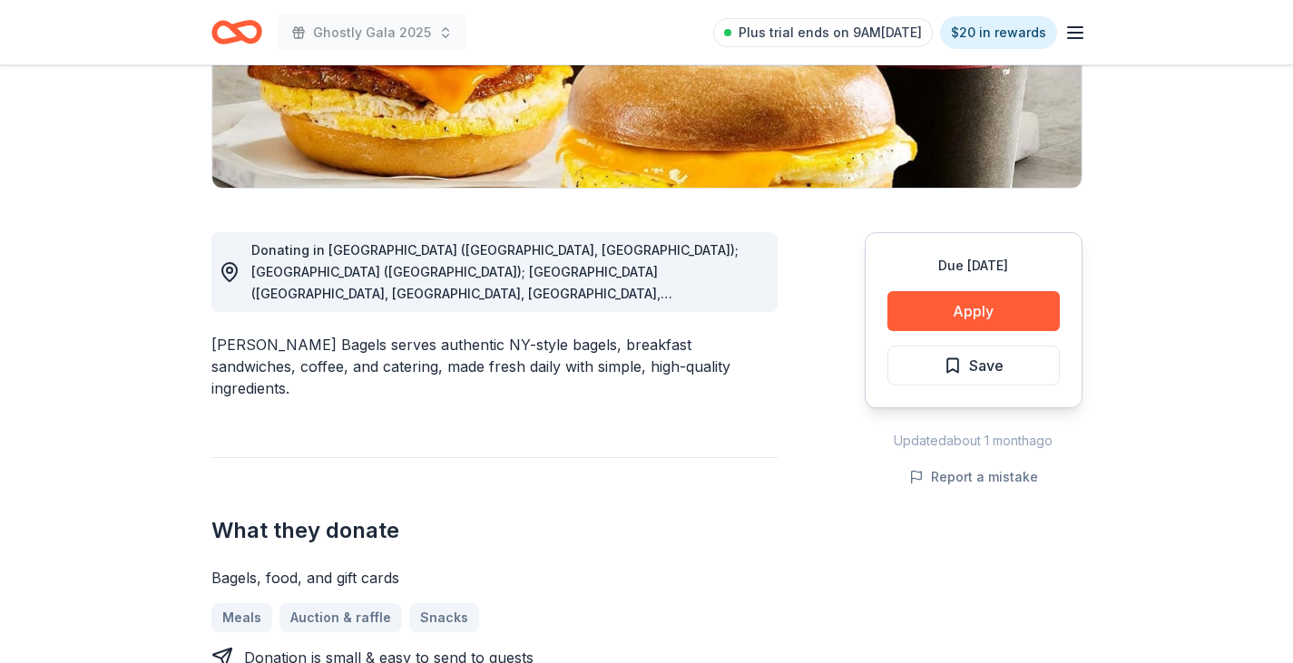
click at [736, 288] on span "Donating in AL (Huntsville, Madison); AZ (Tucson); CA (Aliso Viejo, Brea, Carls…" at bounding box center [505, 576] width 509 height 669
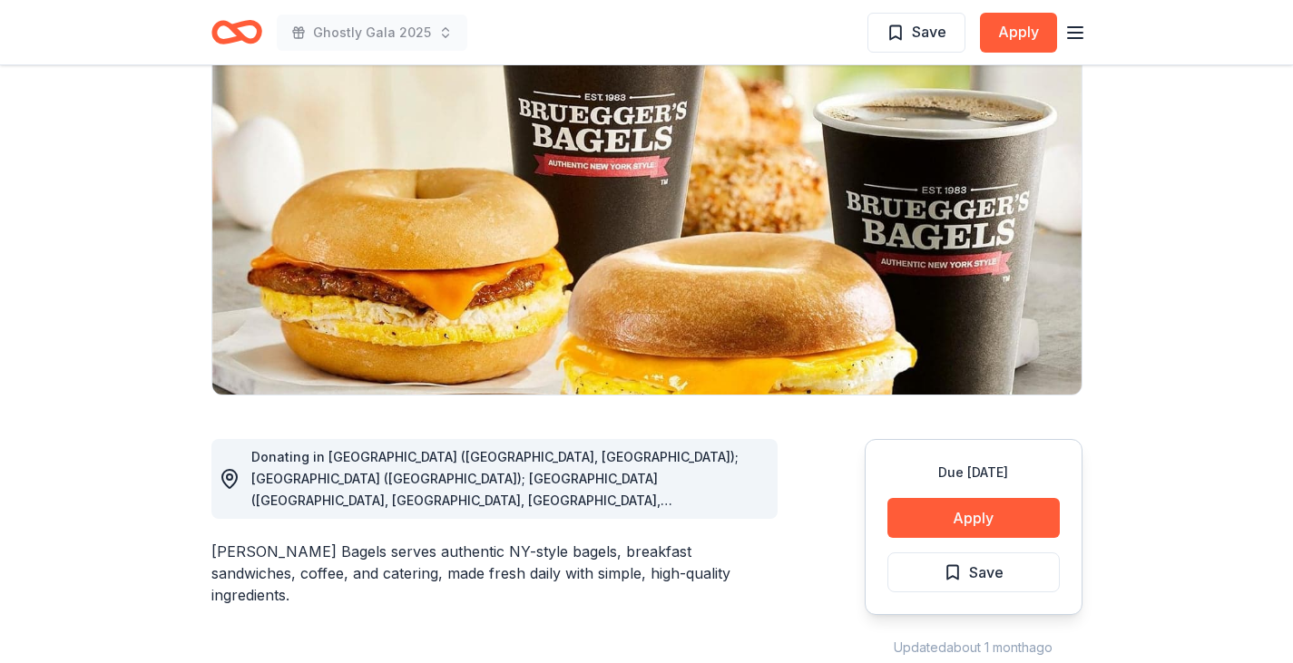
scroll to position [0, 0]
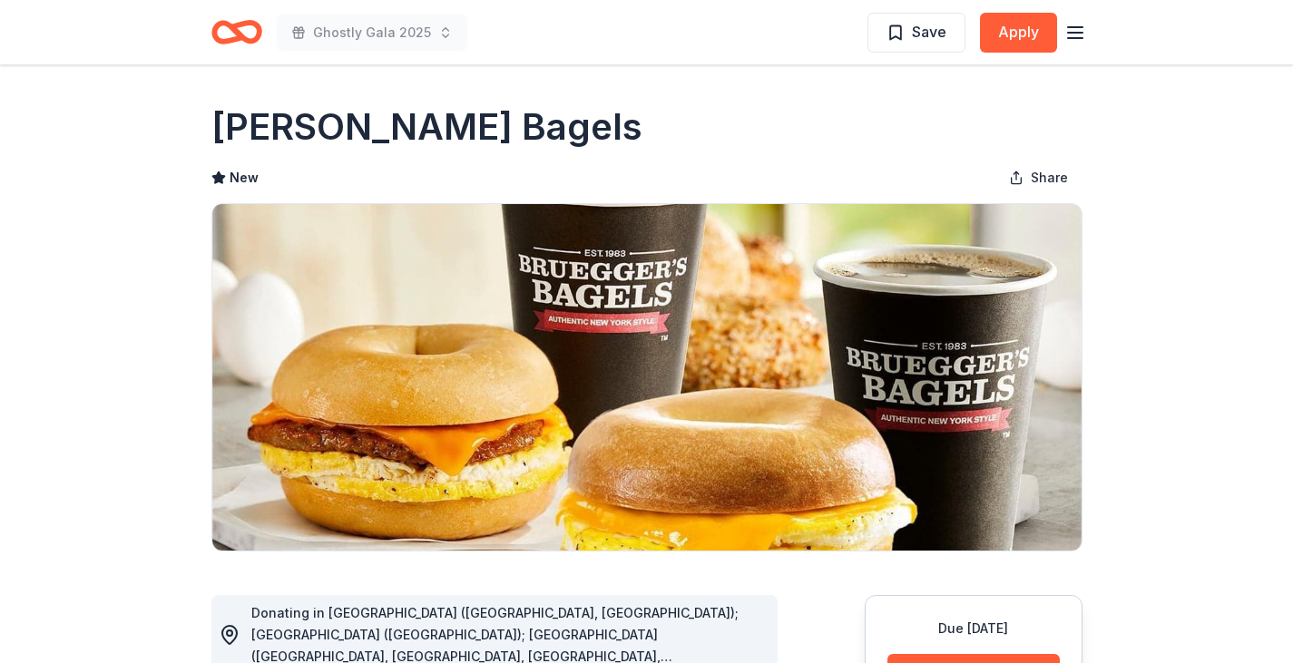
click at [255, 37] on icon "Home" at bounding box center [245, 32] width 28 height 18
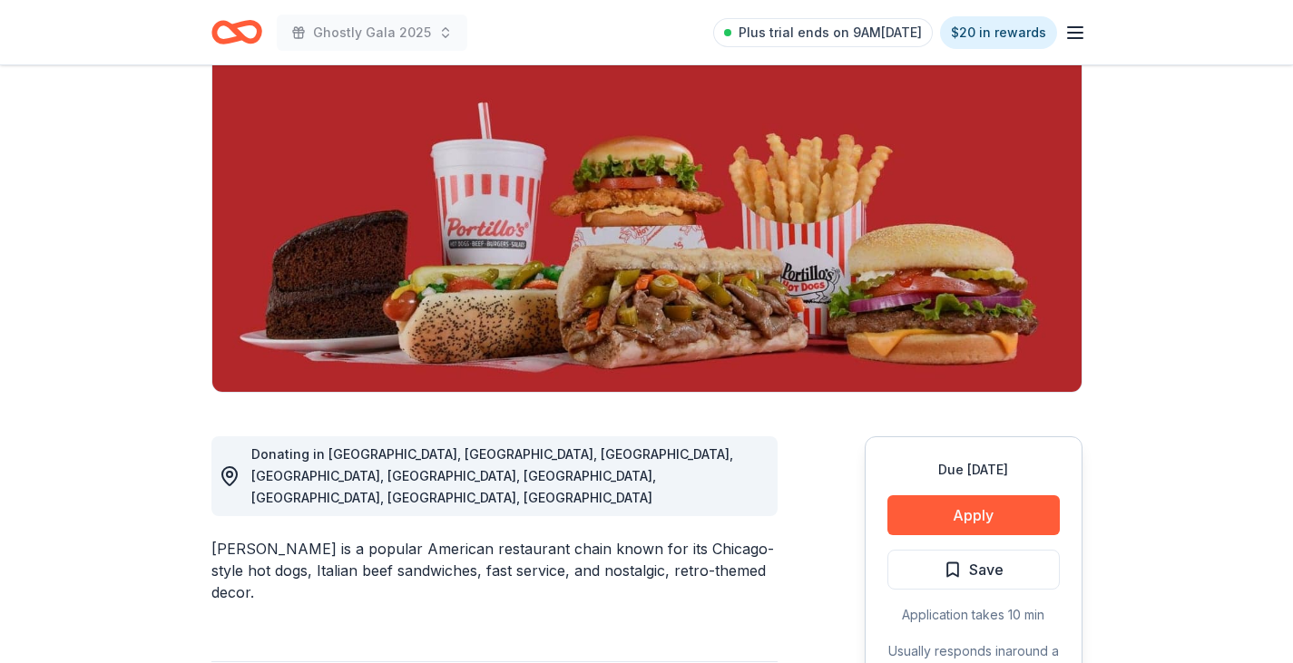
scroll to position [272, 0]
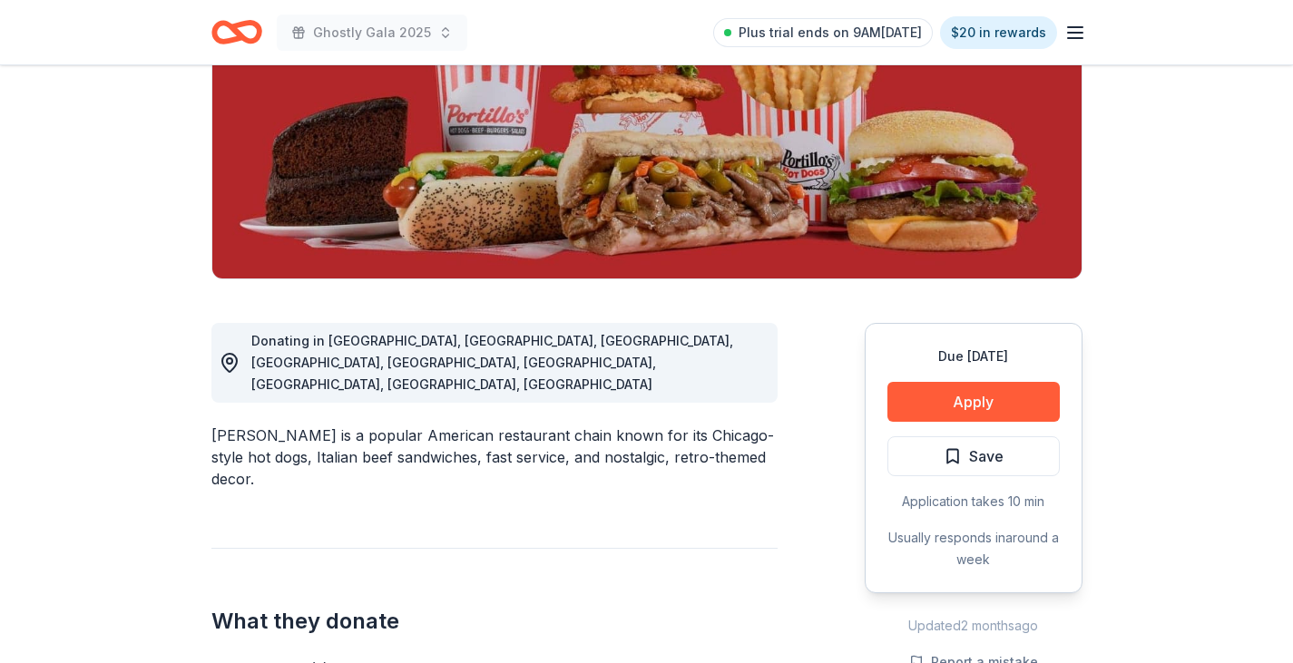
drag, startPoint x: 284, startPoint y: 340, endPoint x: 554, endPoint y: 348, distance: 270.5
click at [554, 348] on div "Donating in [GEOGRAPHIC_DATA], [GEOGRAPHIC_DATA], [GEOGRAPHIC_DATA], [GEOGRAPHI…" at bounding box center [494, 640] width 566 height 721
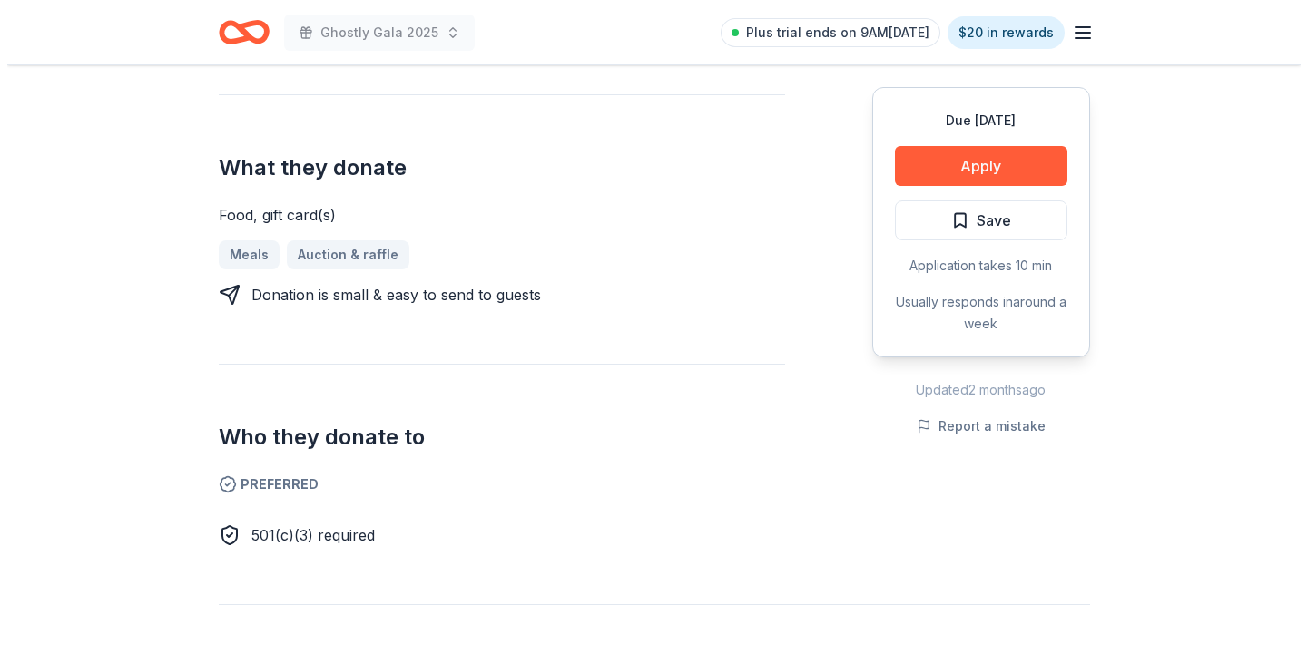
scroll to position [635, 0]
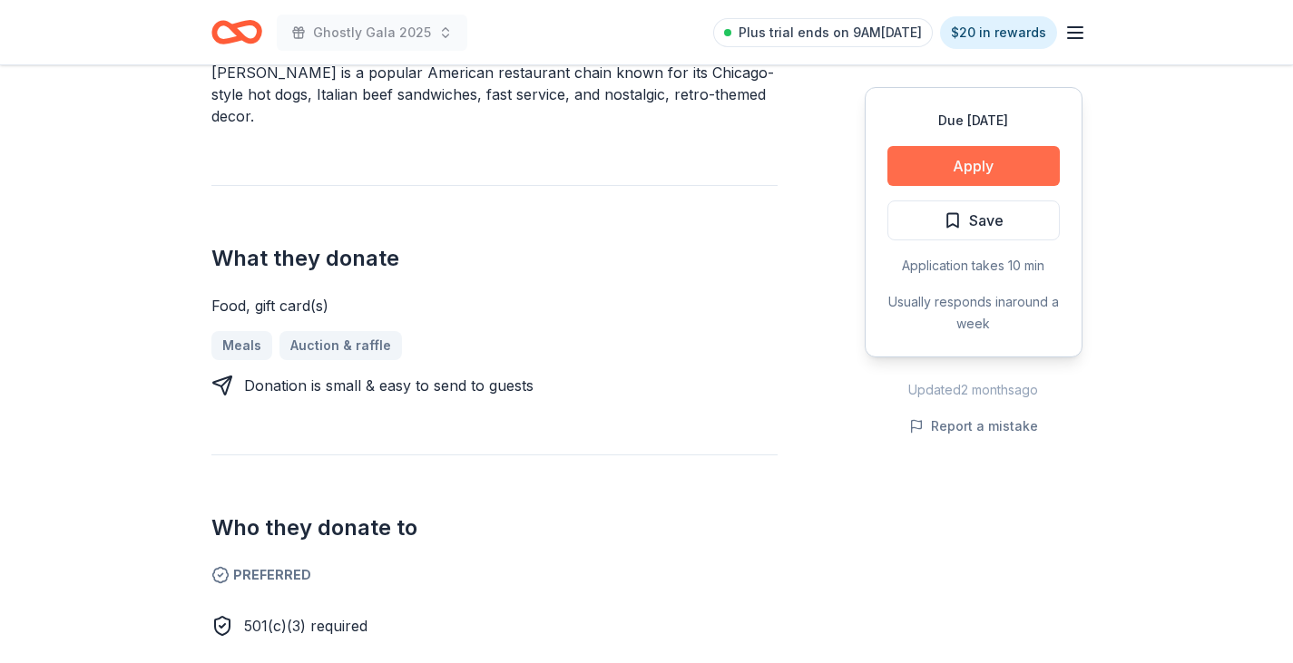
click at [966, 152] on button "Apply" at bounding box center [974, 166] width 172 height 40
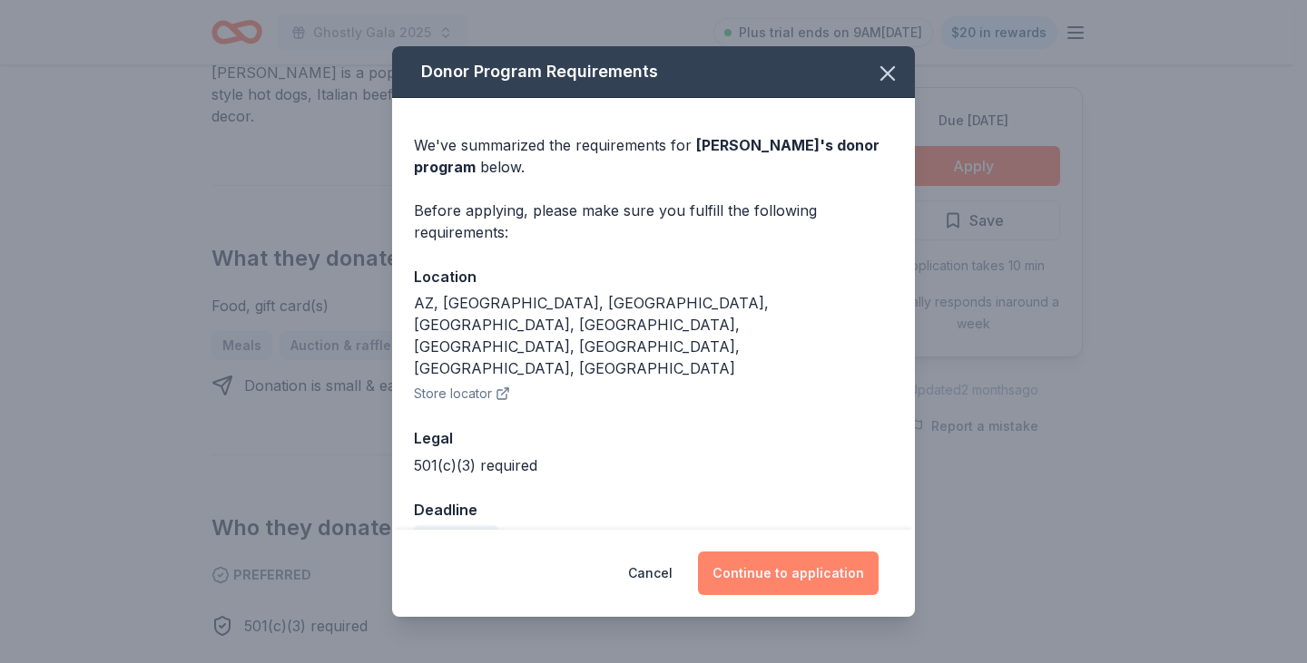
click at [758, 561] on button "Continue to application" at bounding box center [788, 574] width 181 height 44
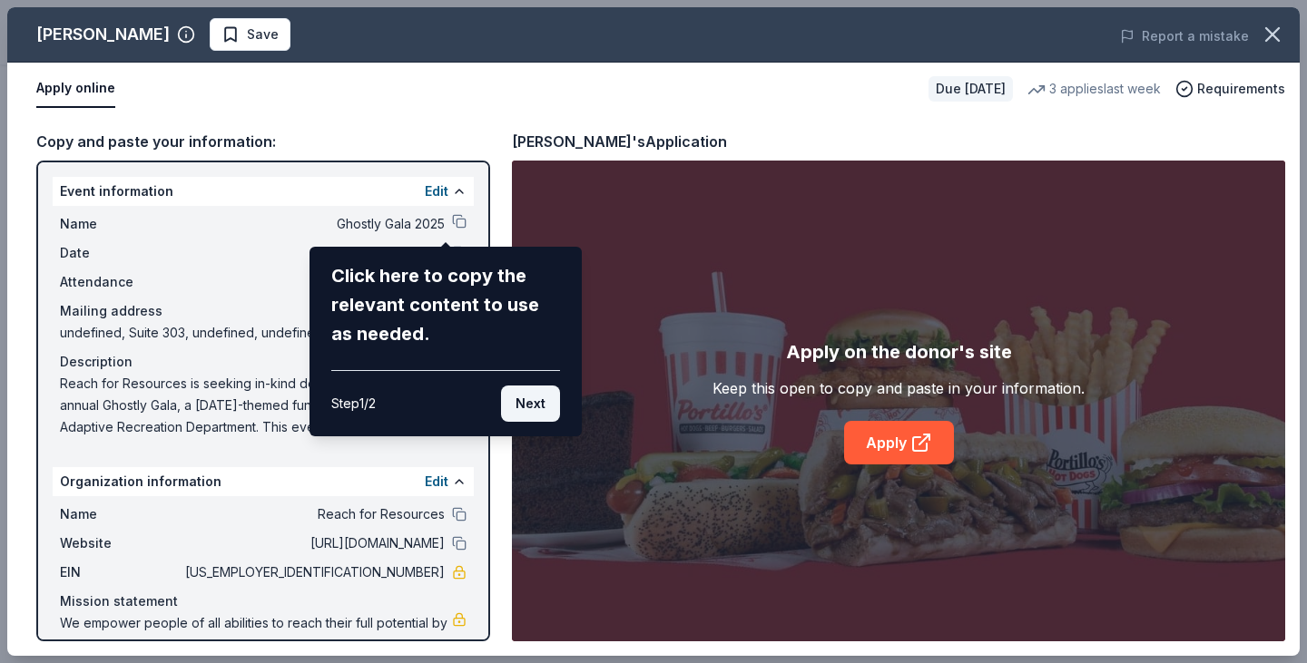
click at [526, 396] on button "Next" at bounding box center [530, 404] width 59 height 36
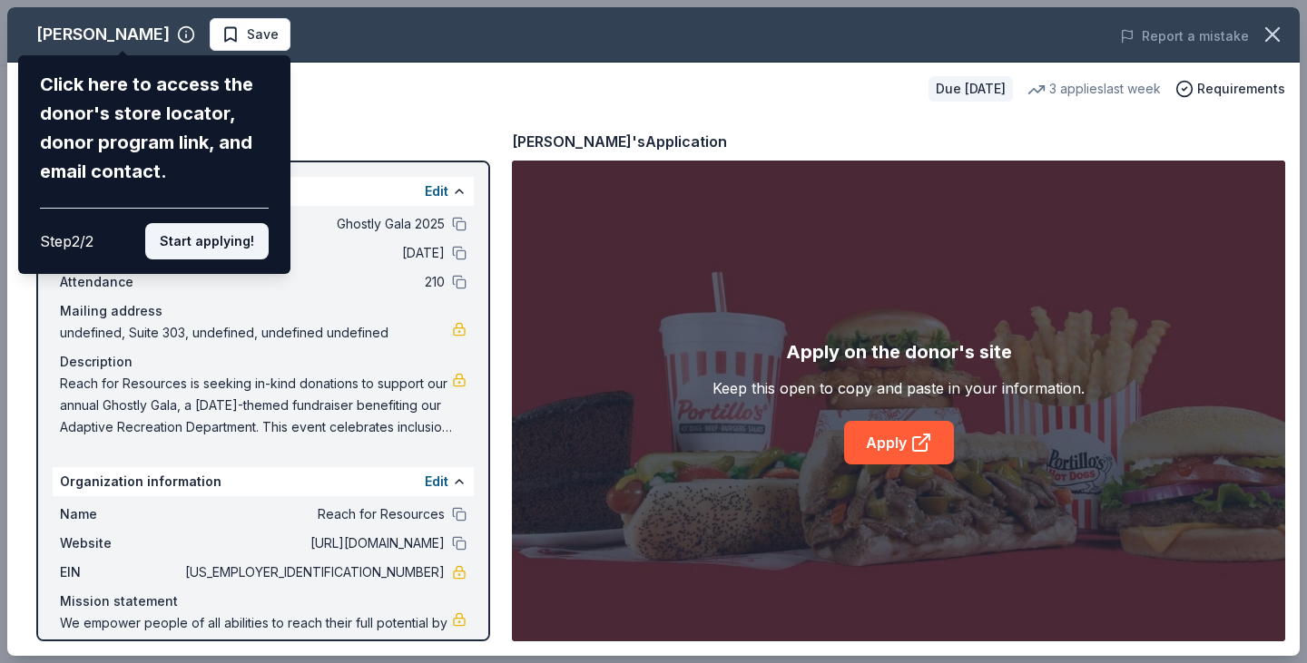
click at [196, 242] on button "Start applying!" at bounding box center [206, 241] width 123 height 36
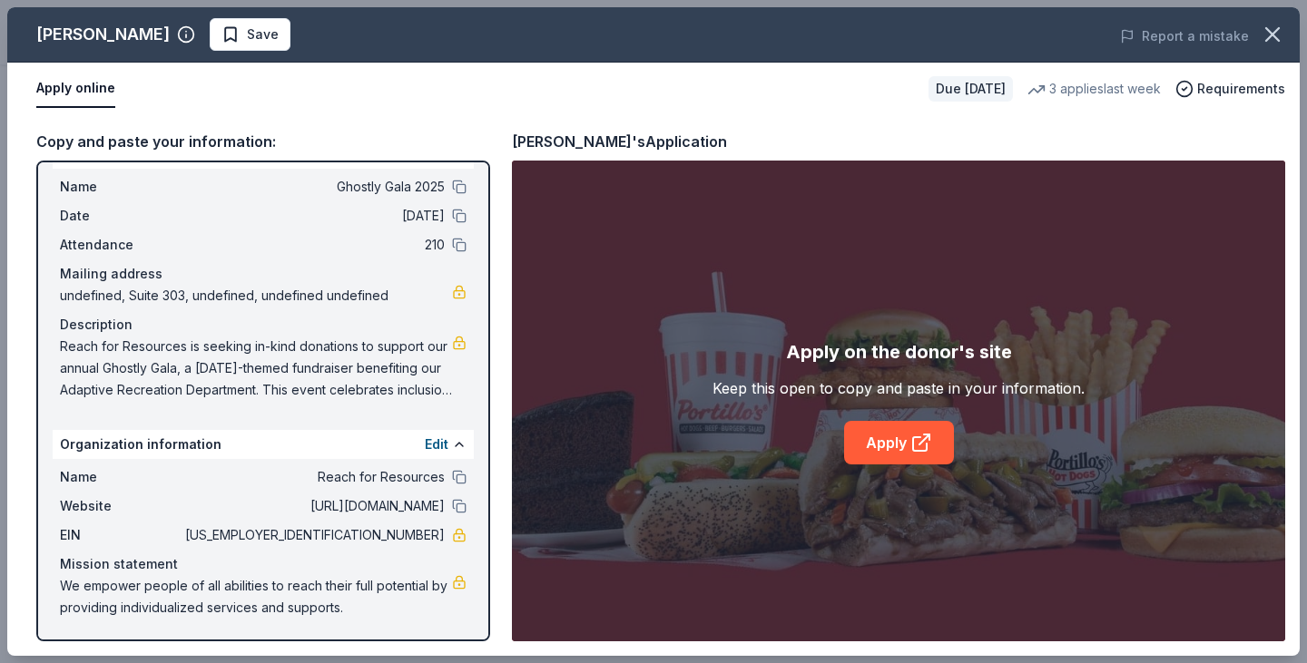
scroll to position [38, 0]
drag, startPoint x: 911, startPoint y: 436, endPoint x: 782, endPoint y: 415, distance: 130.7
click at [782, 415] on div "Apply on the donor's site Keep this open to copy and paste in your information.…" at bounding box center [898, 401] width 372 height 127
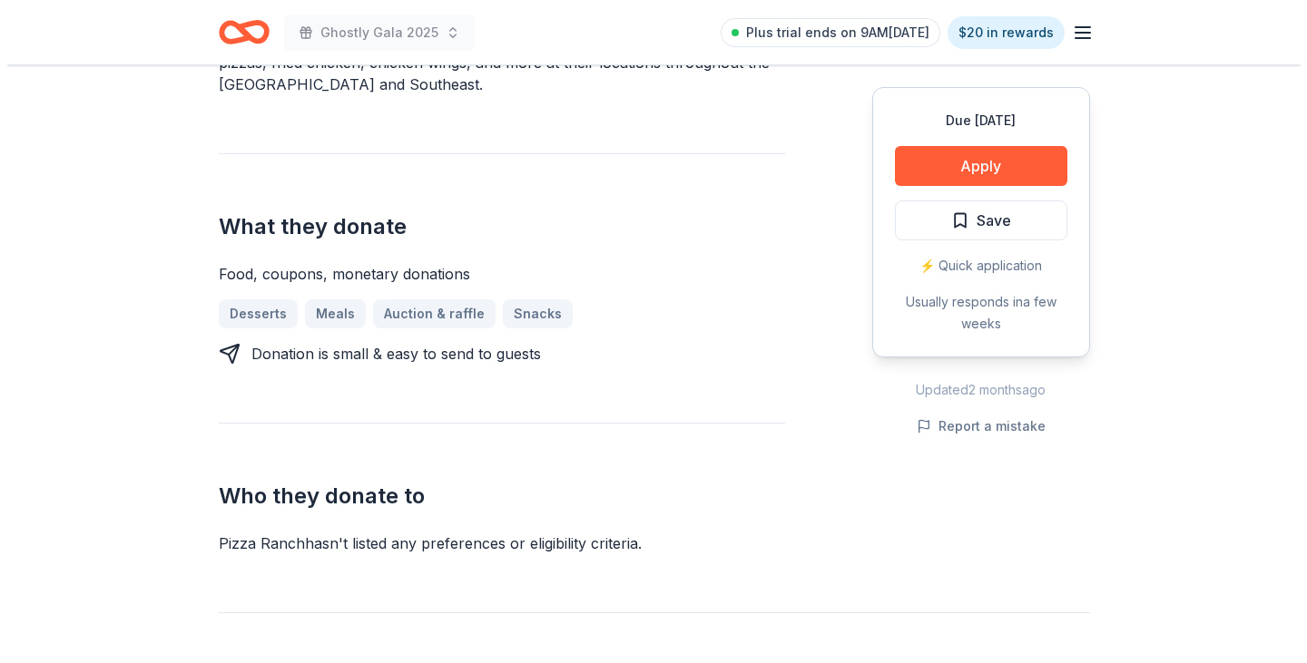
scroll to position [635, 0]
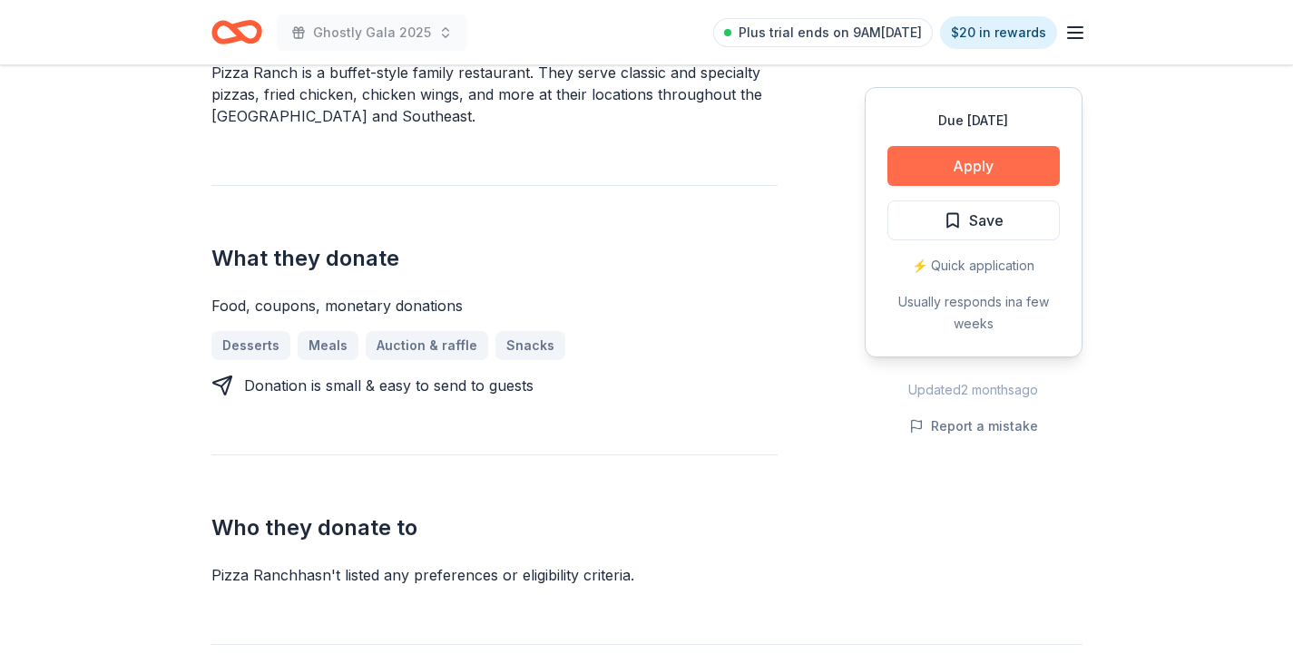
click at [1026, 158] on button "Apply" at bounding box center [974, 166] width 172 height 40
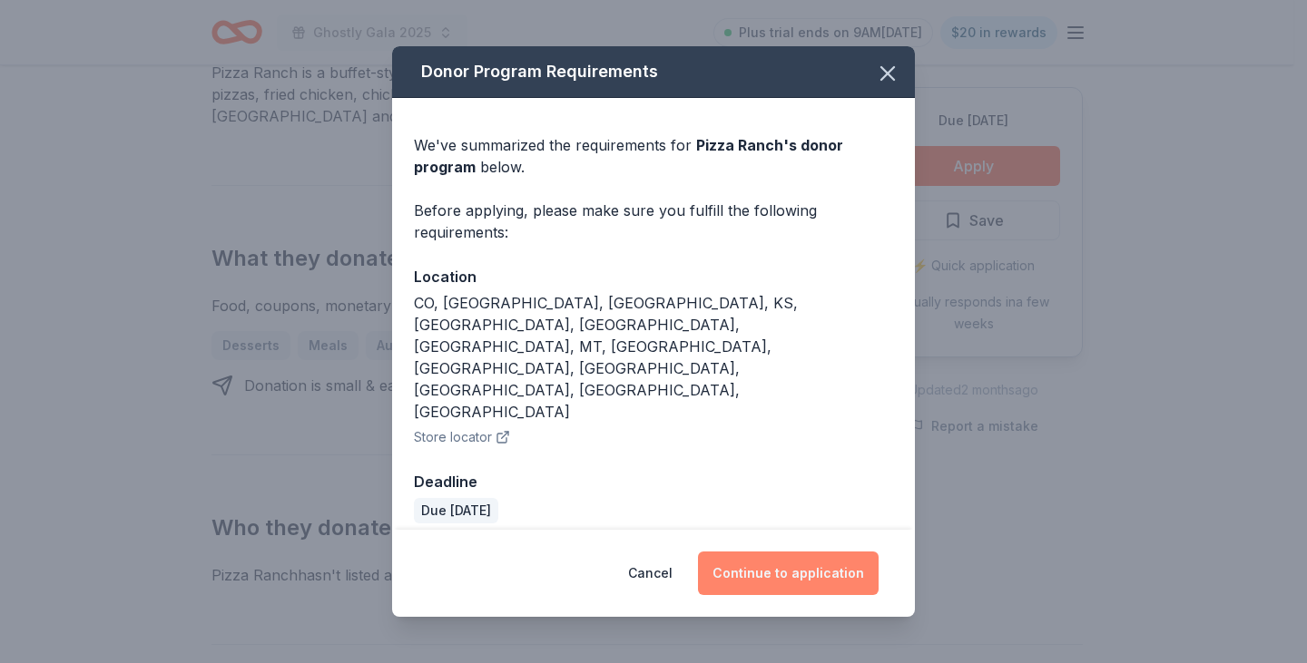
click at [790, 552] on button "Continue to application" at bounding box center [788, 574] width 181 height 44
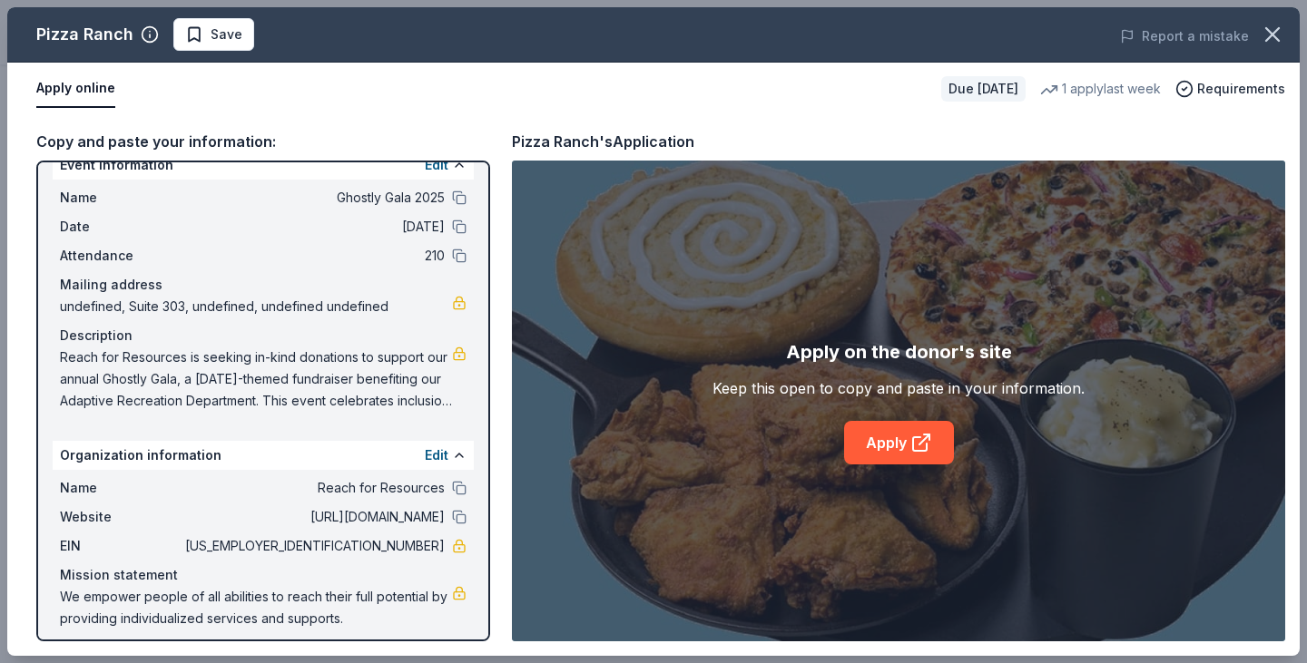
scroll to position [38, 0]
